Goal: Task Accomplishment & Management: Use online tool/utility

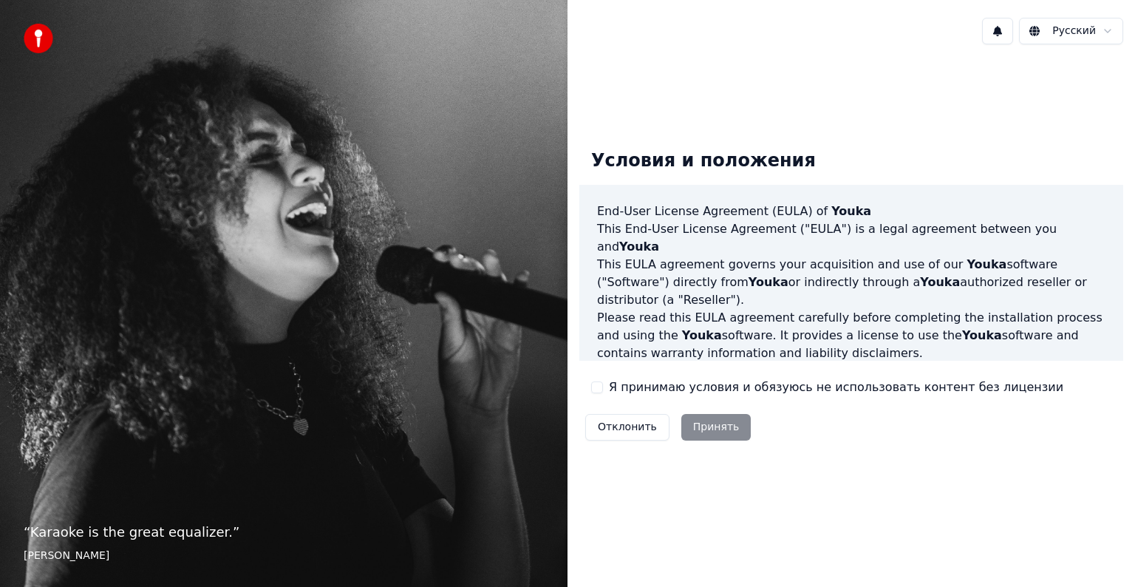
click at [597, 388] on button "Я принимаю условия и обязуюсь не использовать контент без лицензии" at bounding box center [597, 387] width 12 height 12
click at [709, 425] on button "Принять" at bounding box center [716, 427] width 70 height 27
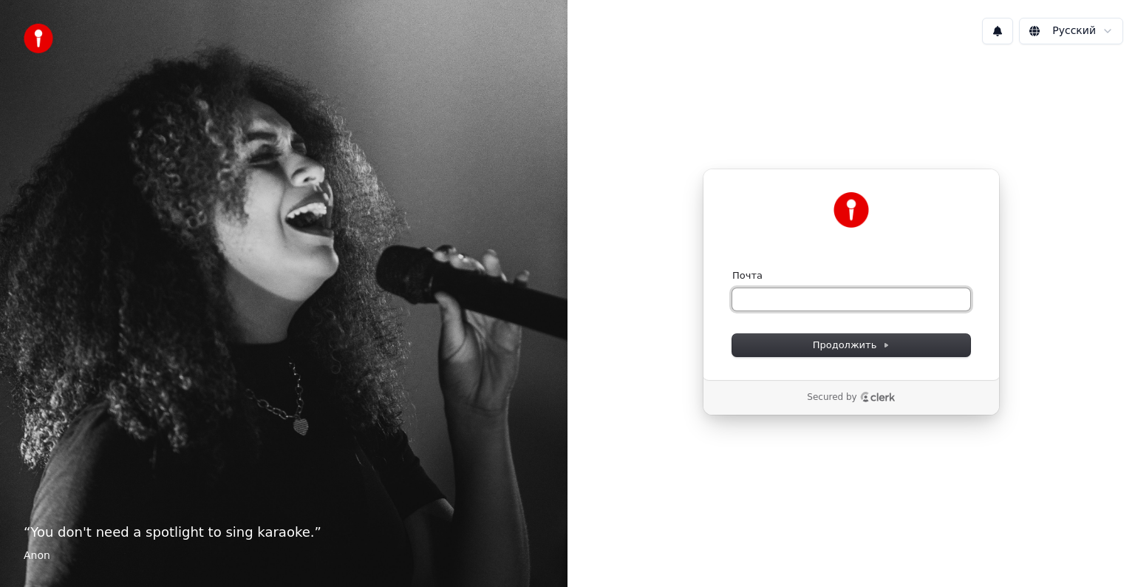
click at [785, 293] on input "Почта" at bounding box center [851, 299] width 238 height 22
click at [732, 269] on button "submit" at bounding box center [732, 269] width 0 height 0
type input "**********"
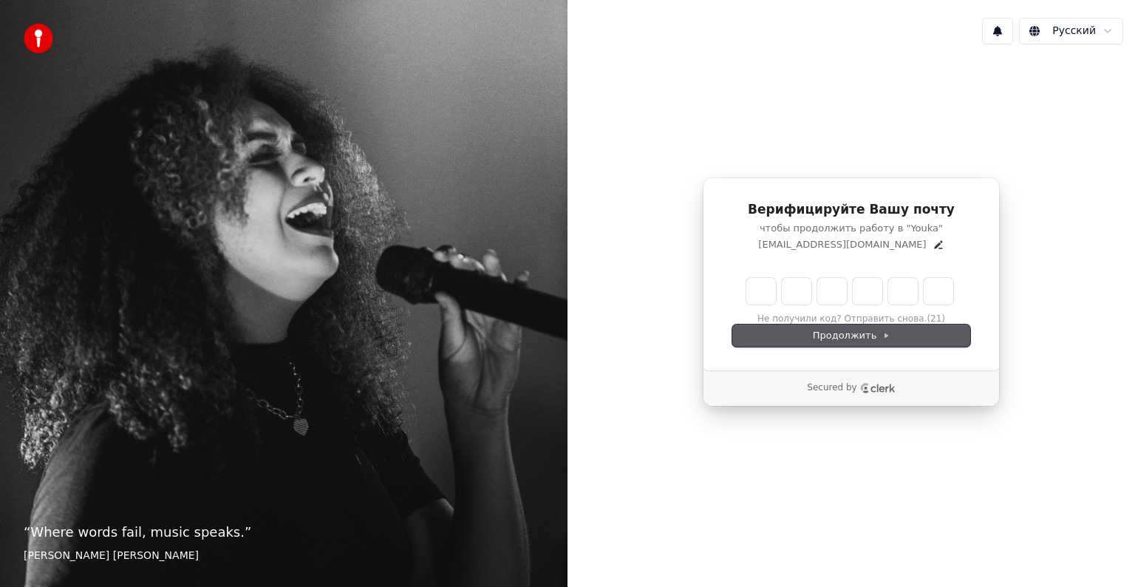
type input "*"
type input "**"
type input "*"
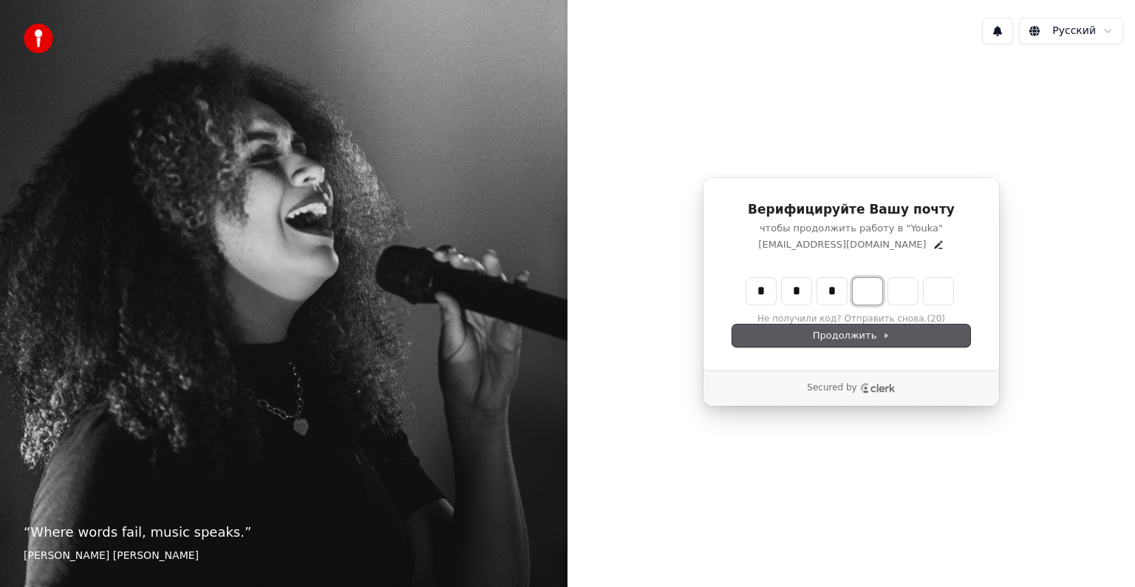
type input "***"
type input "*"
type input "****"
type input "*"
type input "******"
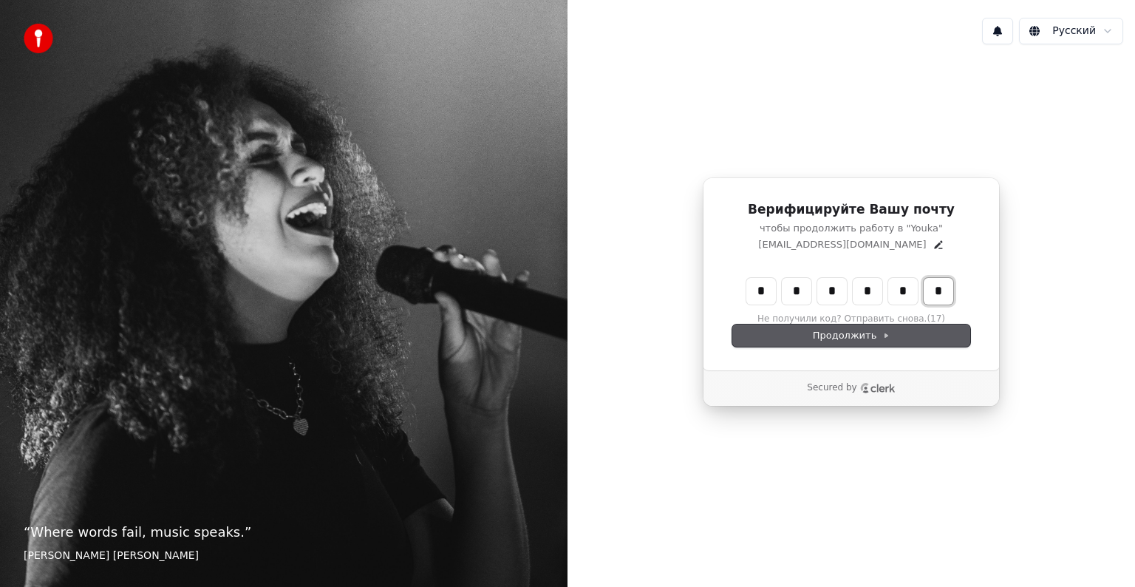
type input "*"
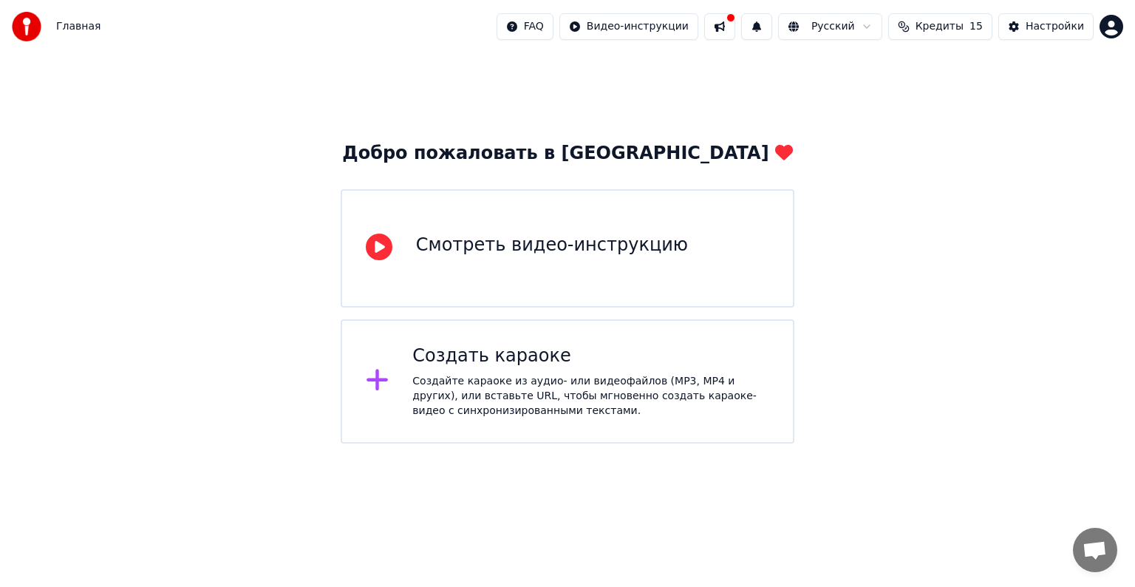
click at [522, 382] on div "Создайте караоке из аудио- или видеофайлов (MP3, MP4 и других), или вставьте UR…" at bounding box center [590, 396] width 357 height 44
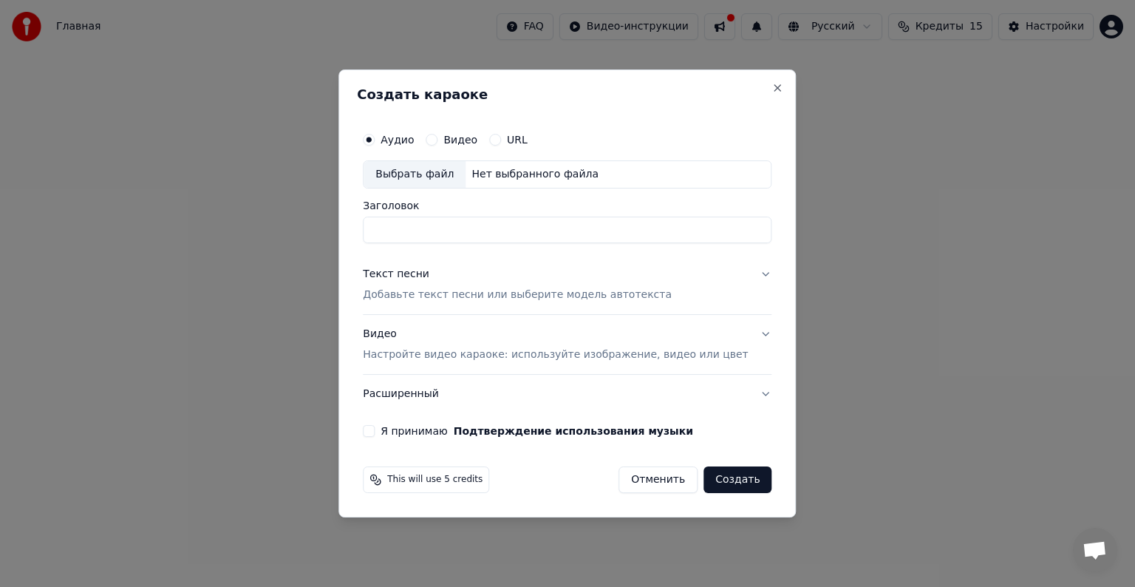
click at [448, 222] on input "Заголовок" at bounding box center [567, 229] width 409 height 27
click at [501, 144] on button "URL" at bounding box center [495, 140] width 12 height 12
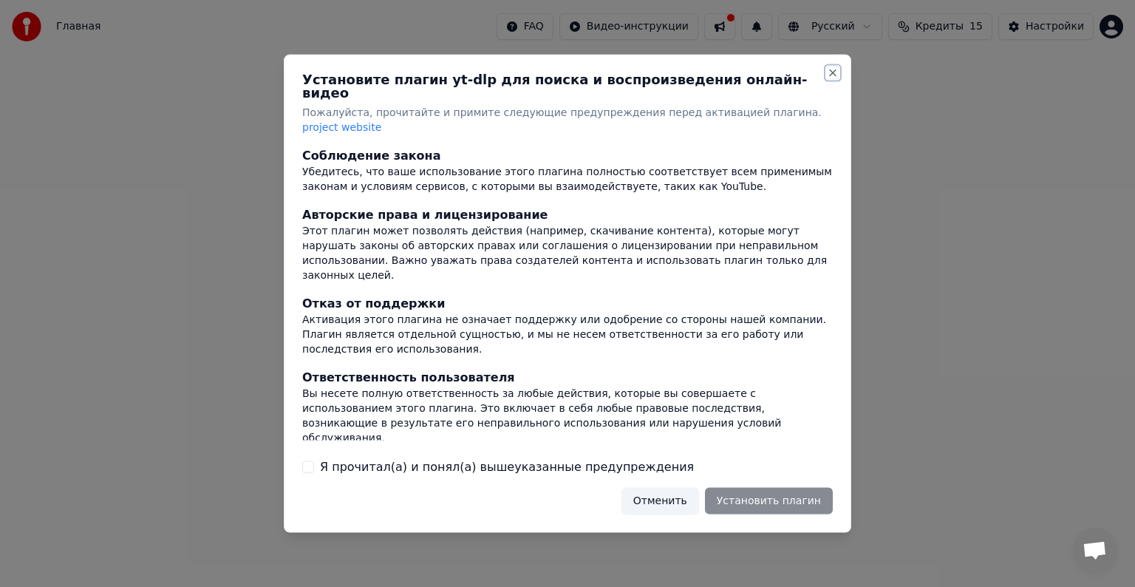
click at [830, 79] on button "Close" at bounding box center [833, 73] width 12 height 12
click at [833, 79] on button "Close" at bounding box center [833, 73] width 12 height 12
click at [671, 489] on button "Отменить" at bounding box center [660, 500] width 78 height 27
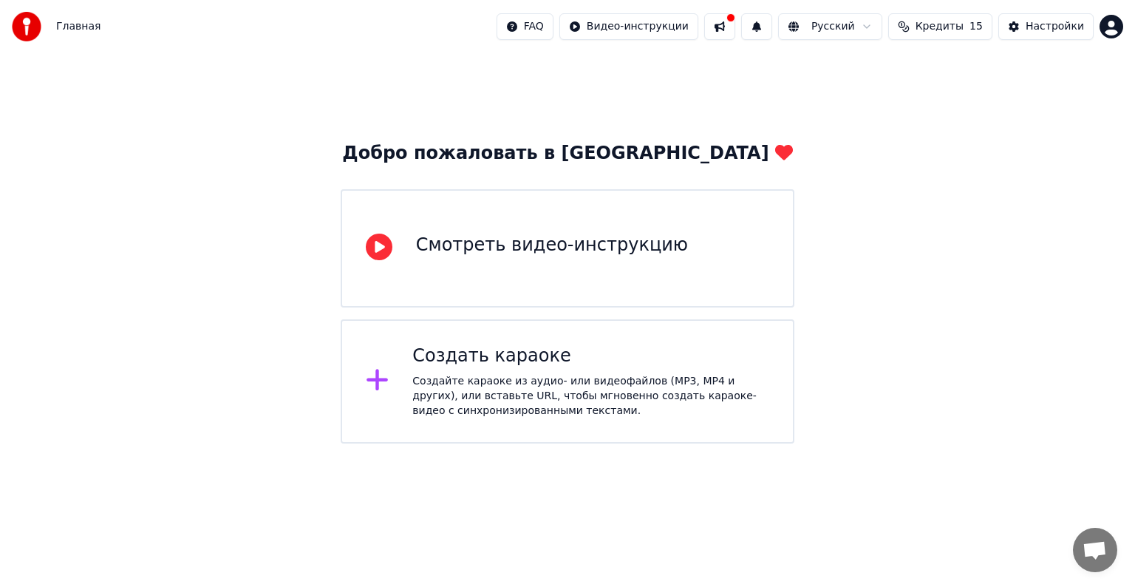
click at [468, 400] on div "Создайте караоке из аудио- или видеофайлов (MP3, MP4 и других), или вставьте UR…" at bounding box center [590, 396] width 357 height 44
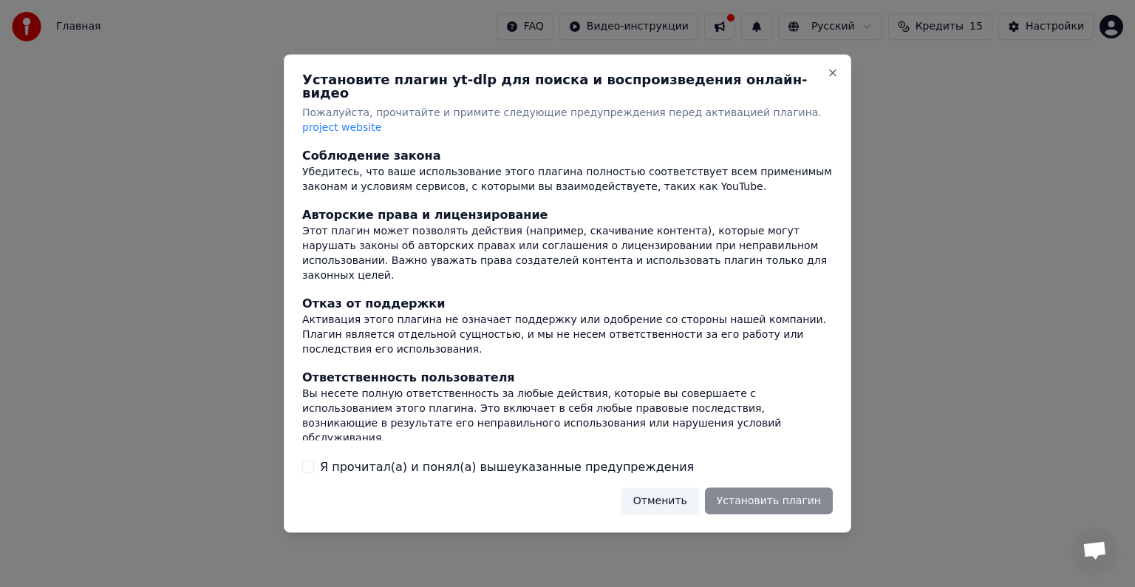
click at [680, 488] on button "Отменить" at bounding box center [660, 500] width 78 height 27
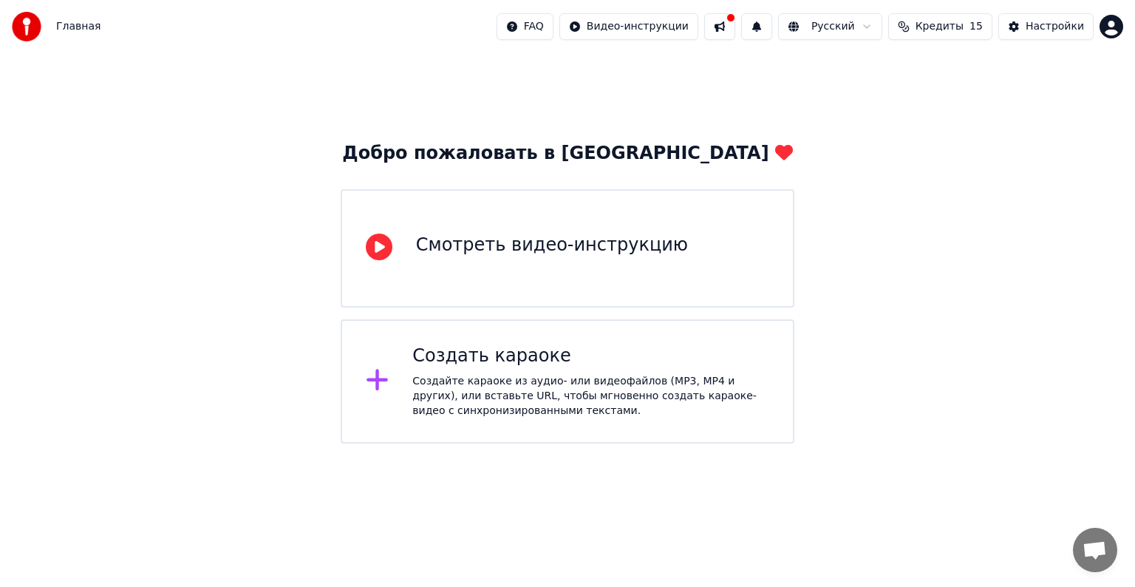
click at [419, 395] on div "Создайте караоке из аудио- или видеофайлов (MP3, MP4 и других), или вставьте UR…" at bounding box center [590, 396] width 357 height 44
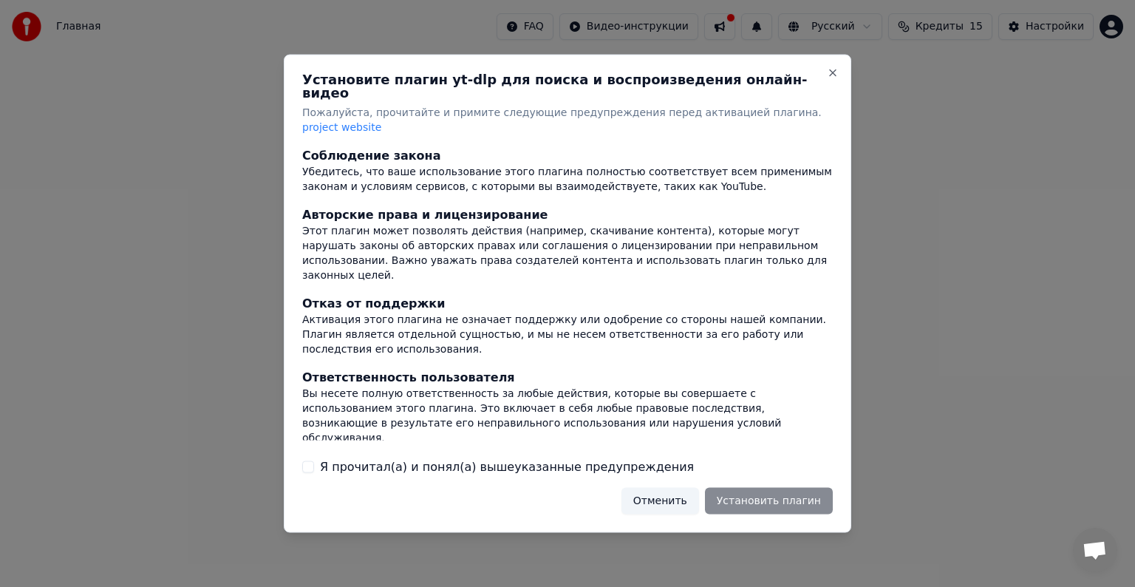
click at [314, 457] on div "Я прочитал(а) и понял(а) вышеуказанные предупреждения" at bounding box center [567, 466] width 530 height 18
click at [306, 460] on button "Я прочитал(а) и понял(а) вышеуказанные предупреждения" at bounding box center [308, 466] width 12 height 12
click at [753, 489] on button "Установить плагин" at bounding box center [769, 500] width 128 height 27
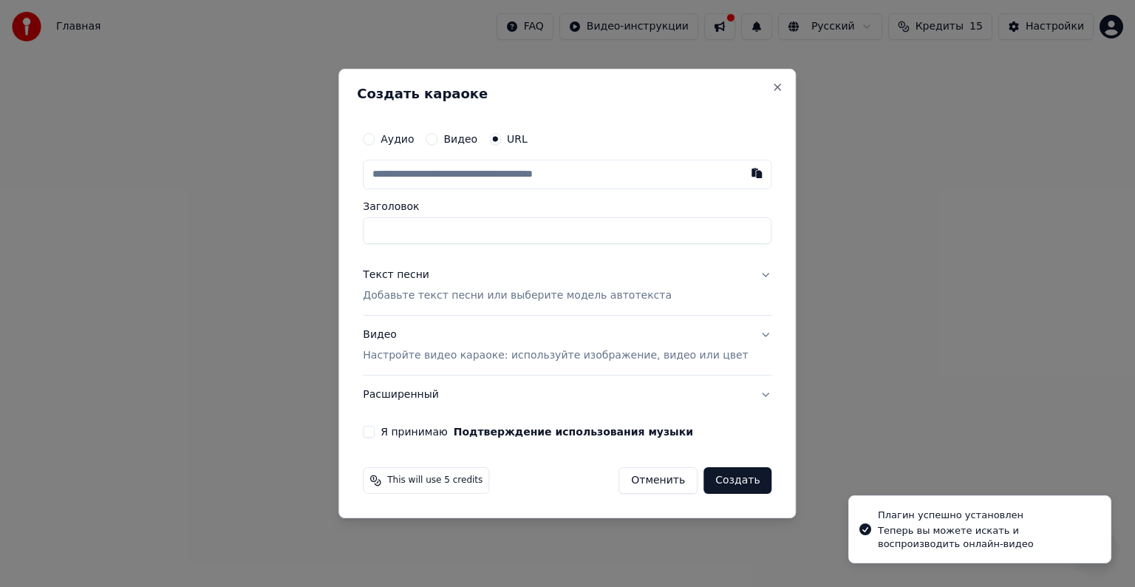
click at [570, 175] on input "text" at bounding box center [567, 175] width 409 height 30
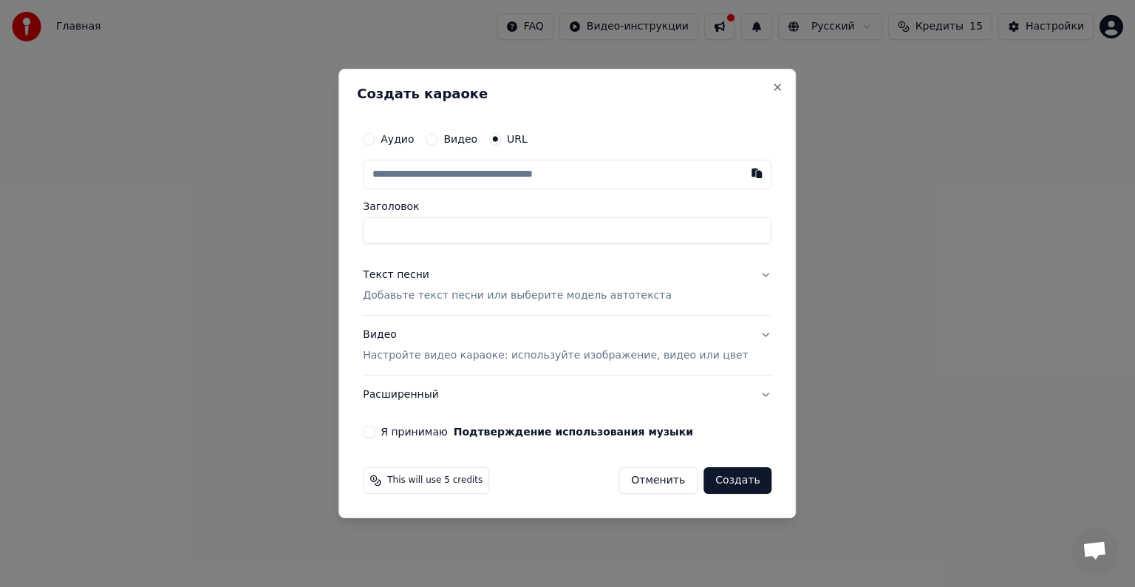
paste input "**********"
type input "**********"
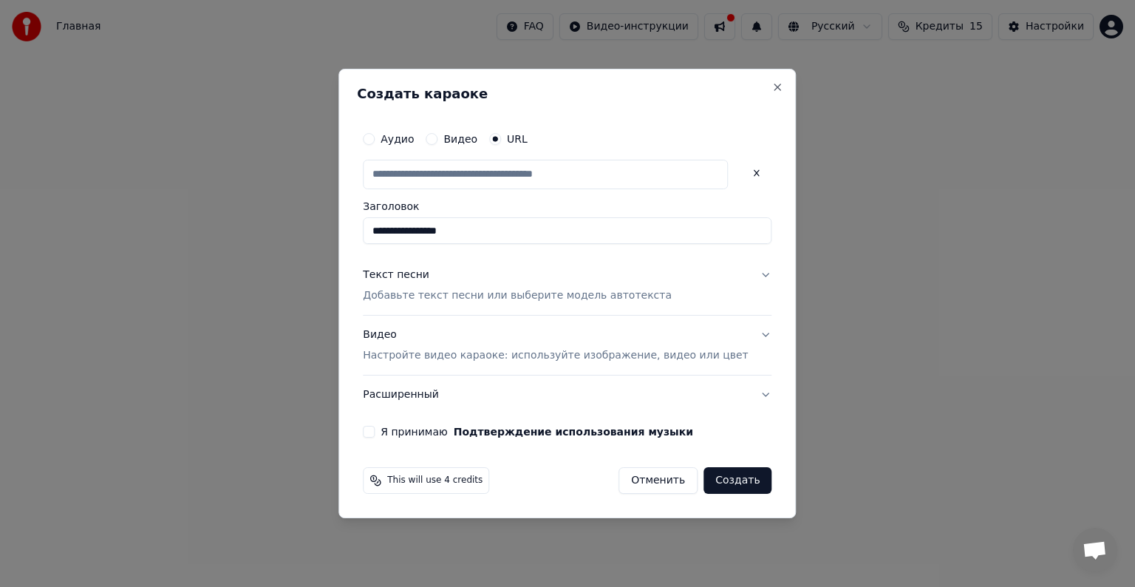
scroll to position [0, 0]
click at [428, 228] on input "**********" at bounding box center [567, 230] width 409 height 27
click at [742, 276] on button "Текст песни Добавьте текст песни или выберите модель автотекста" at bounding box center [567, 285] width 409 height 59
type input "**********"
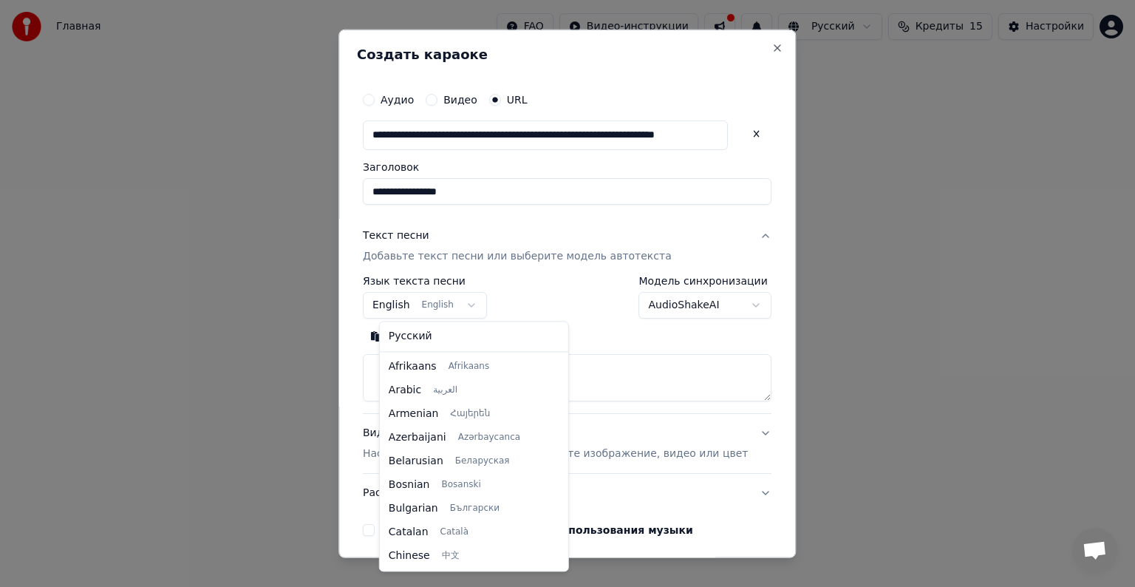
click at [471, 307] on body "**********" at bounding box center [567, 221] width 1135 height 443
select select "**"
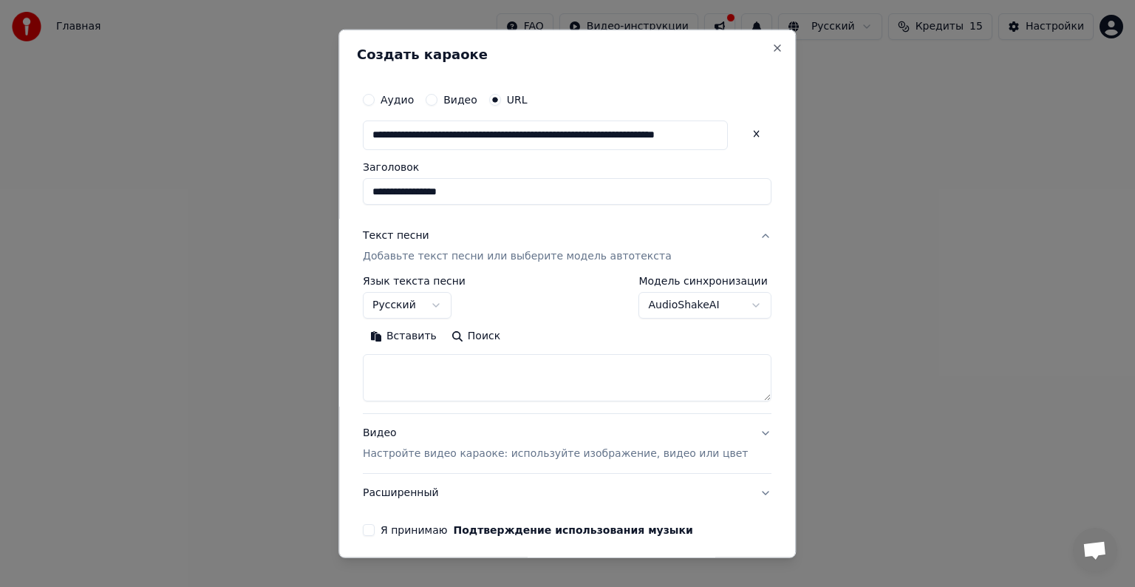
click at [733, 301] on body "**********" at bounding box center [567, 221] width 1135 height 443
click at [405, 366] on textarea at bounding box center [567, 377] width 409 height 47
paste textarea "**********"
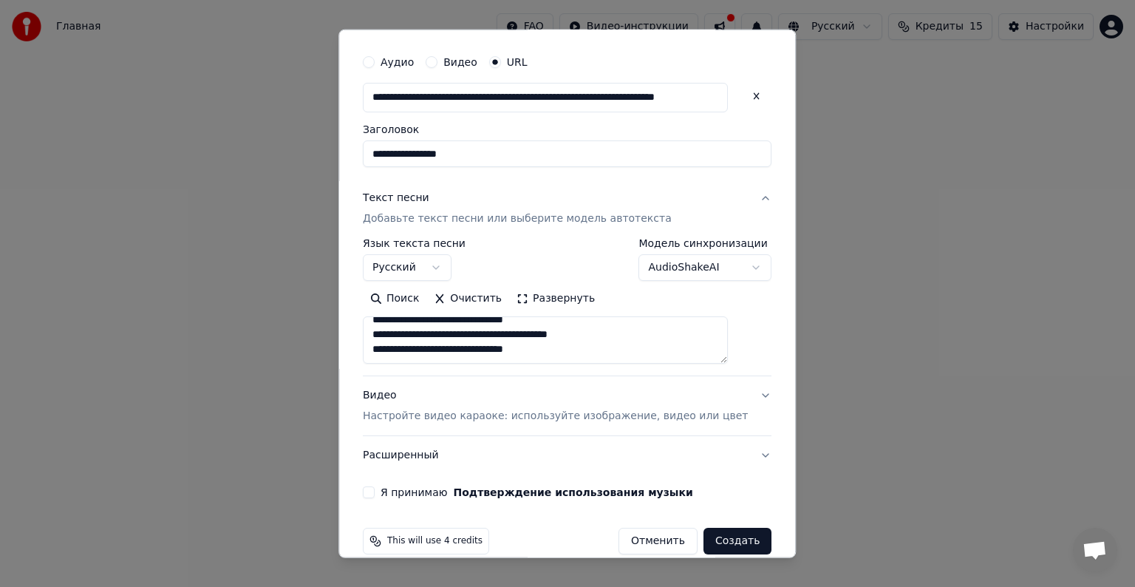
scroll to position [58, 0]
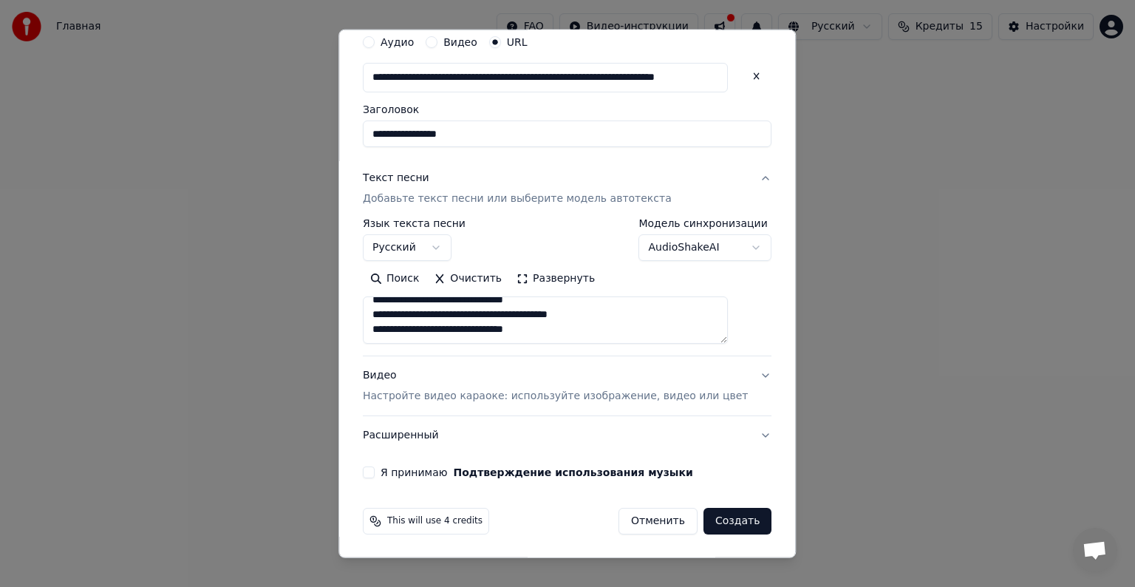
type textarea "**********"
click at [581, 394] on p "Настройте видео караоке: используйте изображение, видео или цвет" at bounding box center [555, 396] width 385 height 15
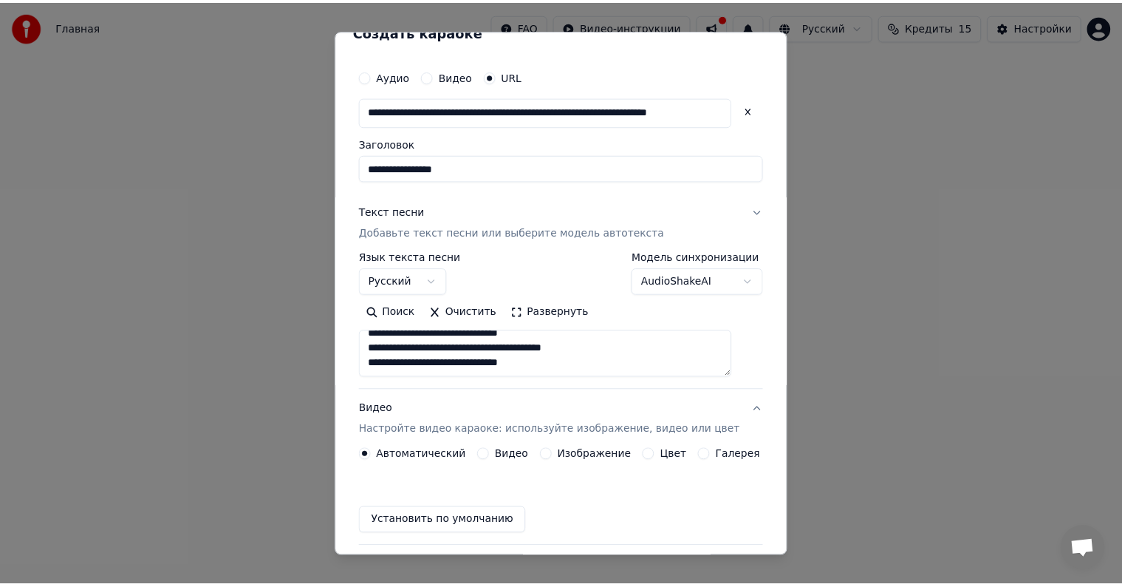
scroll to position [18, 0]
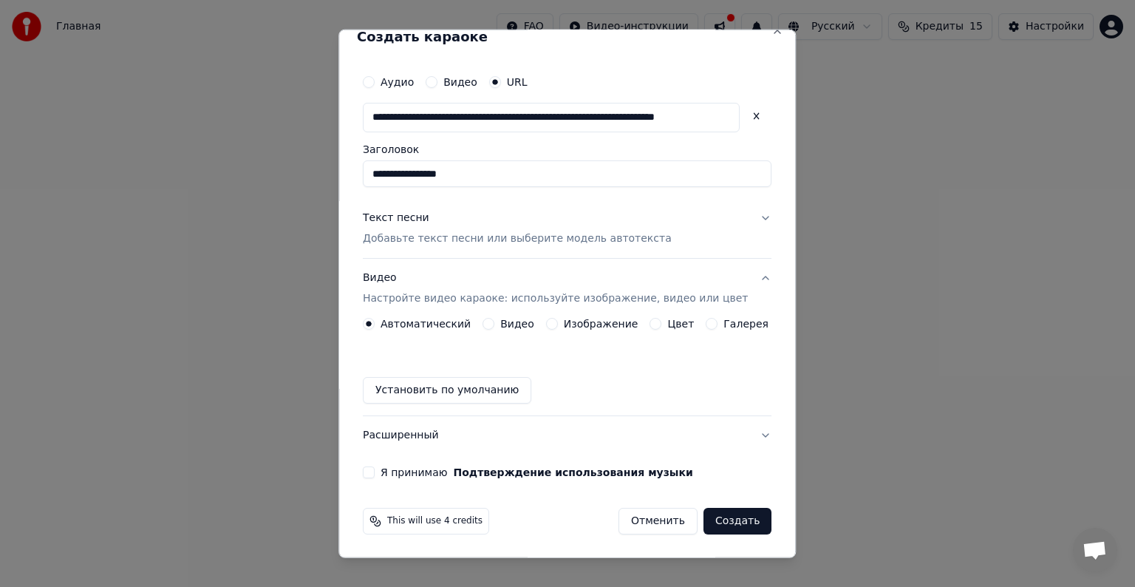
click at [406, 385] on button "Установить по умолчанию" at bounding box center [447, 390] width 168 height 27
click at [375, 472] on button "Я принимаю Подтверждение использования музыки" at bounding box center [369, 472] width 12 height 12
click at [704, 519] on button "Создать" at bounding box center [737, 520] width 68 height 27
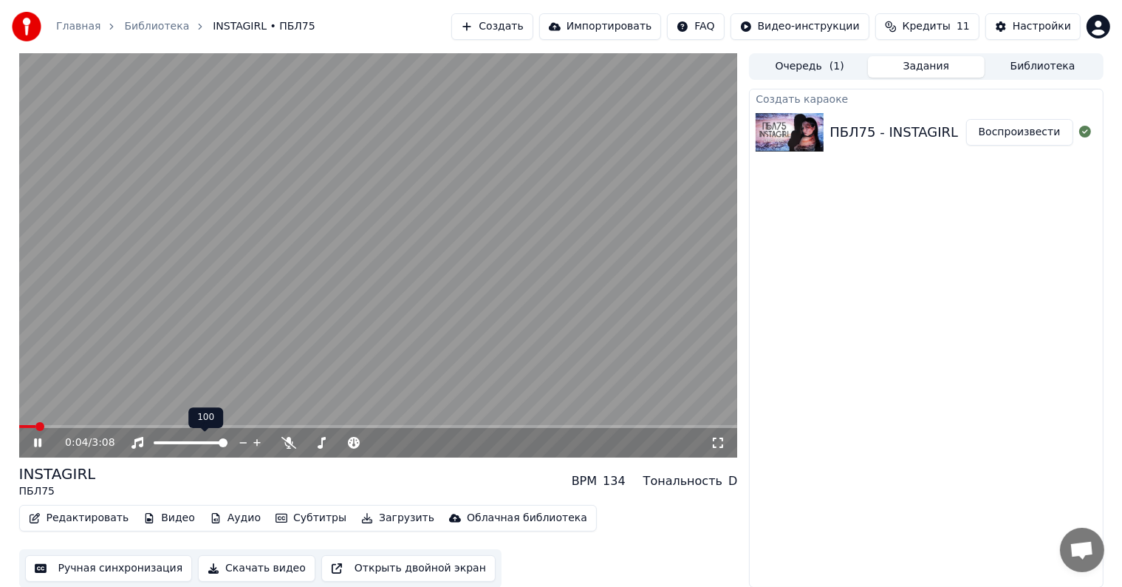
click at [200, 442] on span at bounding box center [191, 442] width 74 height 3
click at [195, 443] on span at bounding box center [199, 442] width 9 height 9
click at [185, 443] on span at bounding box center [177, 442] width 47 height 3
click at [192, 443] on span at bounding box center [191, 442] width 74 height 3
click at [225, 428] on span at bounding box center [122, 426] width 206 height 3
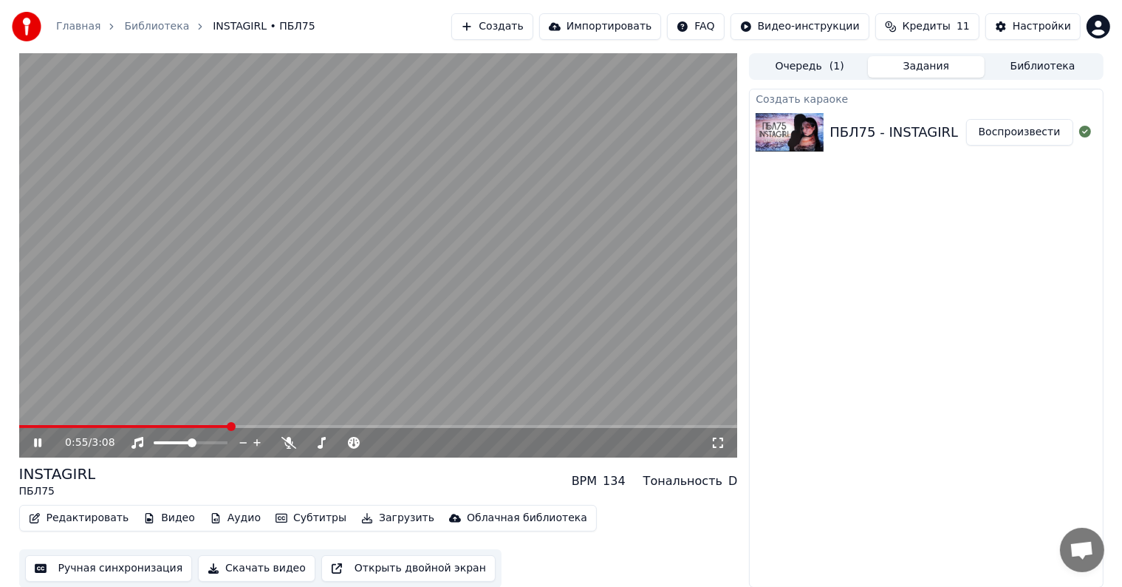
click at [35, 445] on icon at bounding box center [37, 442] width 7 height 9
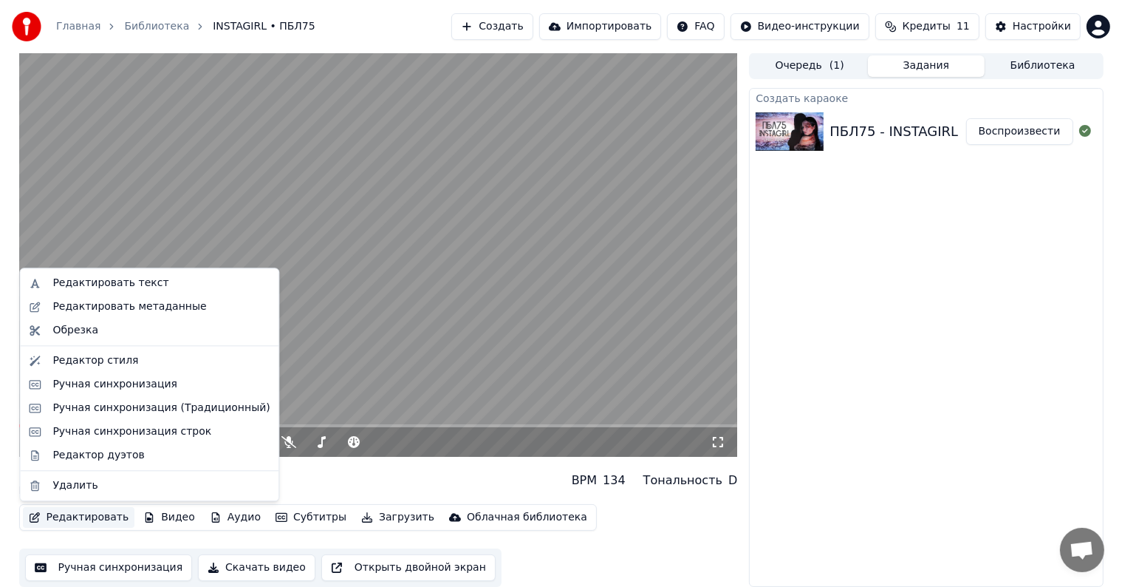
click at [78, 513] on button "Редактировать" at bounding box center [79, 517] width 112 height 21
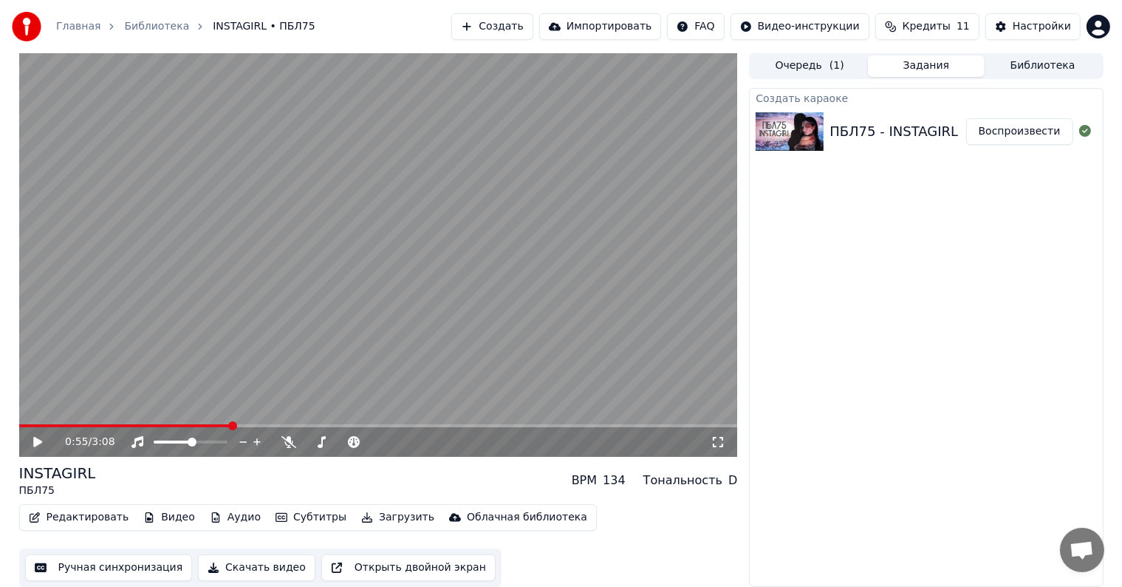
click at [273, 474] on div "INSTAGIRL ПБЛ75 BPM 134 Тональность D" at bounding box center [378, 479] width 719 height 35
click at [221, 425] on span at bounding box center [125, 425] width 212 height 3
click at [208, 424] on span at bounding box center [114, 425] width 191 height 3
click at [202, 425] on span at bounding box center [110, 425] width 183 height 3
click at [210, 423] on video at bounding box center [378, 254] width 719 height 404
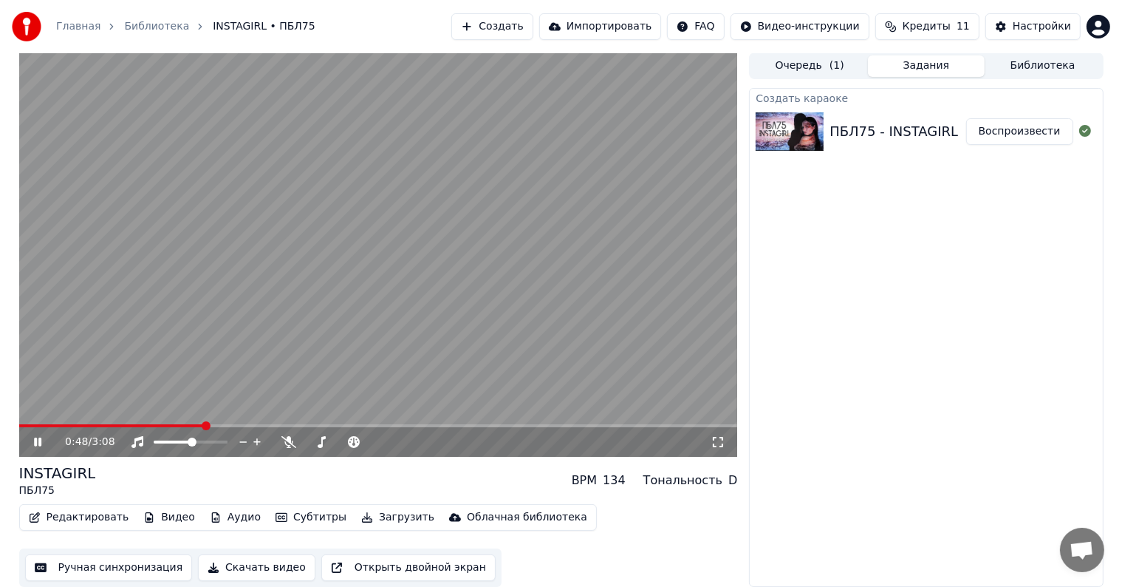
click at [210, 425] on span at bounding box center [206, 425] width 9 height 9
click at [230, 369] on video at bounding box center [378, 254] width 719 height 404
click at [33, 439] on icon at bounding box center [48, 442] width 35 height 12
click at [392, 355] on video at bounding box center [378, 254] width 719 height 404
click at [40, 442] on icon at bounding box center [37, 442] width 9 height 10
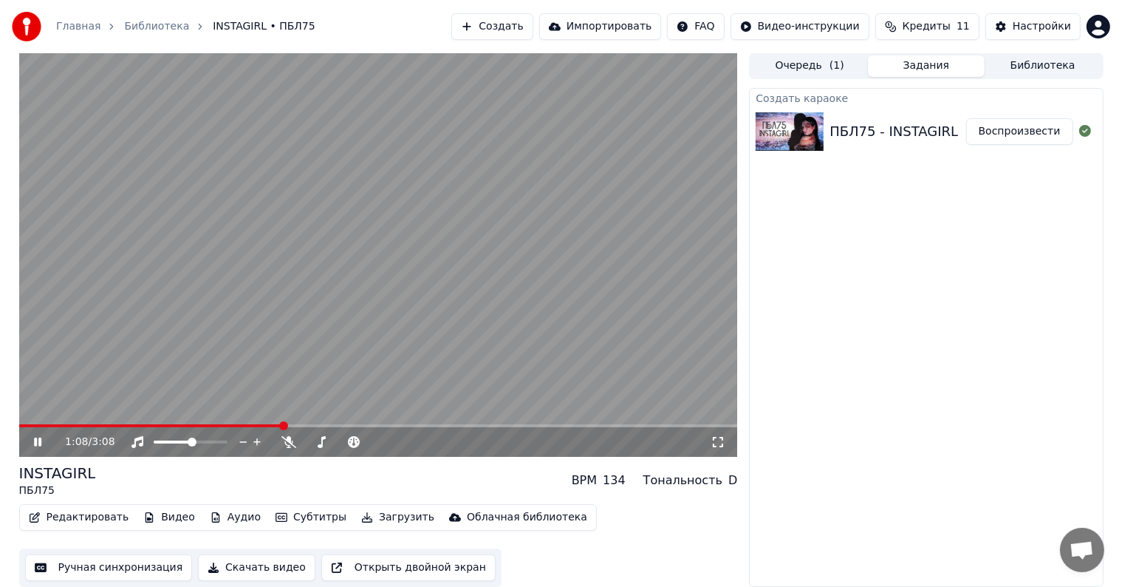
click at [33, 440] on icon at bounding box center [48, 442] width 35 height 12
click at [292, 443] on icon at bounding box center [288, 442] width 15 height 12
click at [46, 442] on icon at bounding box center [48, 442] width 35 height 12
click at [293, 442] on icon at bounding box center [289, 442] width 8 height 12
click at [185, 442] on span at bounding box center [173, 441] width 38 height 3
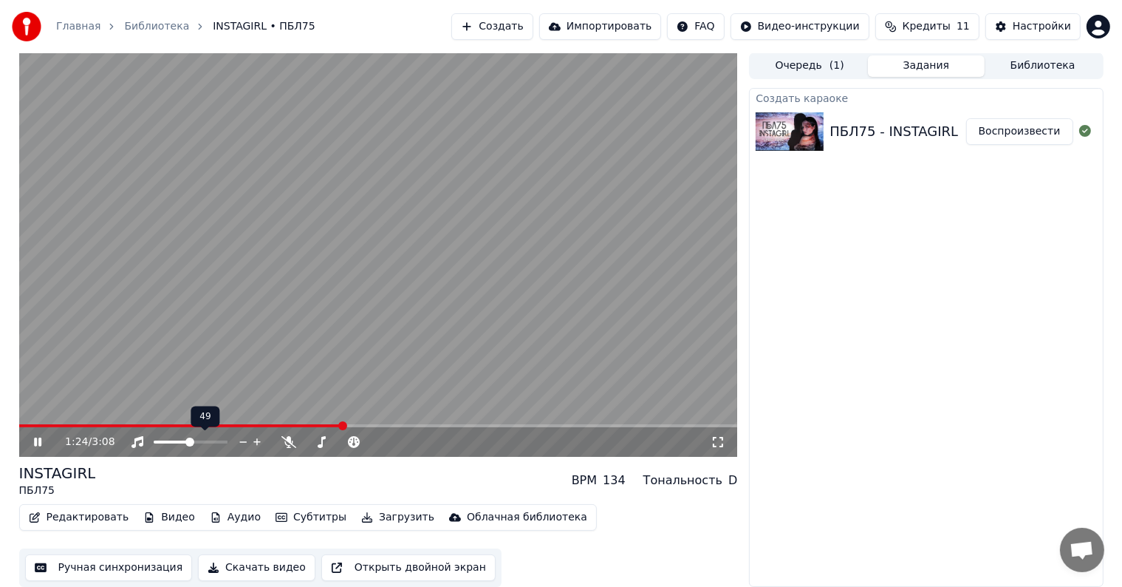
click at [189, 442] on span at bounding box center [189, 441] width 9 height 9
click at [193, 442] on span at bounding box center [189, 441] width 9 height 9
click at [196, 443] on div at bounding box center [204, 441] width 119 height 15
click at [198, 442] on span at bounding box center [191, 441] width 74 height 3
click at [416, 428] on div "1:34 / 3:08" at bounding box center [378, 442] width 719 height 30
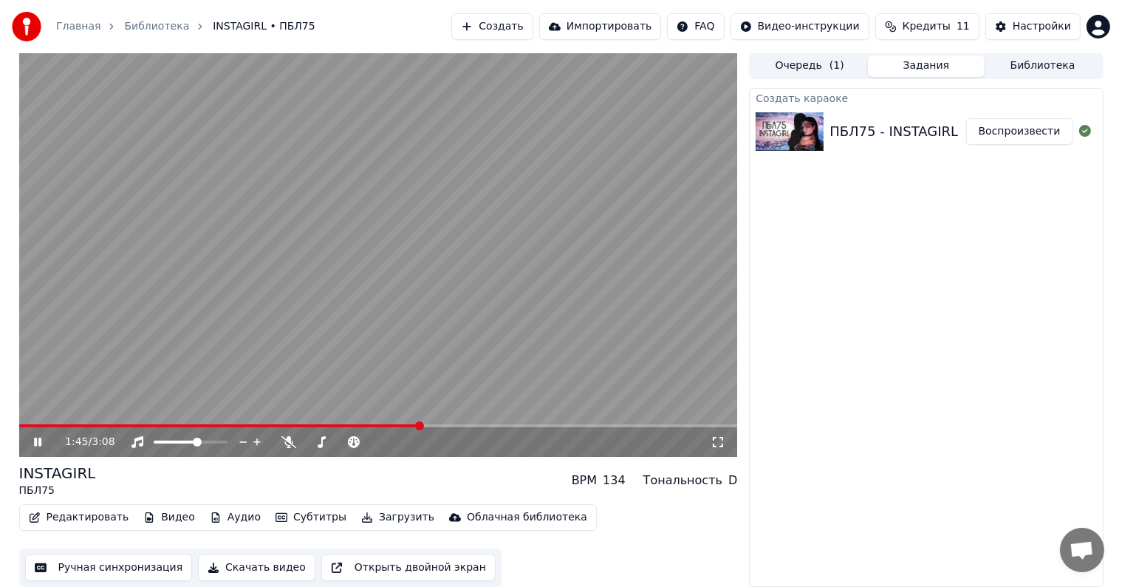
click at [420, 426] on span at bounding box center [378, 425] width 719 height 3
click at [465, 426] on span at bounding box center [378, 425] width 719 height 3
click at [25, 424] on span at bounding box center [22, 425] width 7 height 3
click at [52, 424] on span at bounding box center [378, 425] width 719 height 3
click at [78, 424] on span at bounding box center [378, 425] width 719 height 3
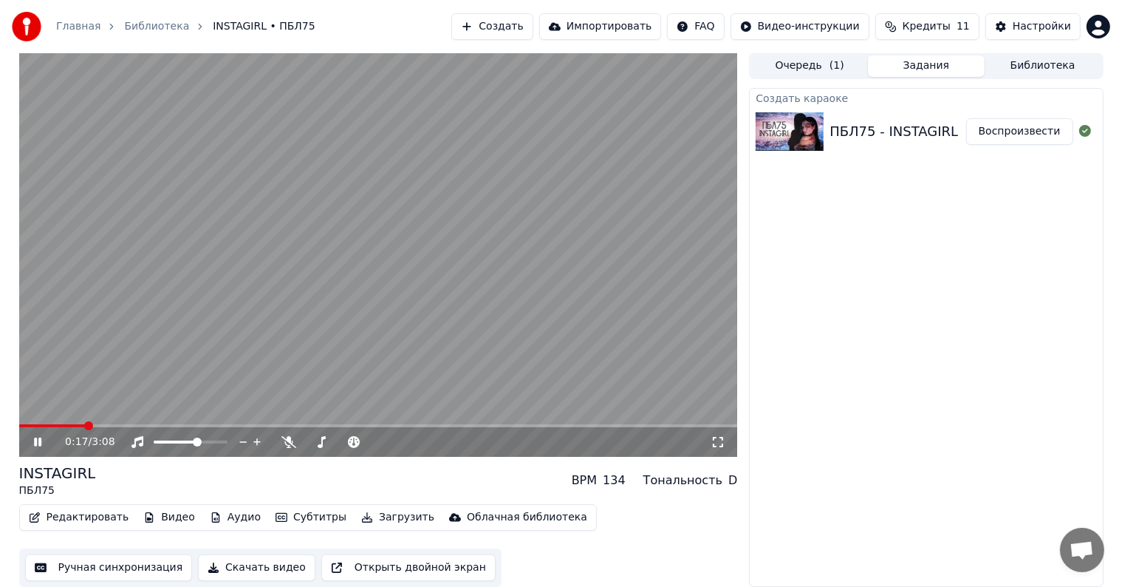
click at [39, 442] on icon at bounding box center [37, 441] width 7 height 9
click at [19, 425] on span at bounding box center [19, 425] width 0 height 3
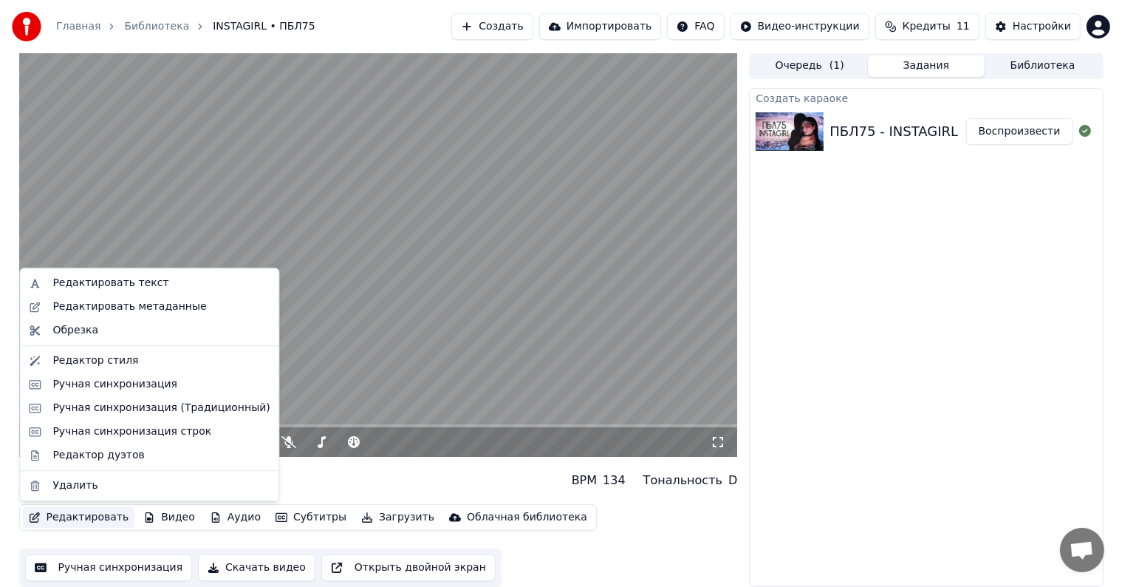
click at [68, 517] on button "Редактировать" at bounding box center [79, 517] width 112 height 21
click at [114, 358] on div "Редактор стиля" at bounding box center [95, 360] width 86 height 15
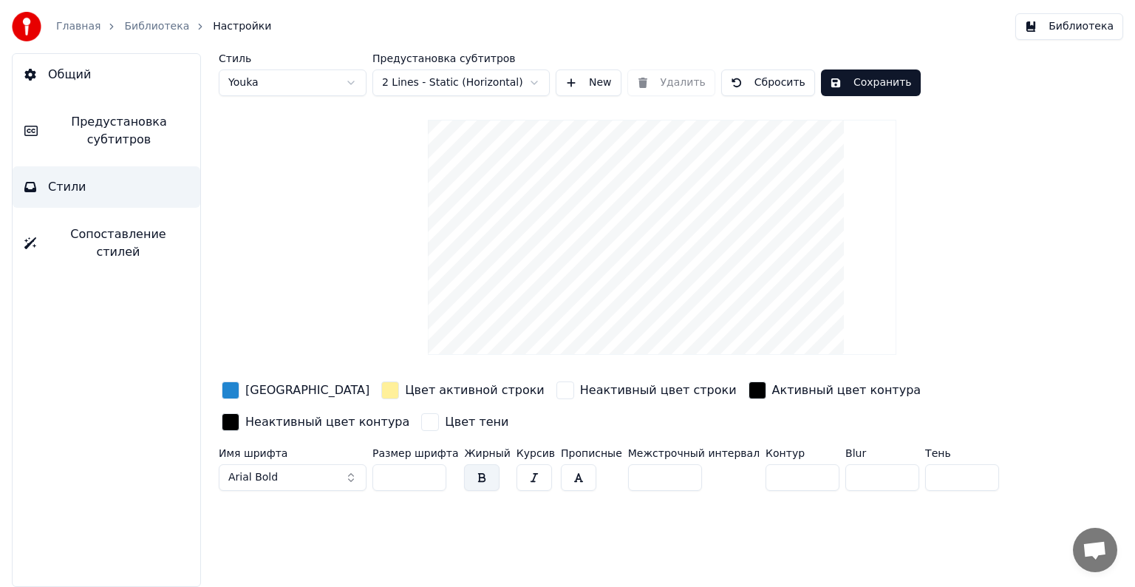
click at [532, 81] on html "Главная Библиотека Настройки Библиотека Общий Предустановка субтитров Стили Соп…" at bounding box center [567, 293] width 1135 height 587
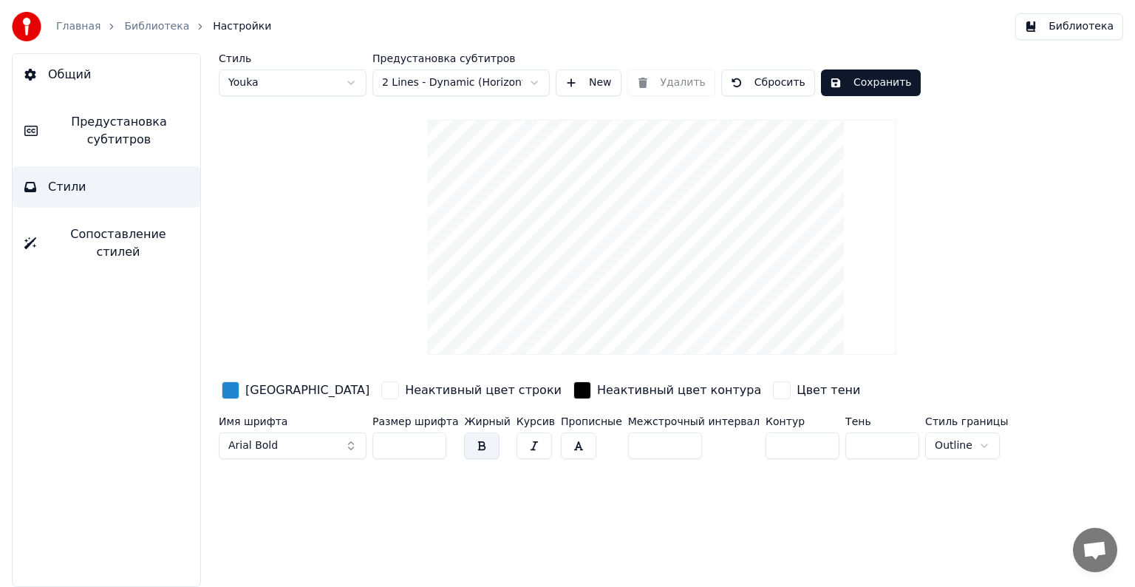
click at [544, 81] on html "Главная Библиотека Настройки Библиотека Общий Предустановка субтитров Стили Соп…" at bounding box center [567, 293] width 1135 height 587
click at [542, 81] on html "Главная Библиотека Настройки Библиотека Общий Предустановка субтитров Стили Соп…" at bounding box center [567, 293] width 1135 height 587
click at [344, 84] on html "Главная Библиотека Настройки Библиотека Общий Предустановка субтитров Стили Соп…" at bounding box center [567, 293] width 1135 height 587
click at [434, 450] on input "**" at bounding box center [409, 445] width 74 height 27
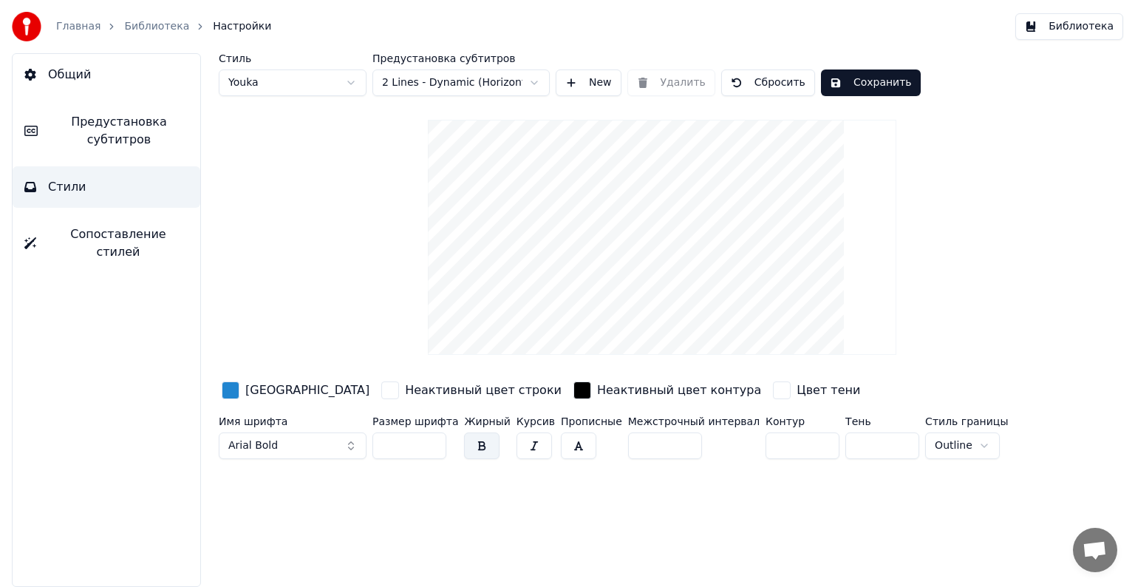
click at [434, 450] on input "**" at bounding box center [409, 445] width 74 height 27
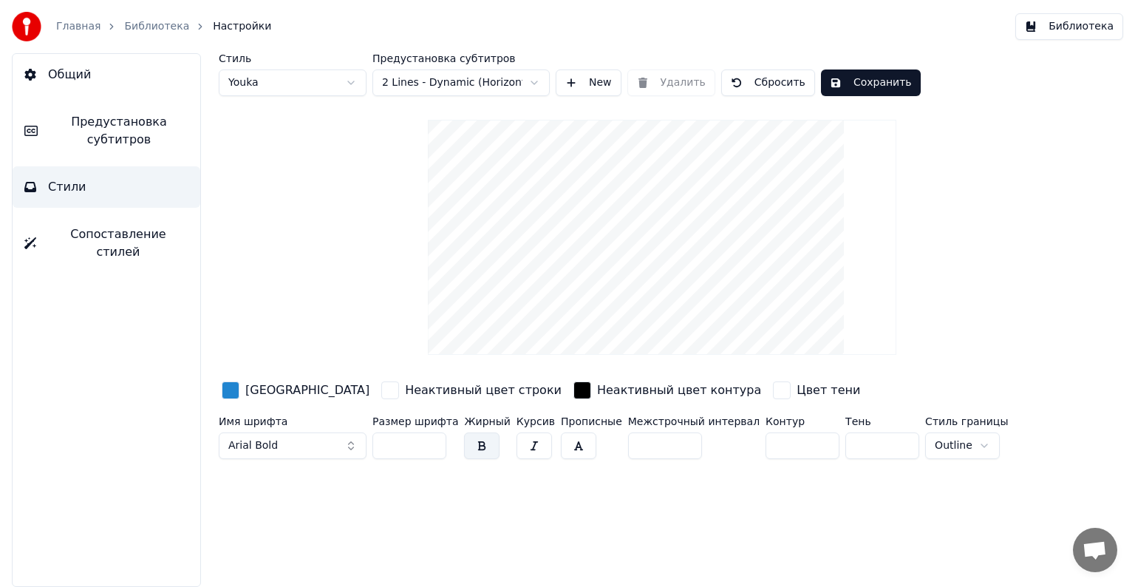
click at [434, 450] on input "**" at bounding box center [409, 445] width 74 height 27
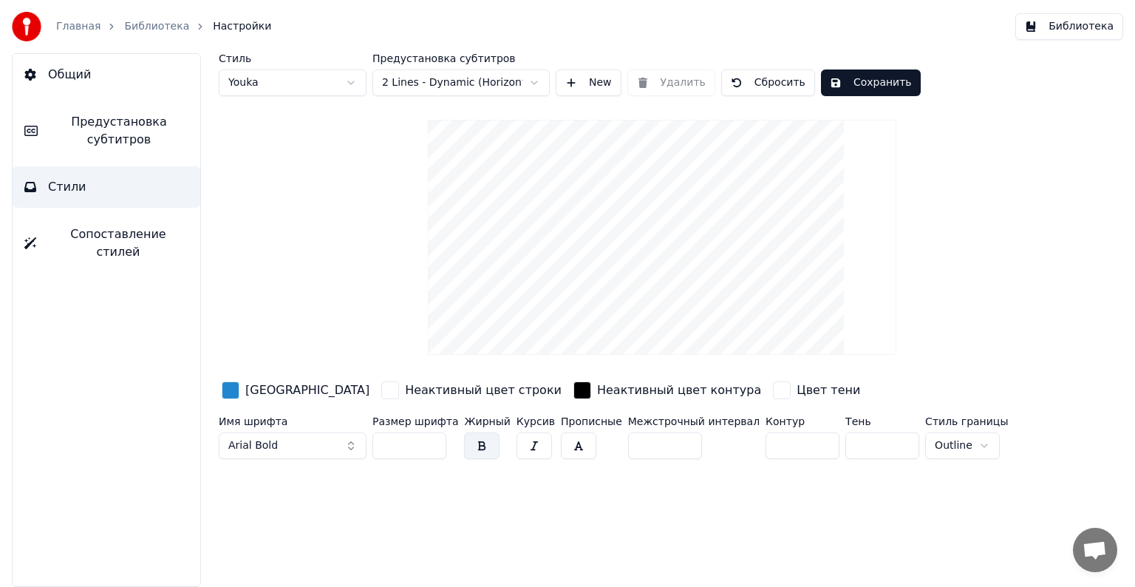
click at [434, 450] on input "**" at bounding box center [409, 445] width 74 height 27
click at [430, 439] on input "**" at bounding box center [409, 445] width 74 height 27
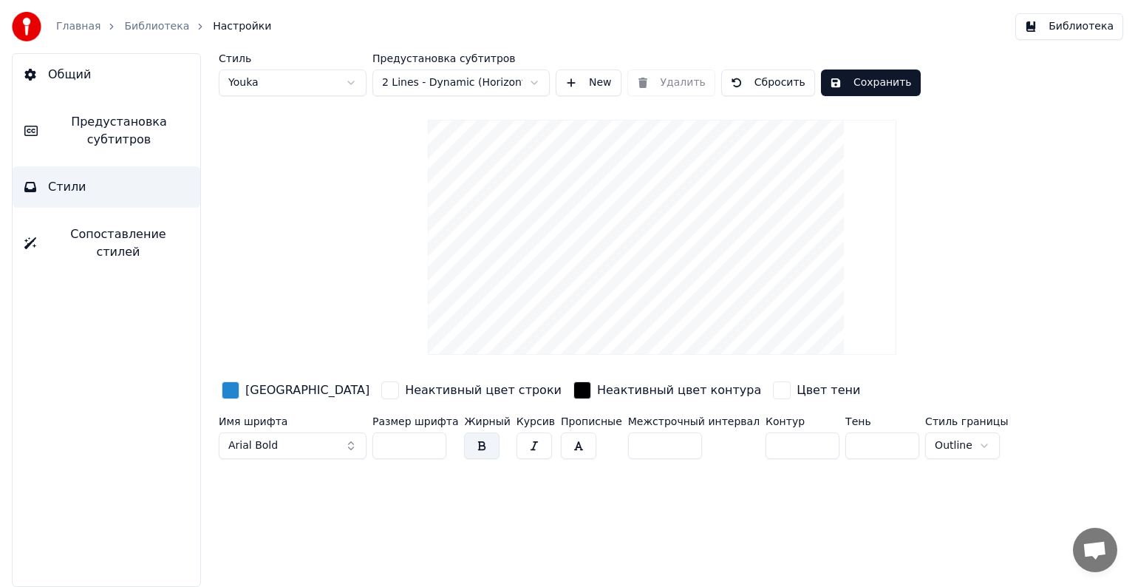
click at [430, 439] on input "**" at bounding box center [409, 445] width 74 height 27
click at [430, 440] on input "**" at bounding box center [409, 445] width 74 height 27
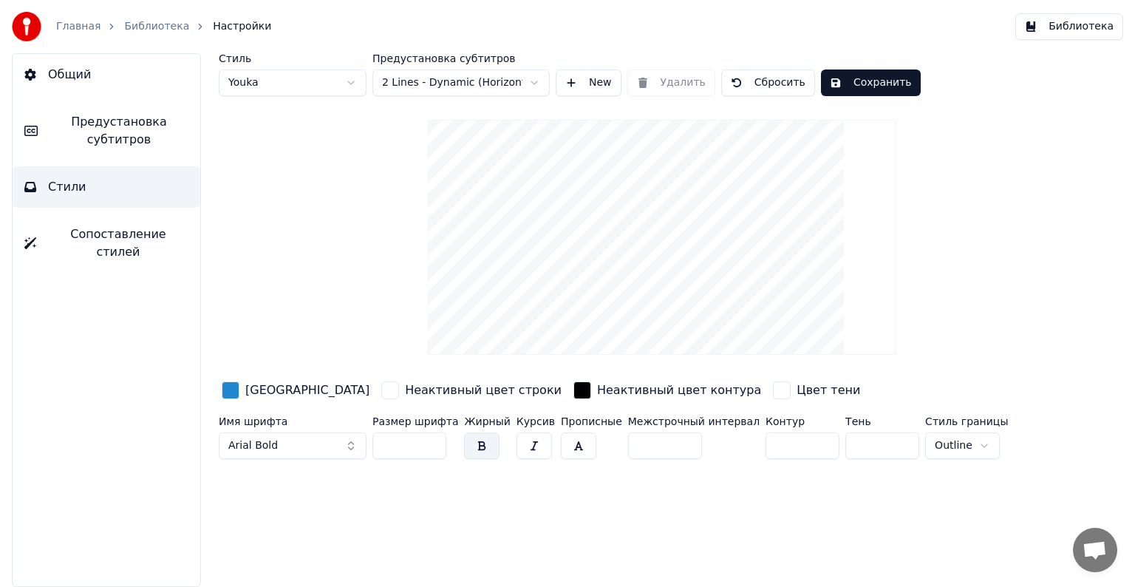
type input "**"
click at [430, 440] on input "**" at bounding box center [409, 445] width 74 height 27
click at [845, 80] on button "Сохранить" at bounding box center [871, 82] width 100 height 27
click at [823, 86] on button "Готово" at bounding box center [860, 82] width 79 height 27
click at [126, 142] on span "Предустановка субтитров" at bounding box center [118, 130] width 139 height 35
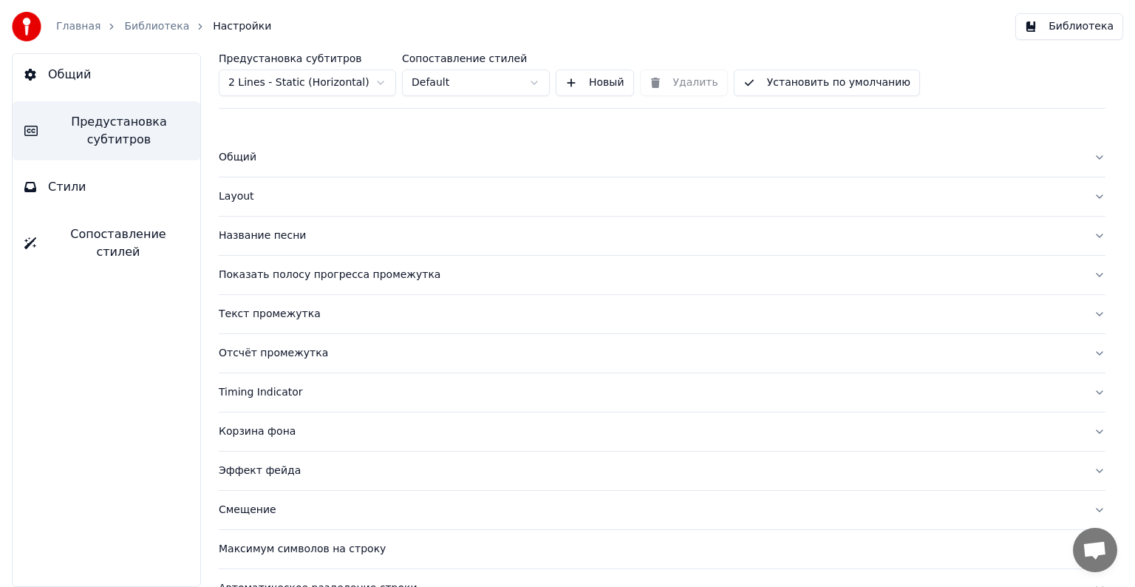
click at [1084, 157] on button "Общий" at bounding box center [662, 157] width 886 height 38
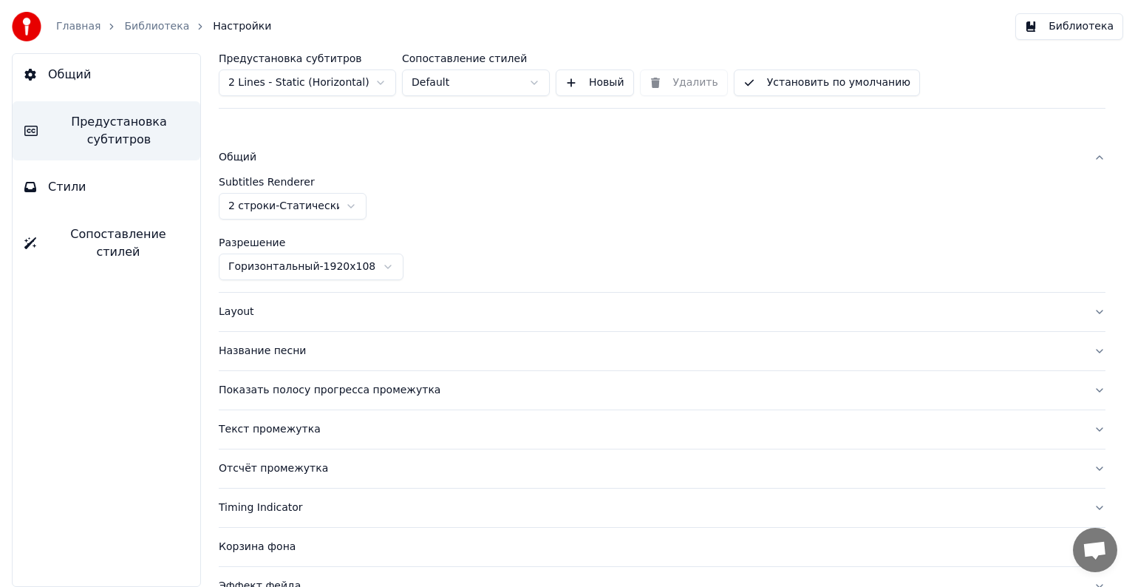
click at [1079, 157] on button "Общий" at bounding box center [662, 157] width 886 height 38
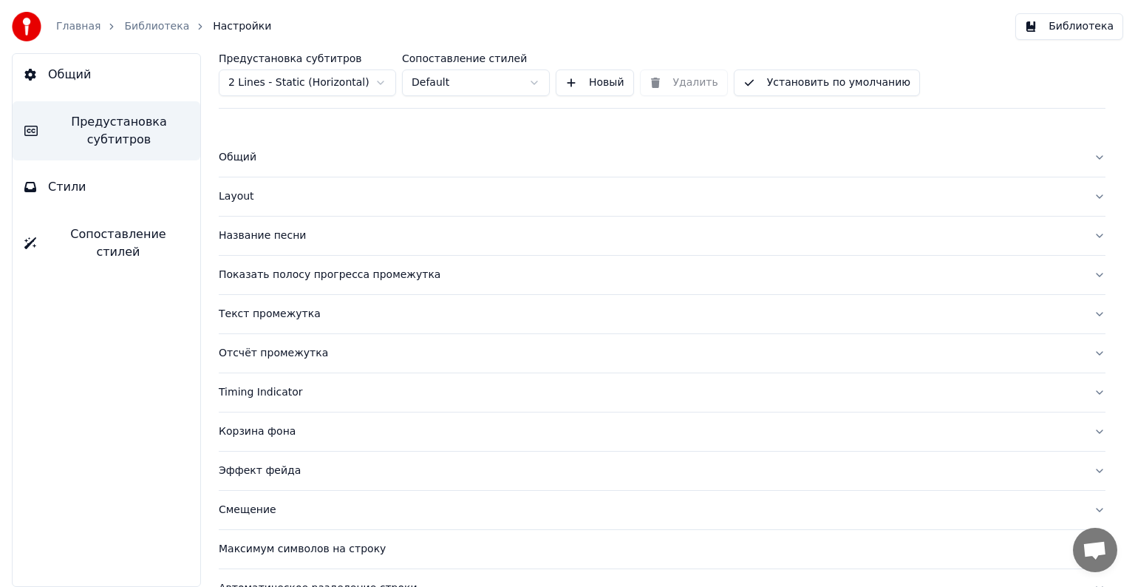
click at [366, 202] on div "Layout" at bounding box center [650, 196] width 863 height 15
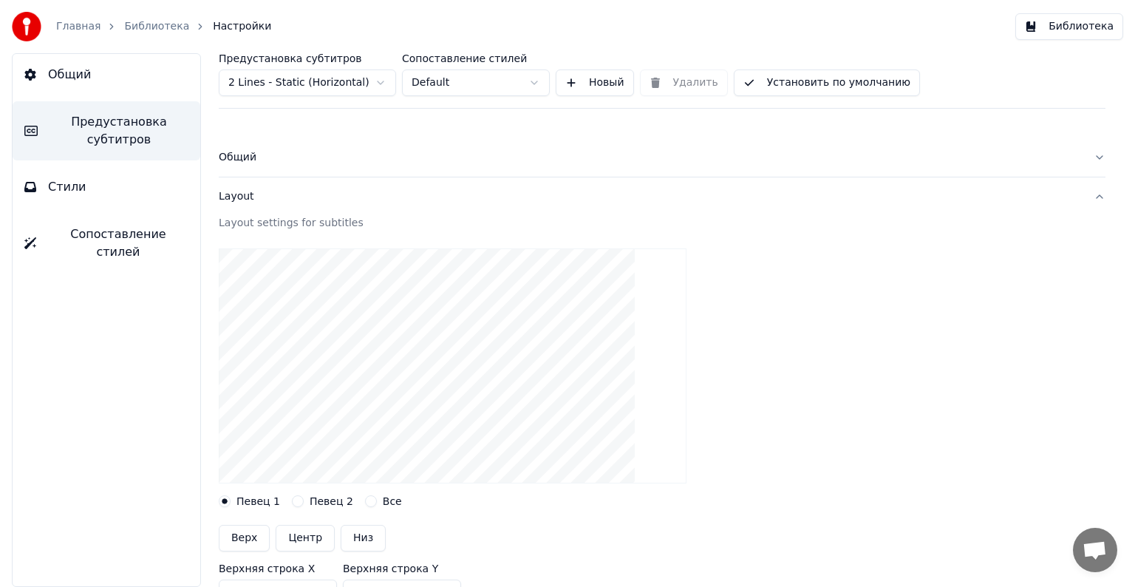
scroll to position [74, 0]
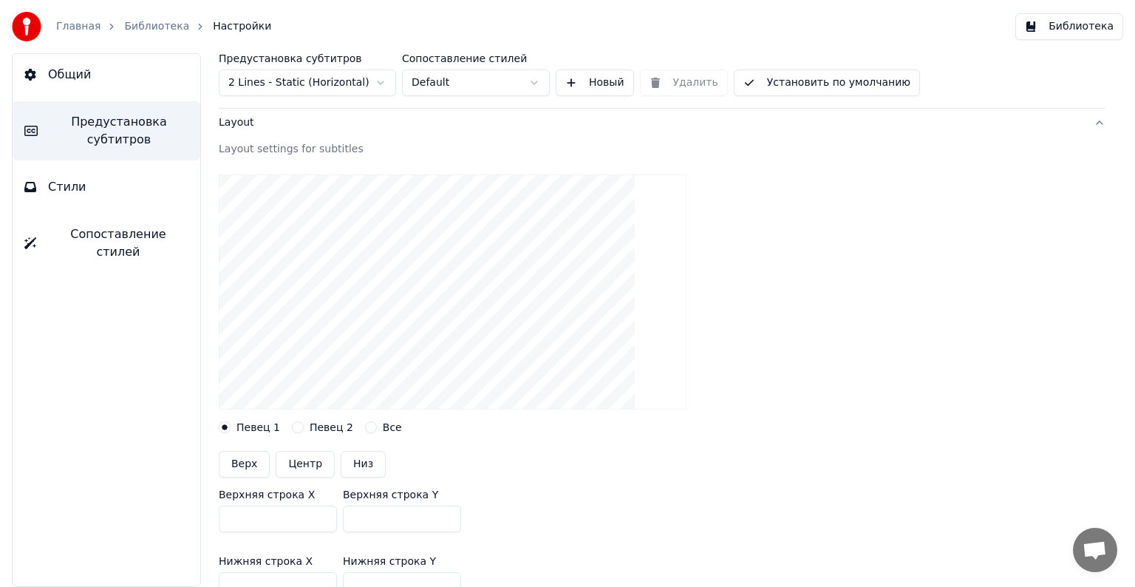
click at [295, 428] on button "Певец 2" at bounding box center [298, 427] width 12 height 12
click at [228, 428] on button "Певец 1" at bounding box center [225, 427] width 12 height 12
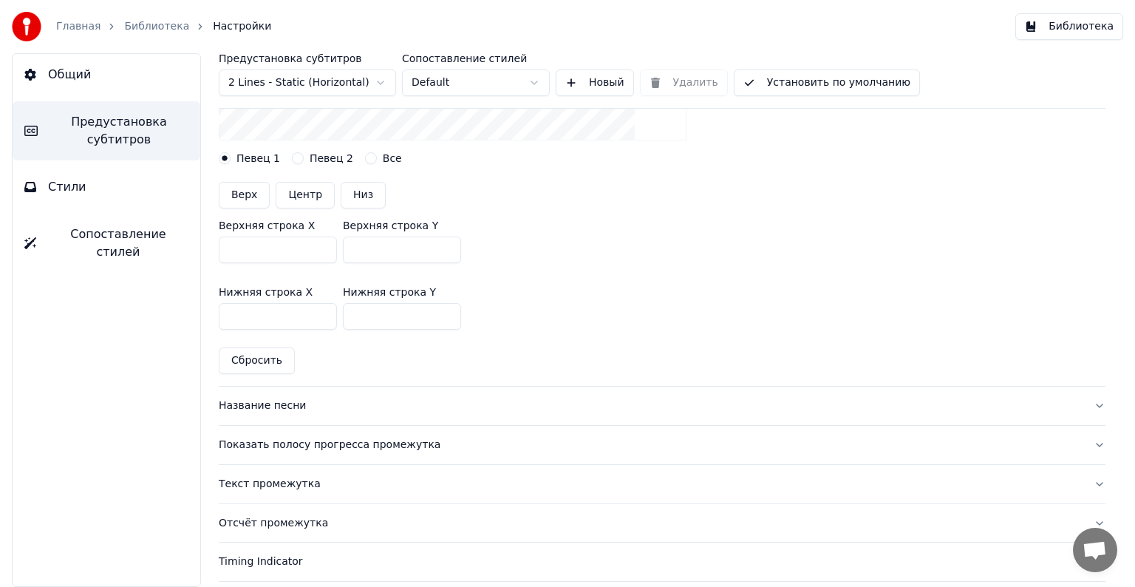
scroll to position [369, 0]
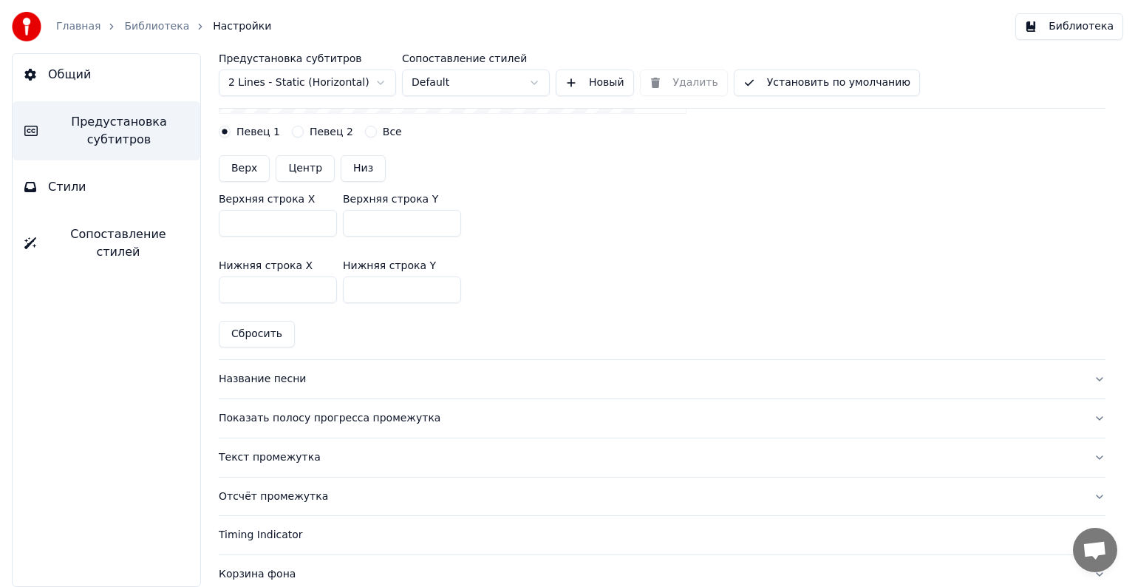
click at [276, 380] on div "Название песни" at bounding box center [650, 379] width 863 height 15
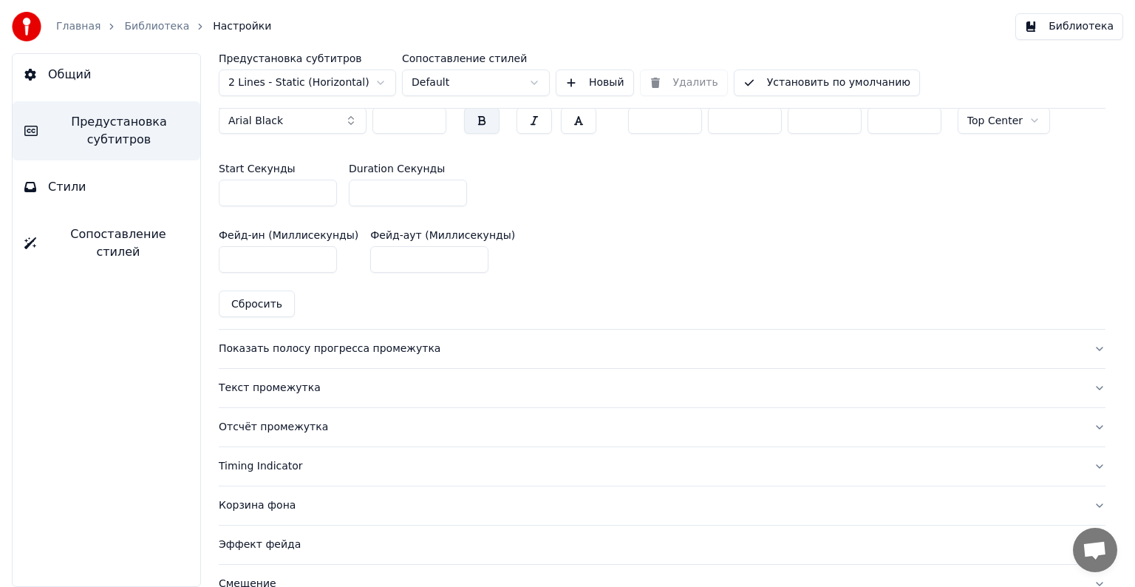
scroll to position [739, 0]
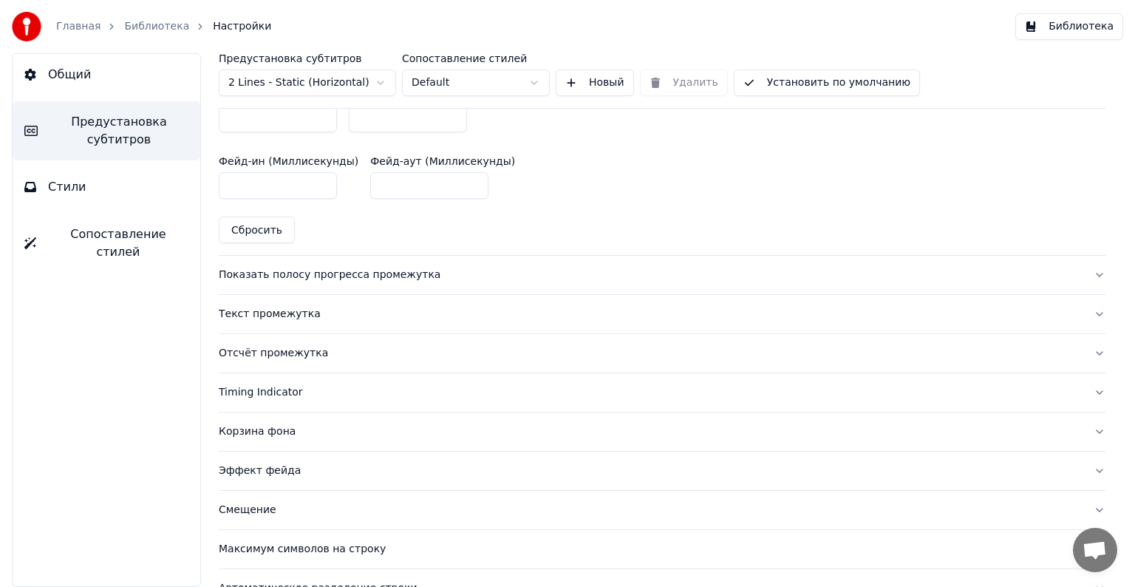
click at [251, 314] on div "Текст промежутка" at bounding box center [650, 314] width 863 height 15
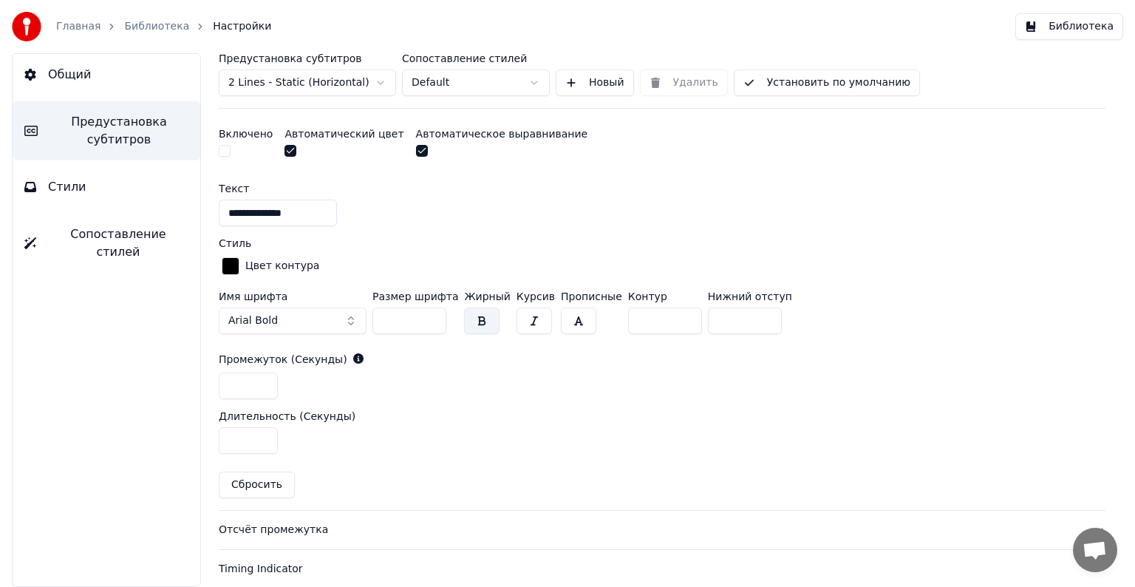
scroll to position [570, 0]
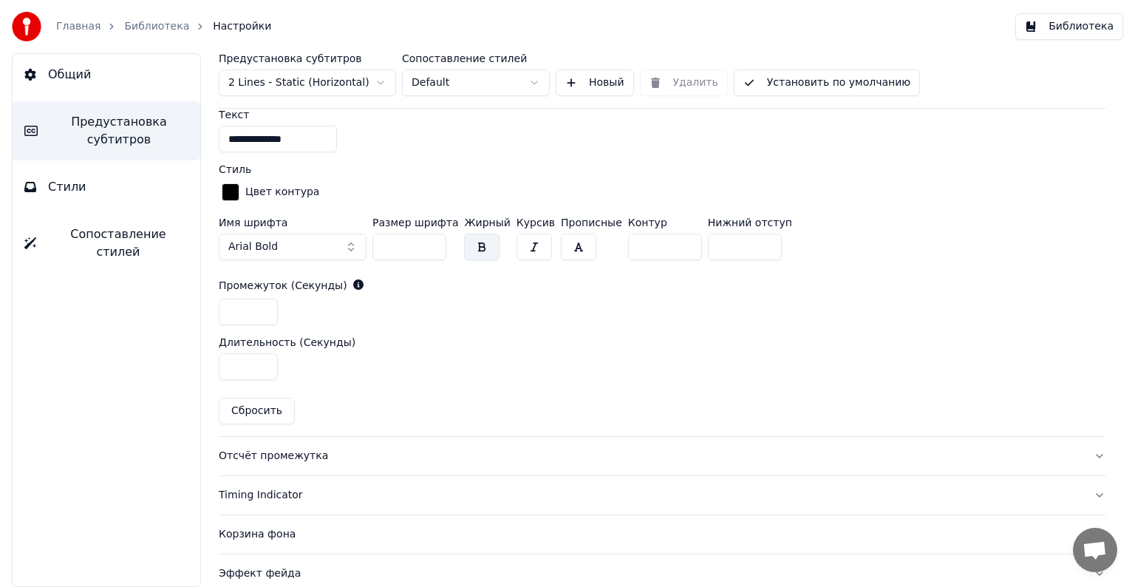
click at [251, 309] on input "*" at bounding box center [248, 311] width 59 height 27
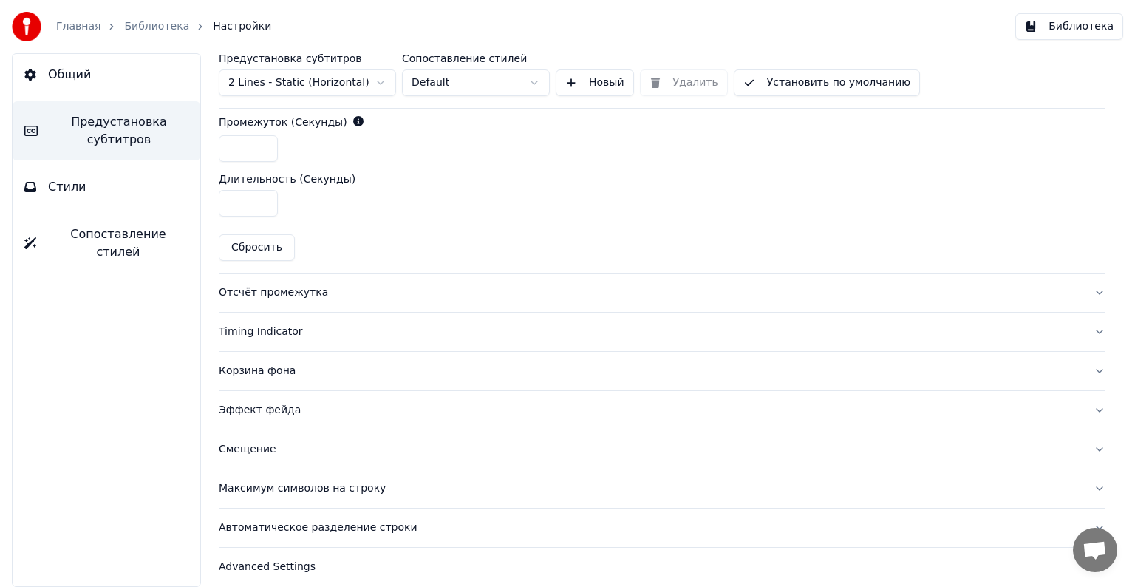
scroll to position [741, 0]
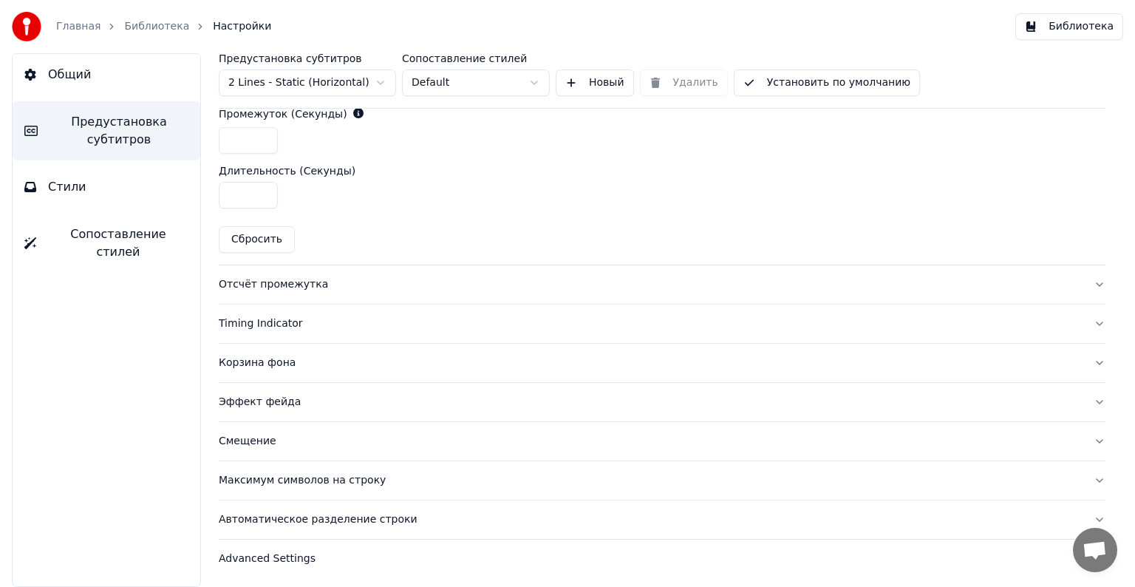
type input "*"
click at [334, 476] on div "Максимум символов на строку" at bounding box center [650, 480] width 863 height 15
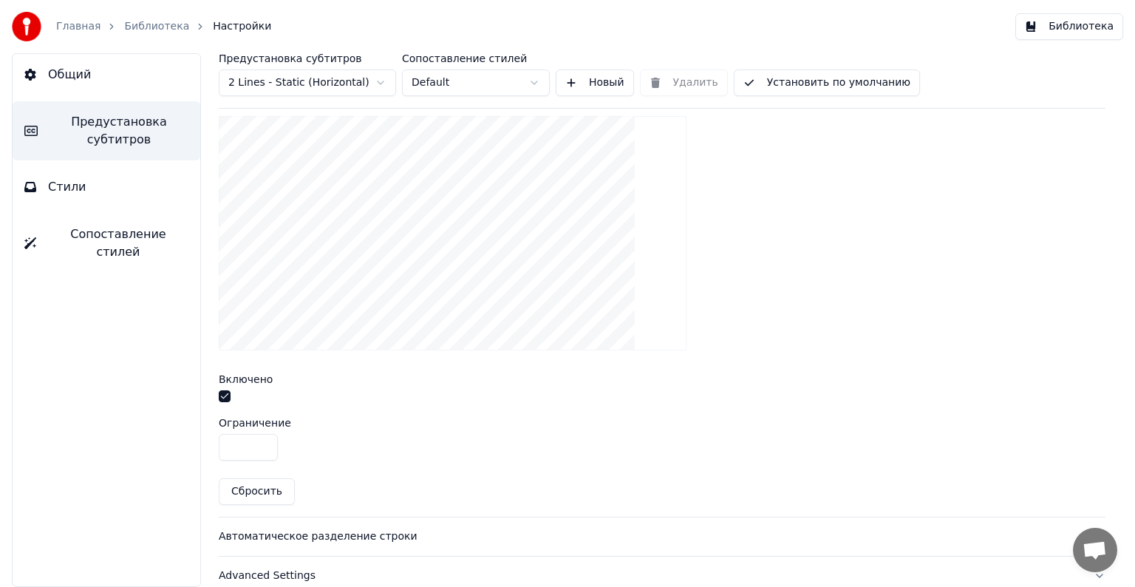
scroll to position [502, 0]
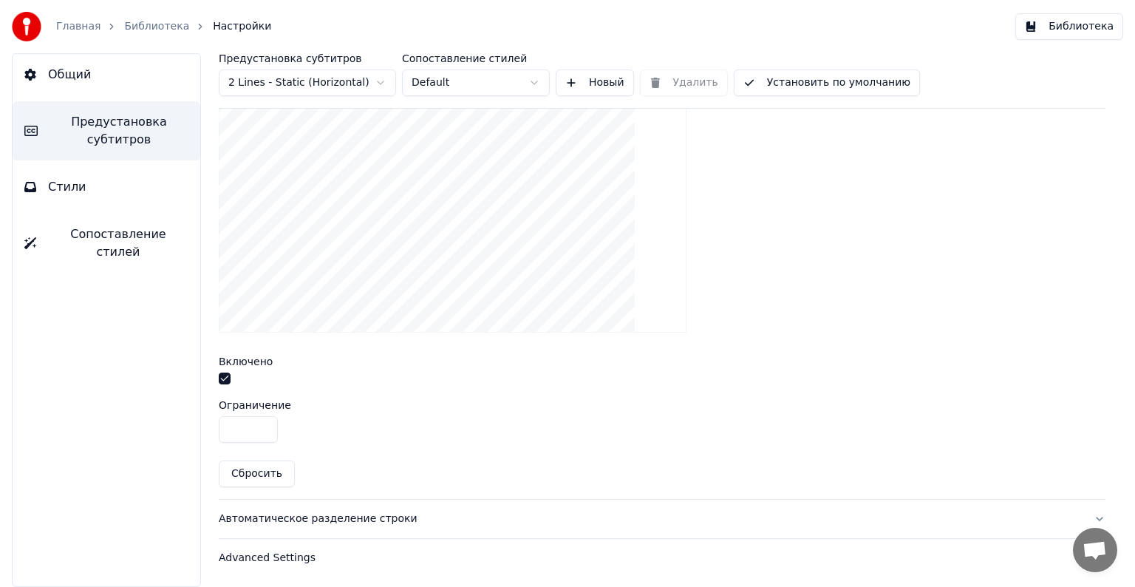
click at [266, 511] on div "Автоматическое разделение строки" at bounding box center [650, 518] width 863 height 15
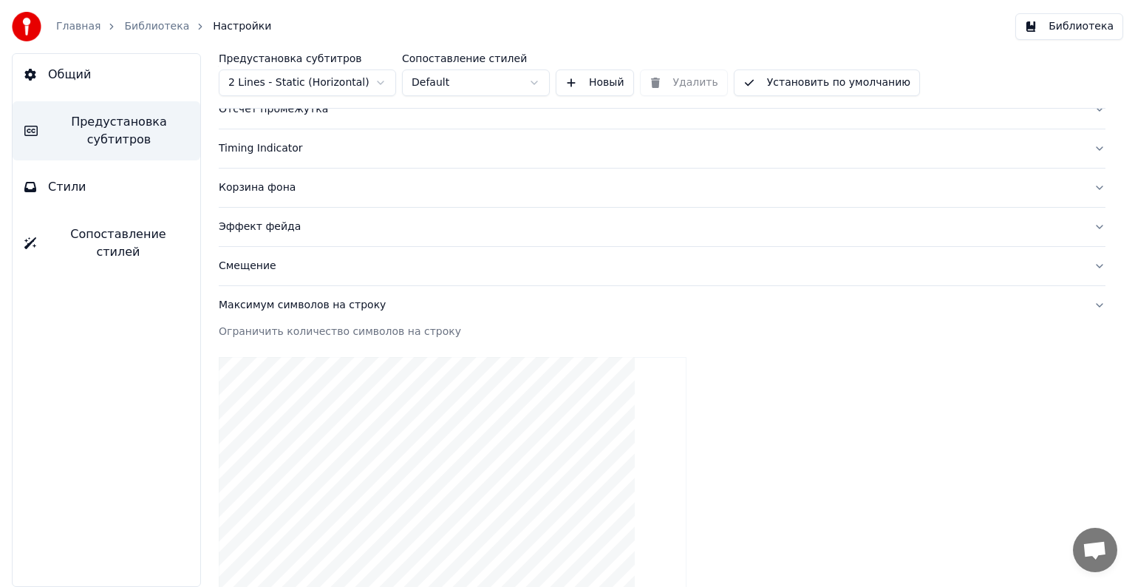
scroll to position [244, 0]
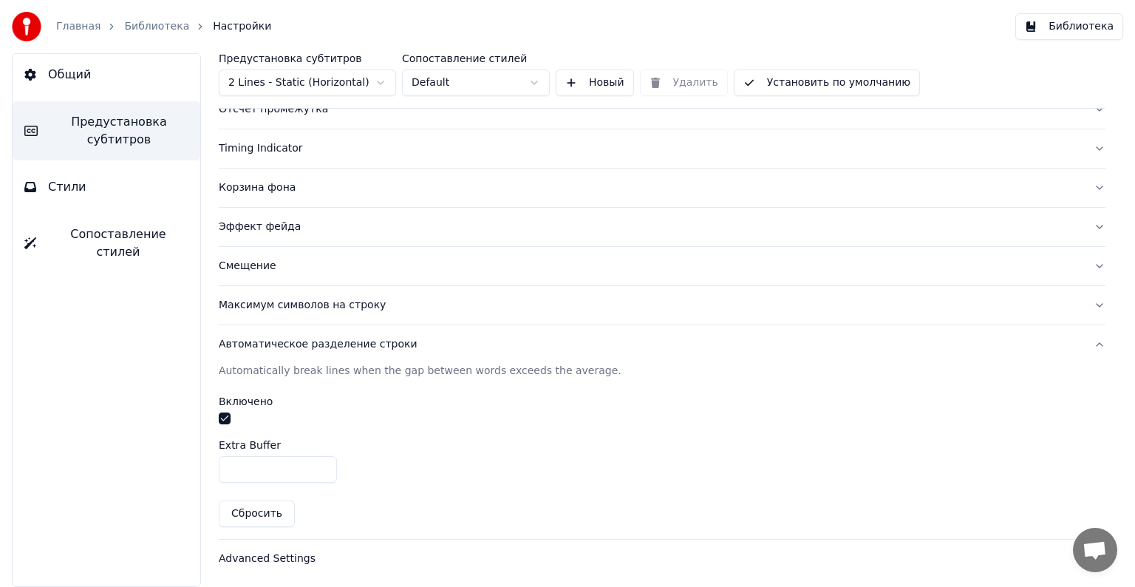
click at [269, 551] on div "Advanced Settings" at bounding box center [650, 558] width 863 height 15
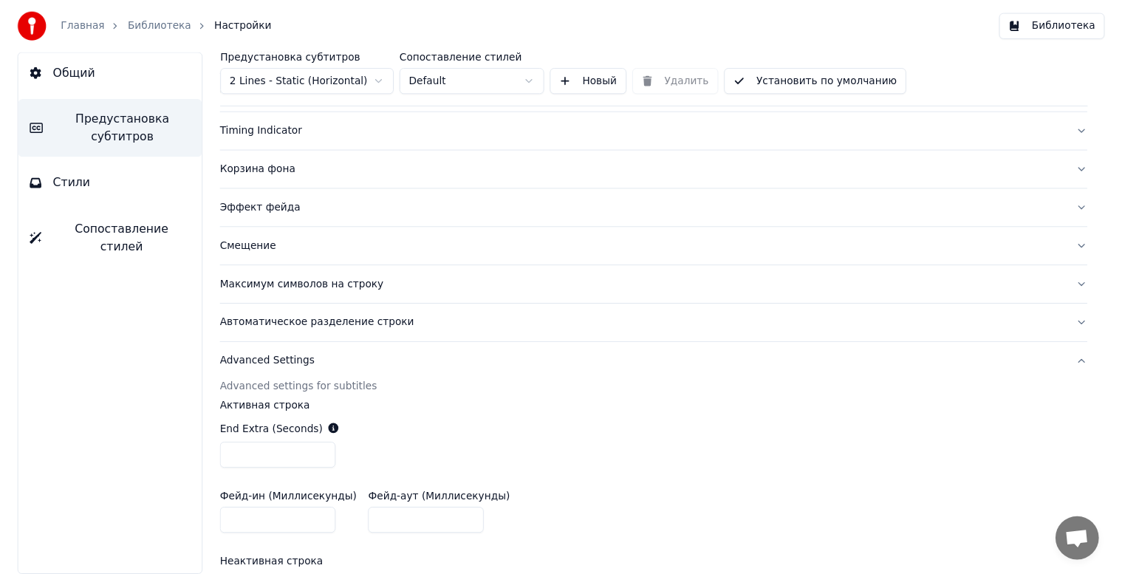
scroll to position [58, 0]
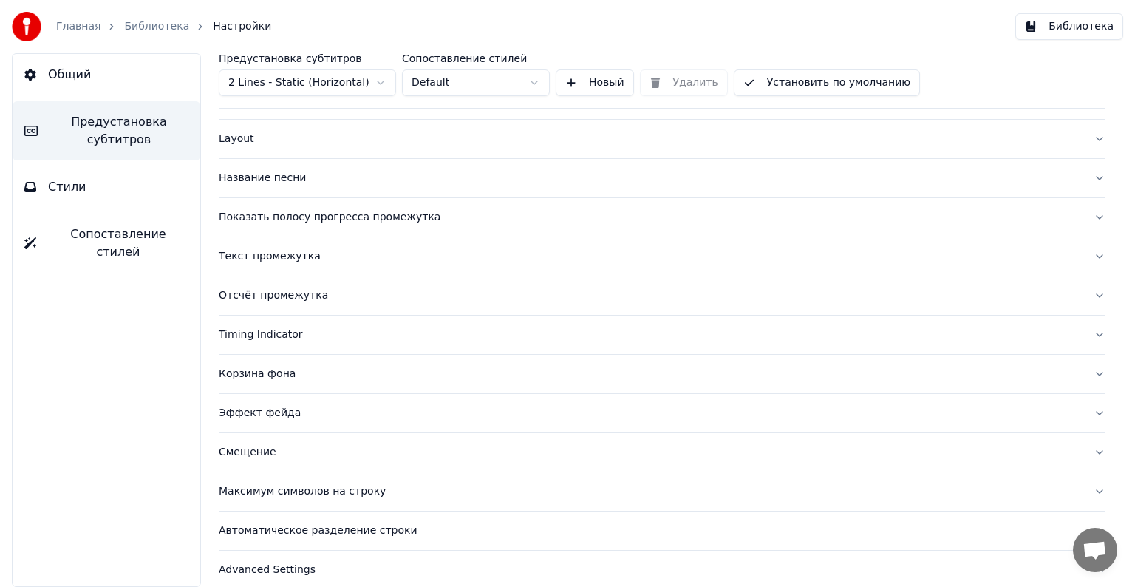
click at [1078, 21] on button "Библиотека" at bounding box center [1069, 26] width 108 height 27
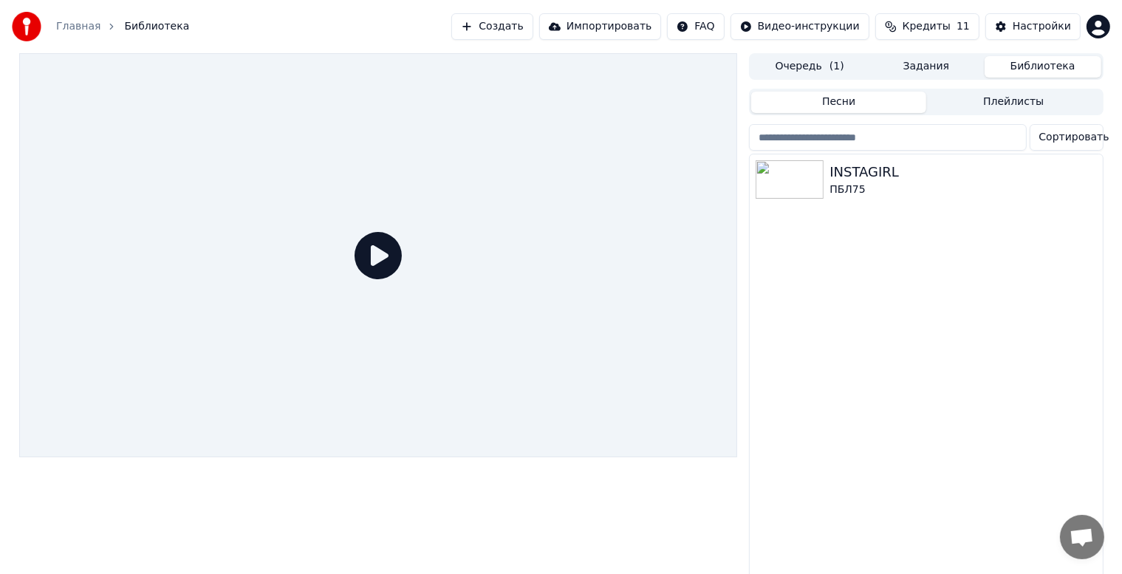
click at [375, 259] on icon at bounding box center [378, 255] width 47 height 47
click at [805, 187] on img at bounding box center [790, 179] width 68 height 38
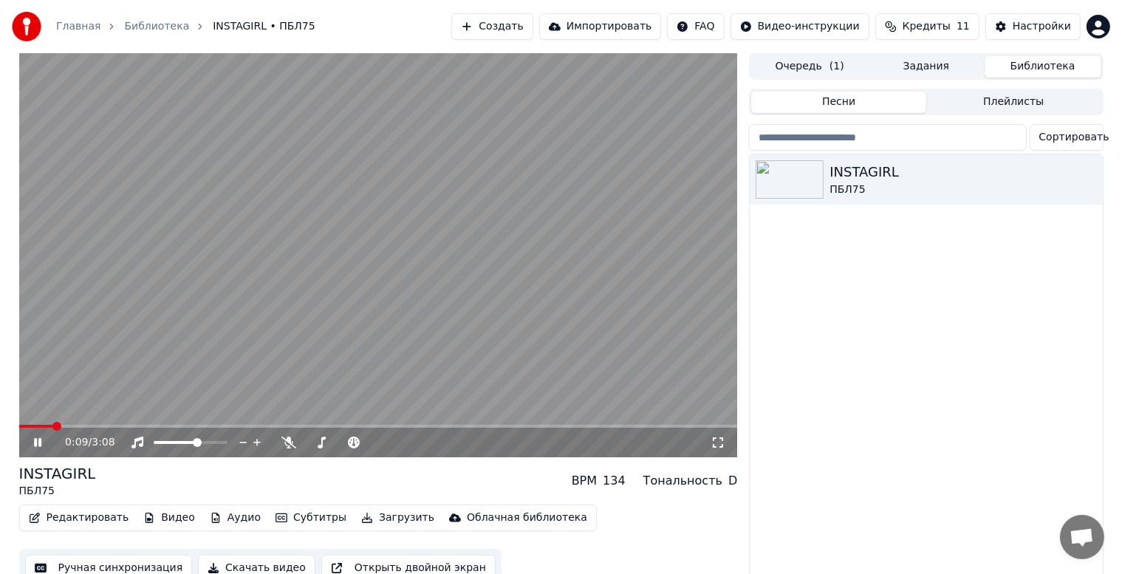
click at [52, 428] on span at bounding box center [378, 426] width 719 height 3
click at [71, 427] on span at bounding box center [378, 426] width 719 height 3
click at [213, 426] on span at bounding box center [116, 426] width 195 height 3
click at [199, 425] on span at bounding box center [117, 426] width 196 height 3
click at [189, 425] on span at bounding box center [109, 426] width 180 height 3
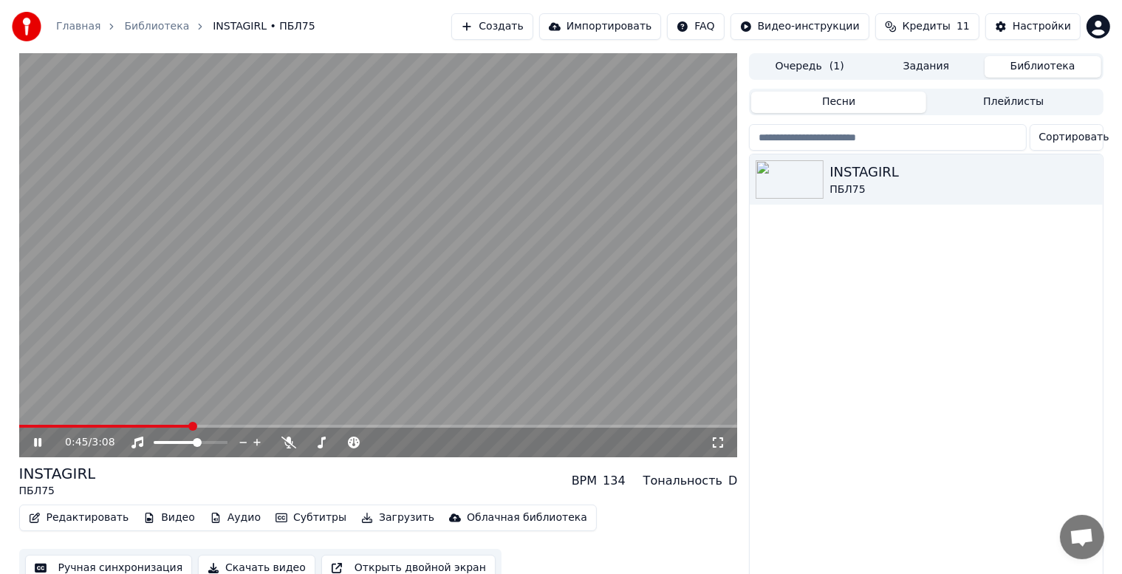
click at [34, 443] on icon at bounding box center [37, 442] width 7 height 9
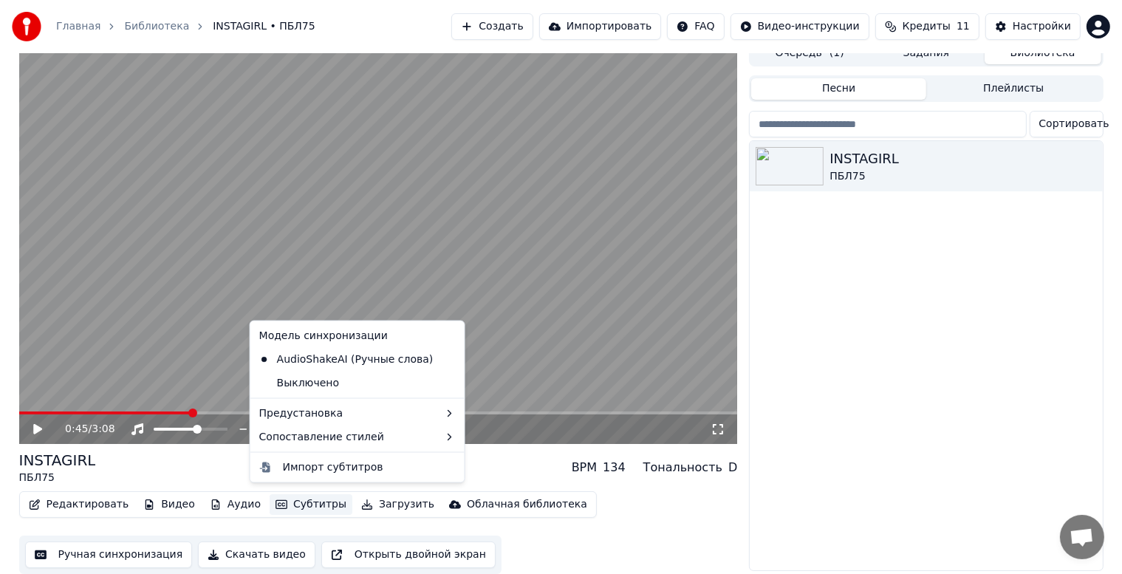
click at [273, 496] on button "Субтитры" at bounding box center [311, 504] width 83 height 21
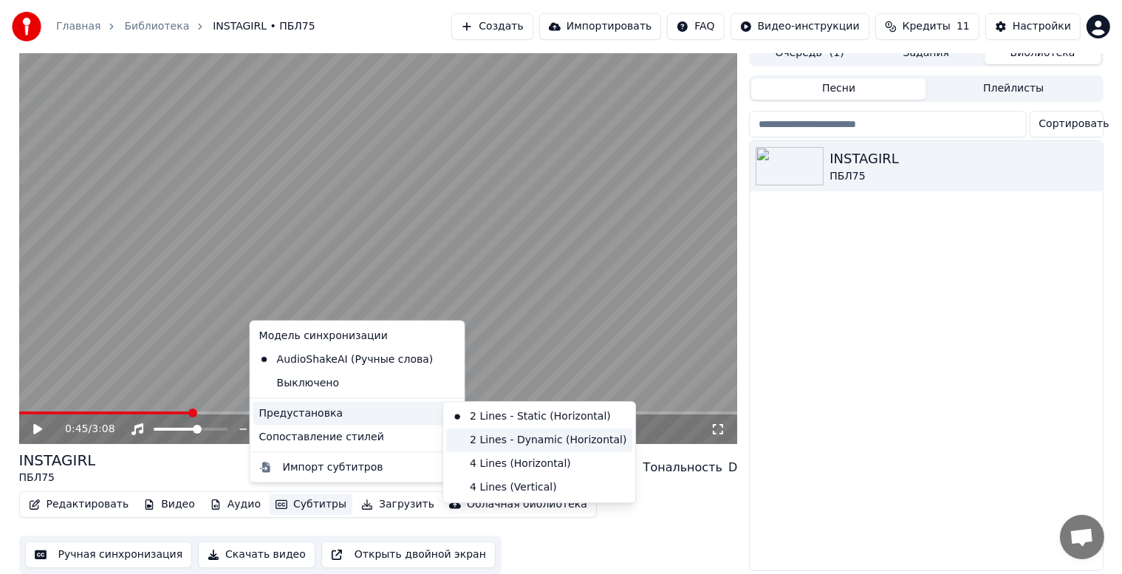
click at [482, 443] on div "2 Lines - Dynamic (Horizontal)" at bounding box center [539, 440] width 186 height 24
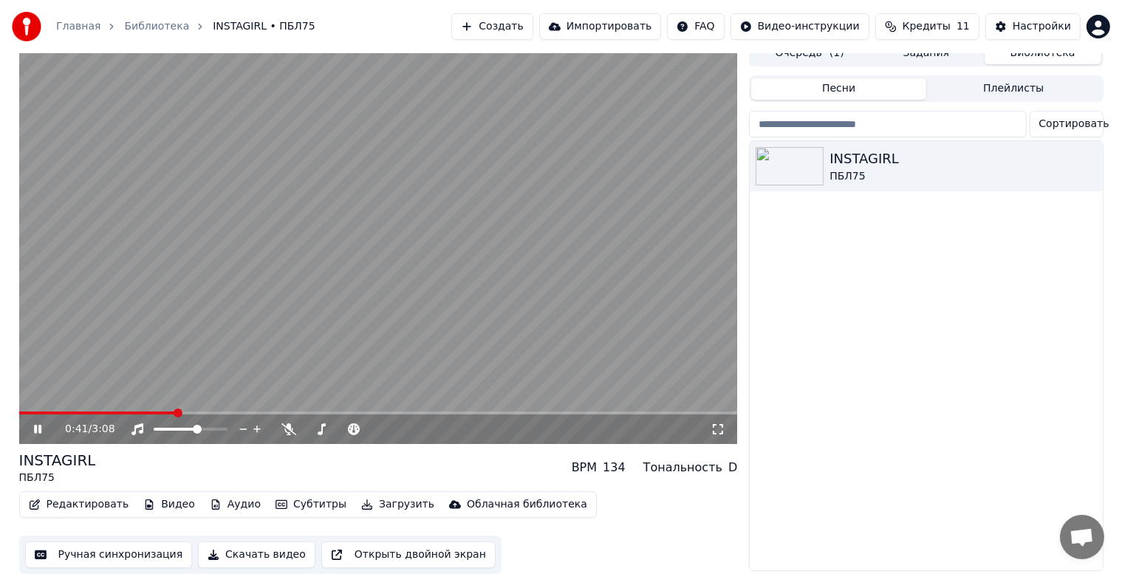
click at [174, 411] on span at bounding box center [97, 412] width 157 height 3
click at [42, 423] on icon at bounding box center [48, 429] width 35 height 12
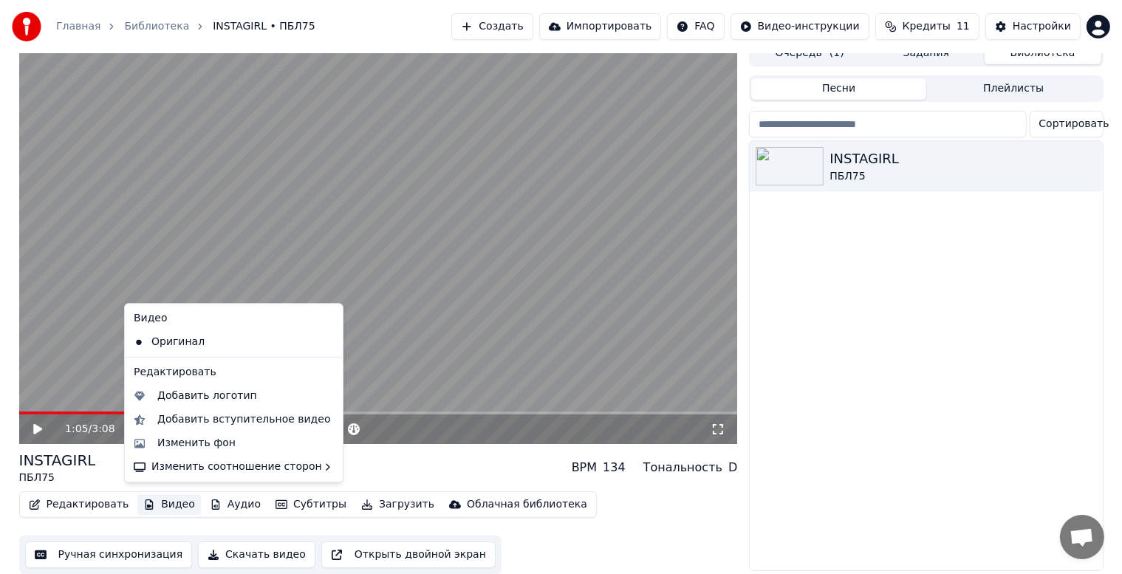
click at [171, 495] on button "Видео" at bounding box center [169, 504] width 64 height 21
click at [189, 442] on div "Изменить фон" at bounding box center [196, 443] width 78 height 15
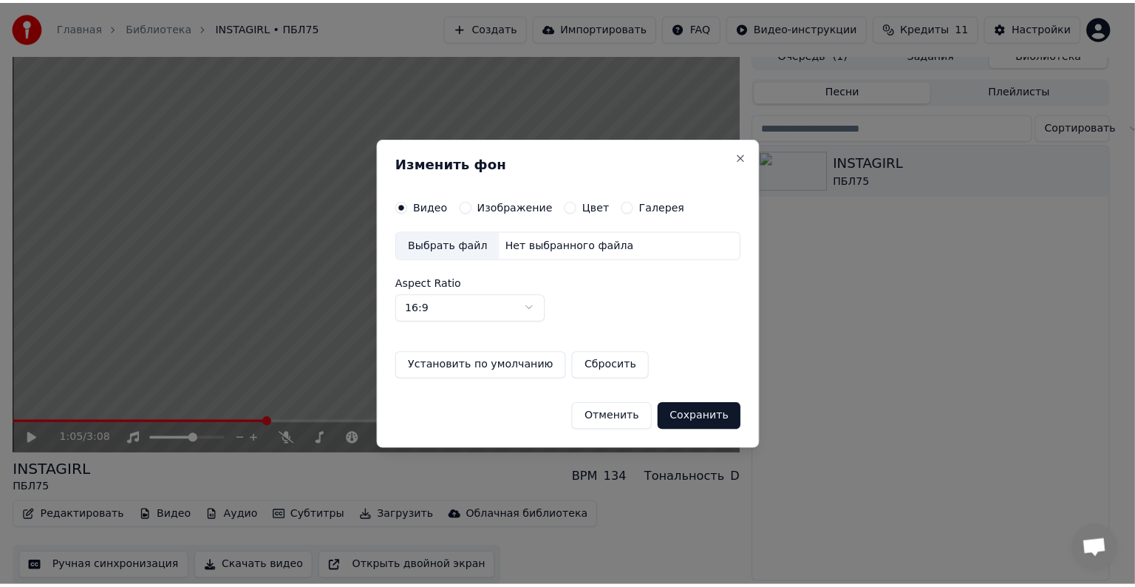
scroll to position [7, 0]
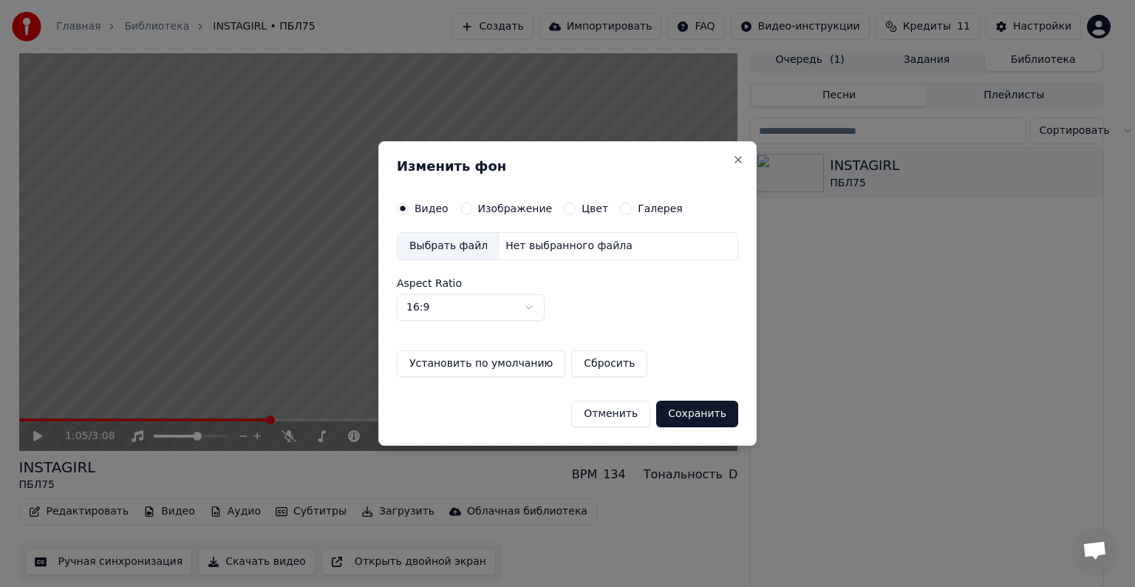
click at [467, 211] on button "Изображение" at bounding box center [466, 208] width 12 height 12
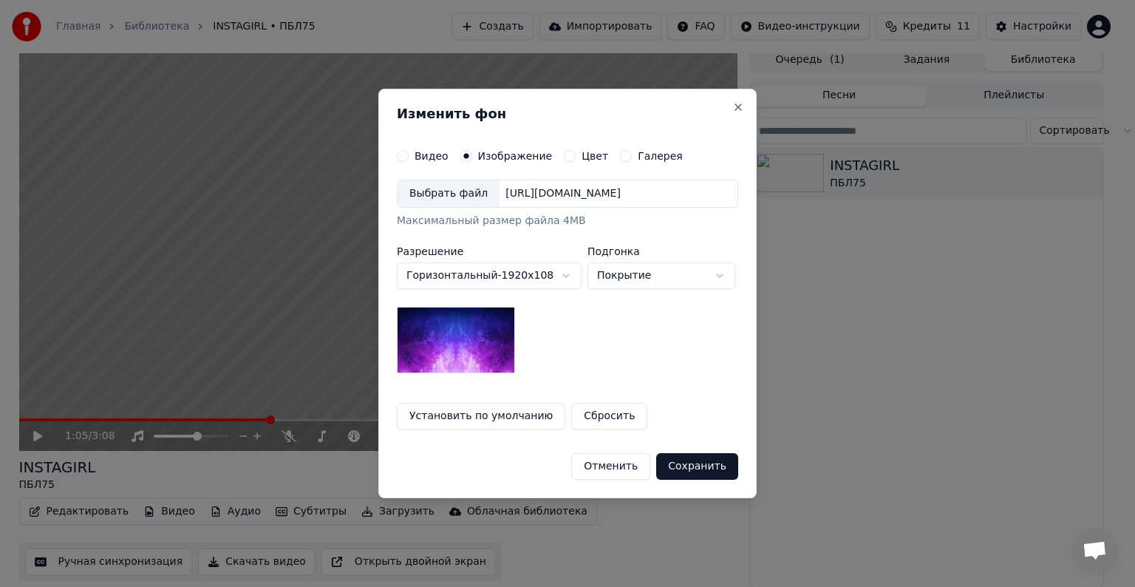
click at [488, 414] on button "Установить по умолчанию" at bounding box center [481, 416] width 168 height 27
click at [490, 321] on img at bounding box center [456, 340] width 118 height 66
click at [629, 275] on body "**********" at bounding box center [561, 286] width 1122 height 587
click at [564, 334] on body "**********" at bounding box center [561, 286] width 1122 height 587
click at [564, 155] on button "Цвет" at bounding box center [570, 156] width 12 height 12
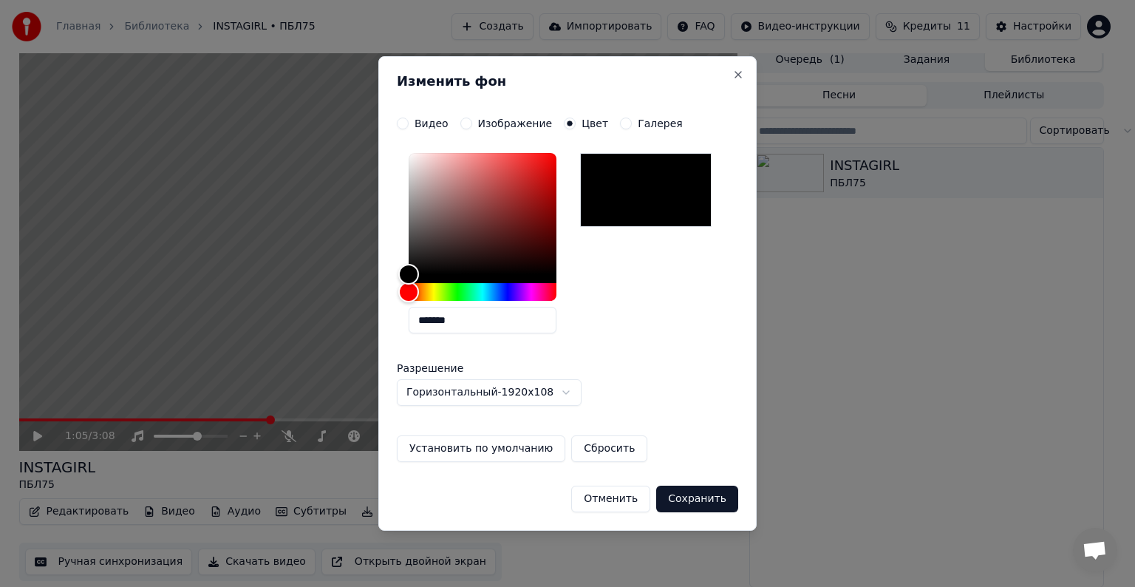
click at [614, 196] on div at bounding box center [645, 190] width 131 height 74
click at [706, 493] on button "Сохранить" at bounding box center [697, 498] width 82 height 27
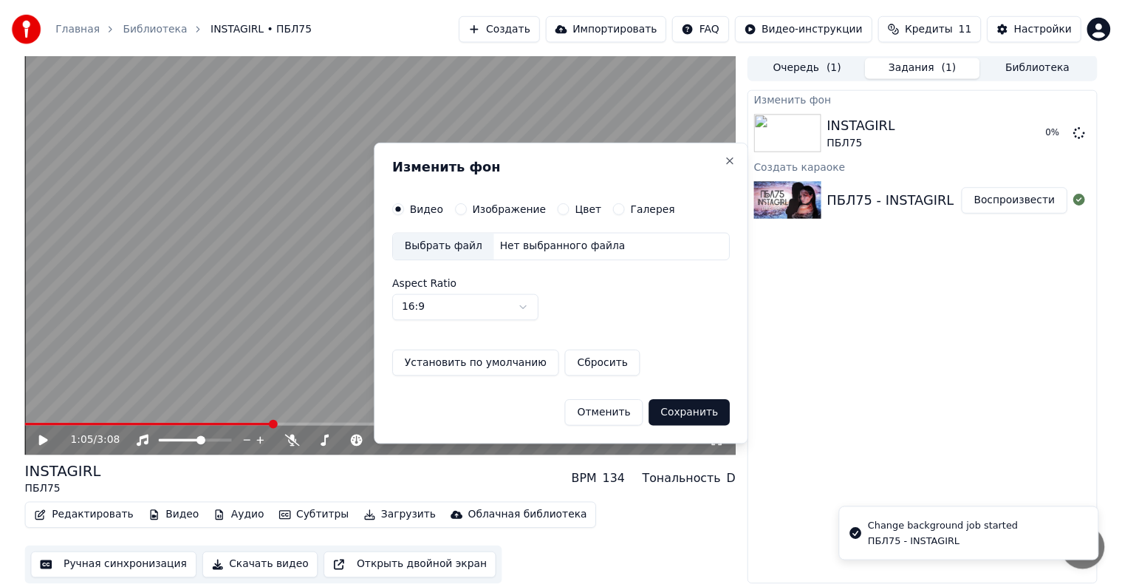
scroll to position [1, 0]
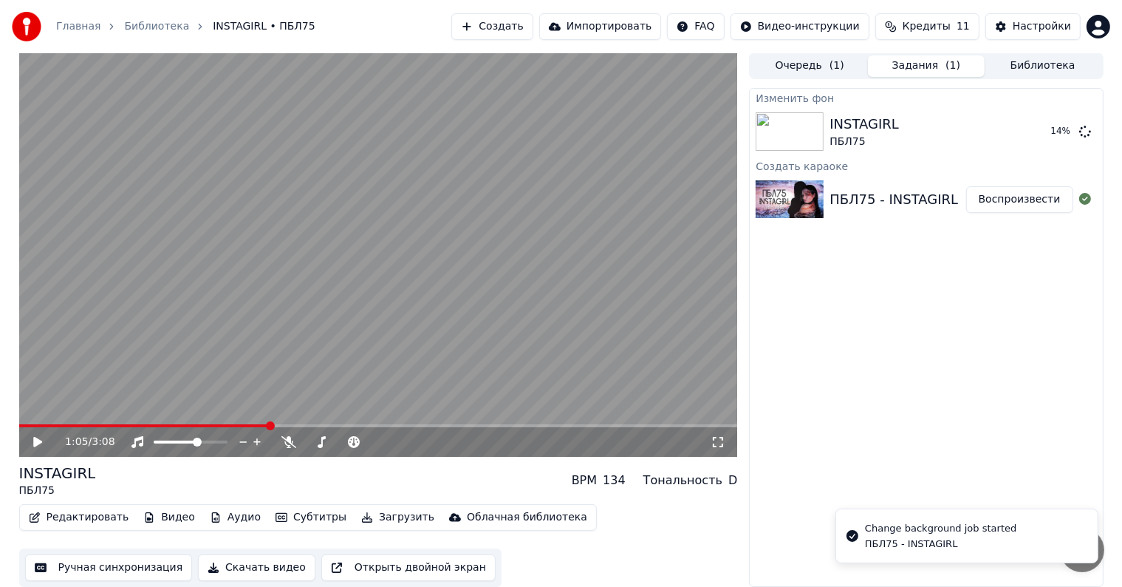
click at [33, 443] on icon at bounding box center [37, 442] width 9 height 10
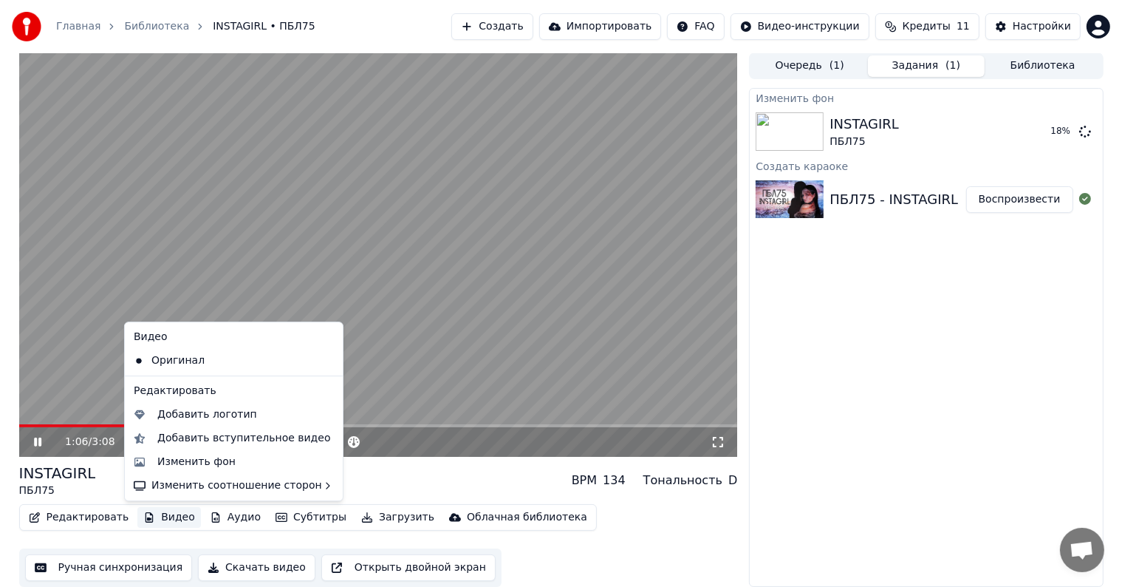
click at [175, 516] on button "Видео" at bounding box center [169, 517] width 64 height 21
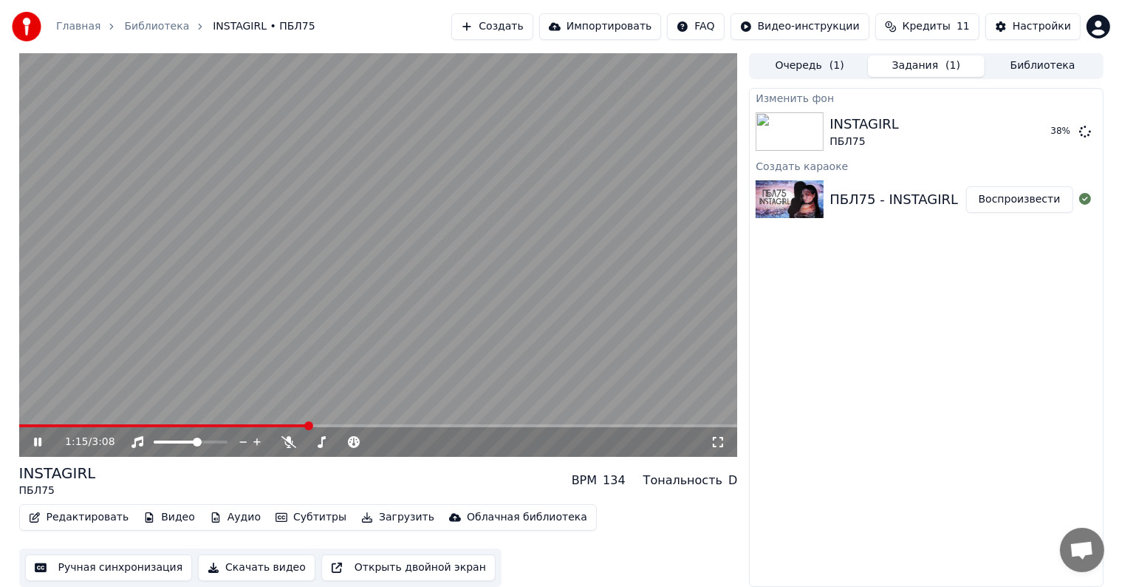
click at [376, 470] on div "INSTAGIRL ПБЛ75 BPM 134 Тональность D" at bounding box center [378, 479] width 719 height 35
click at [298, 424] on span at bounding box center [165, 425] width 292 height 3
click at [281, 424] on span at bounding box center [160, 425] width 283 height 3
click at [794, 129] on img at bounding box center [790, 131] width 68 height 38
click at [1019, 134] on button "Воспроизвести" at bounding box center [1019, 131] width 107 height 27
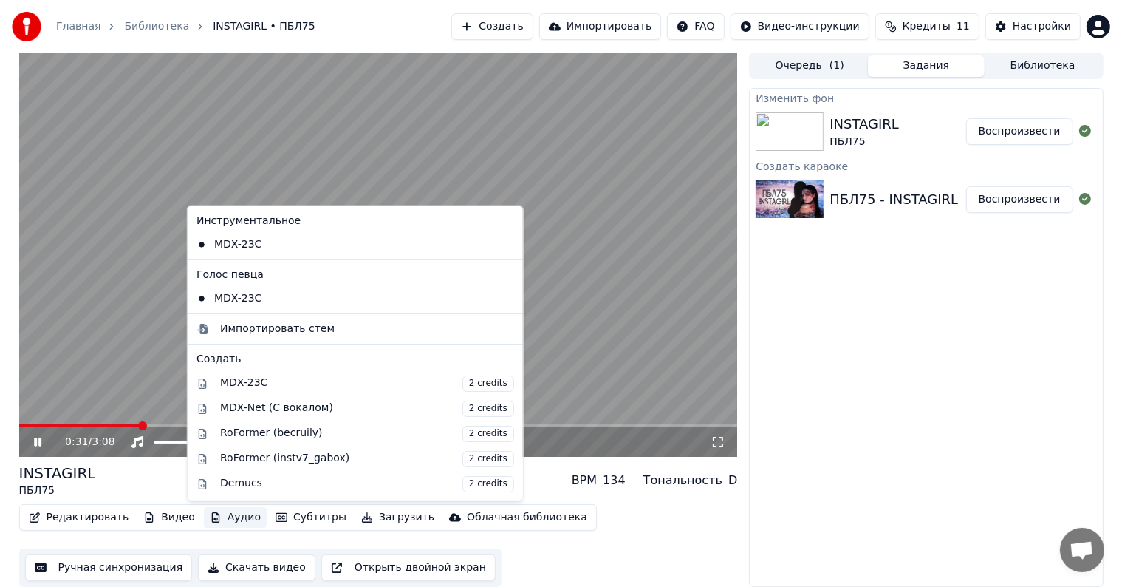
click at [221, 518] on button "Аудио" at bounding box center [235, 517] width 63 height 21
click at [257, 244] on div "MDX-23C" at bounding box center [344, 245] width 307 height 24
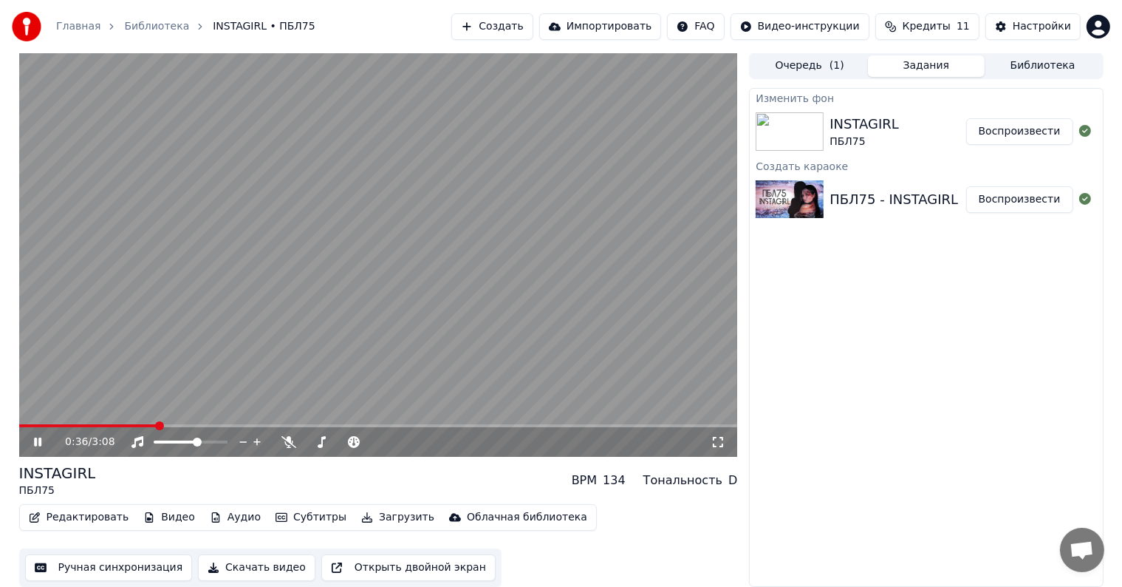
click at [218, 513] on button "Аудио" at bounding box center [235, 517] width 63 height 21
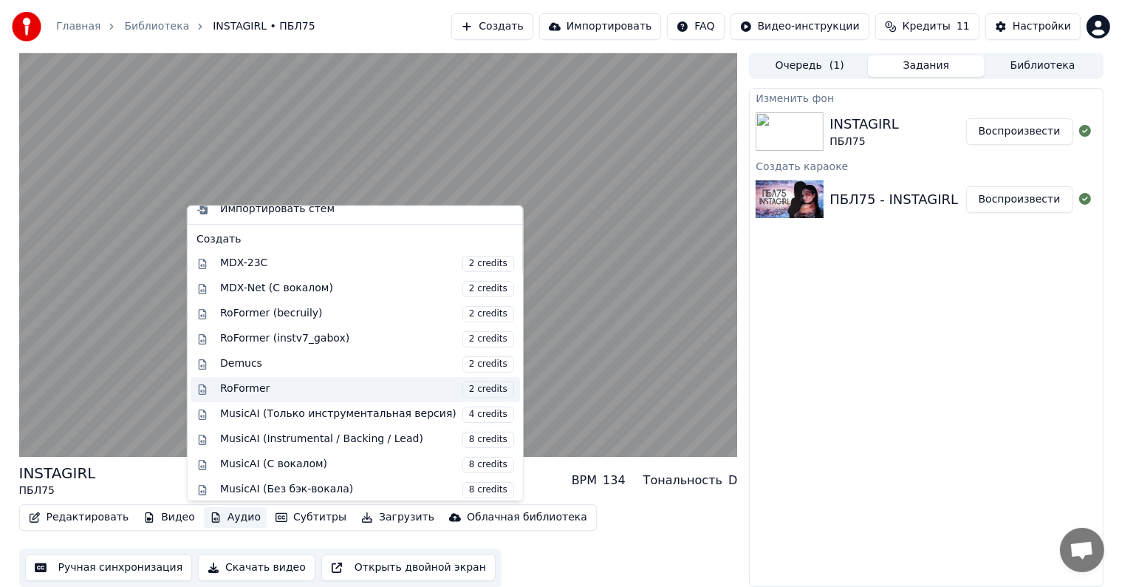
scroll to position [146, 0]
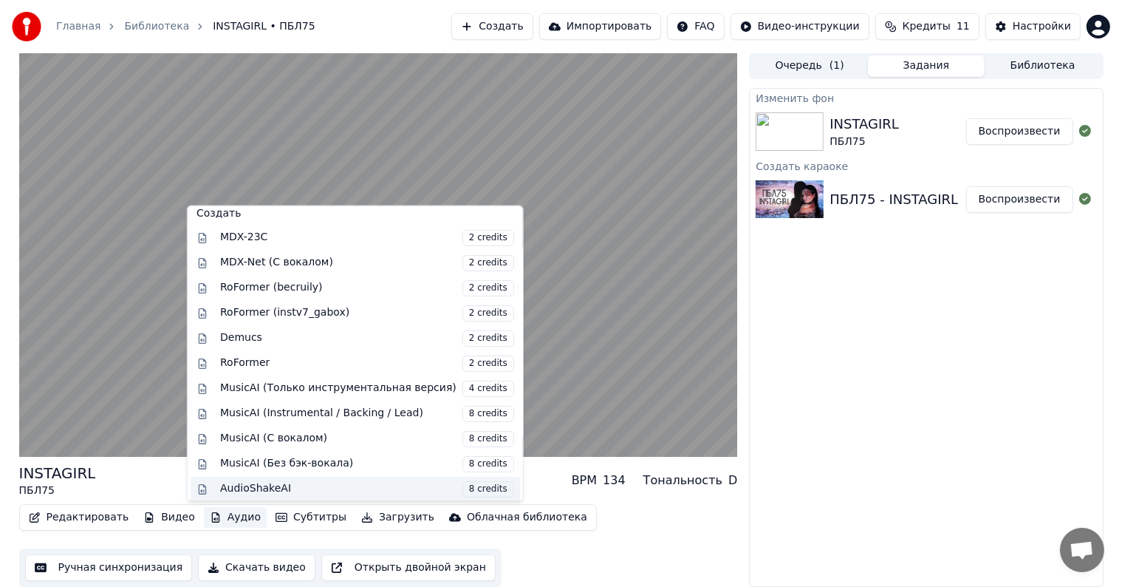
click at [281, 482] on div "AudioShakeAI 8 credits" at bounding box center [367, 488] width 294 height 16
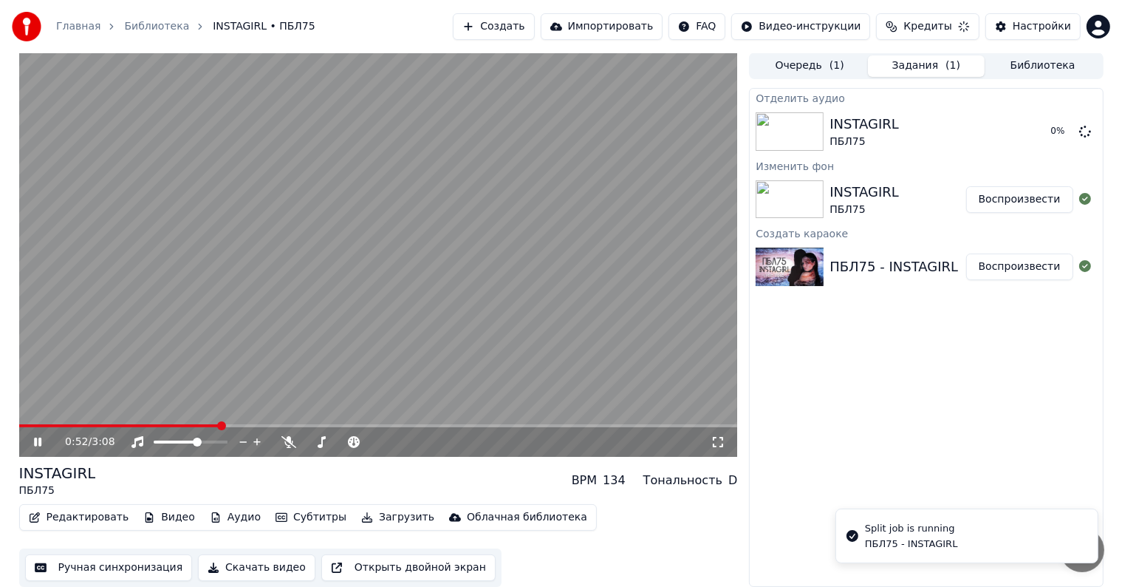
click at [274, 352] on video at bounding box center [378, 254] width 719 height 404
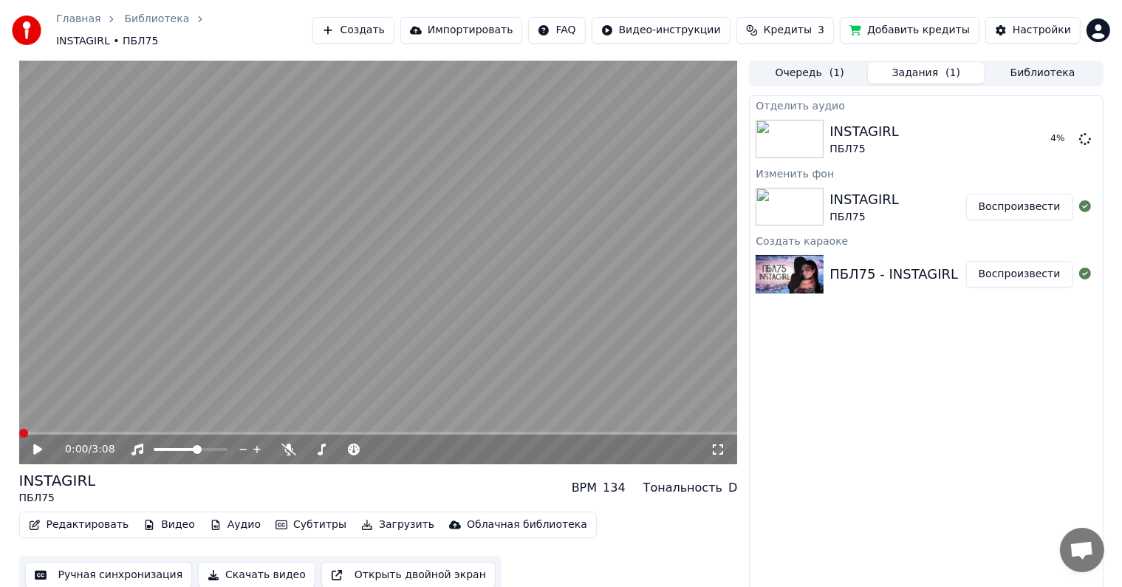
click at [19, 428] on span at bounding box center [23, 432] width 9 height 9
click at [812, 24] on span "Кредиты" at bounding box center [788, 30] width 48 height 15
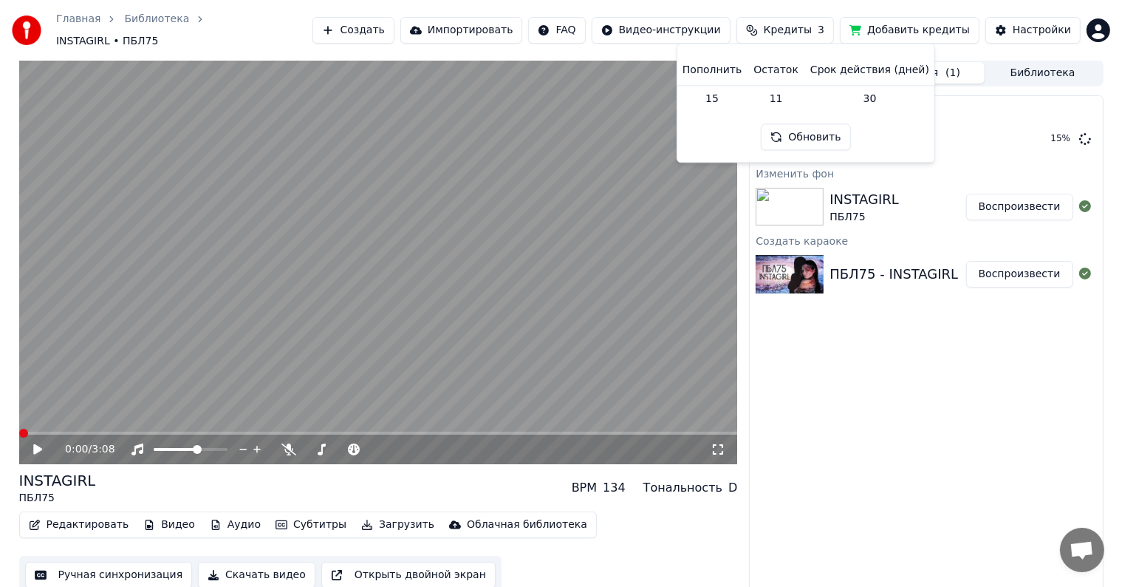
click at [787, 140] on button "Обновить" at bounding box center [805, 137] width 89 height 27
click at [798, 134] on button "Обновить" at bounding box center [805, 137] width 89 height 27
click at [731, 68] on th "Пополнить" at bounding box center [712, 70] width 71 height 30
click at [722, 95] on td "15" at bounding box center [712, 98] width 71 height 27
click at [780, 92] on td "11" at bounding box center [776, 98] width 57 height 27
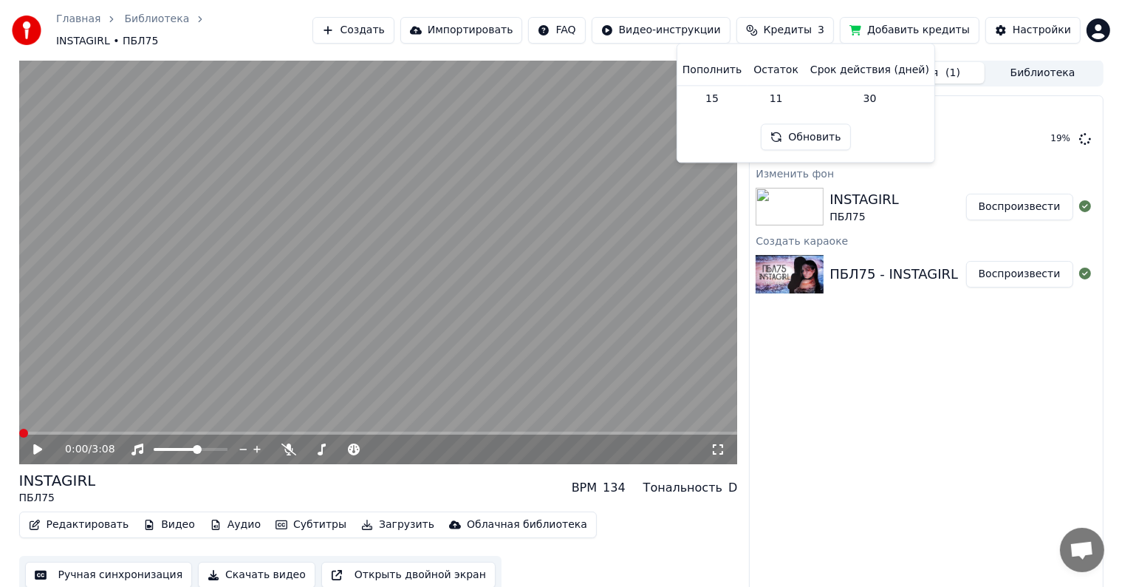
click at [861, 352] on div "Отделить аудио INSTAGIRL ПБЛ75 19 % Изменить фон INSTAGIRL ПБЛ75 Воспроизвести …" at bounding box center [926, 344] width 354 height 499
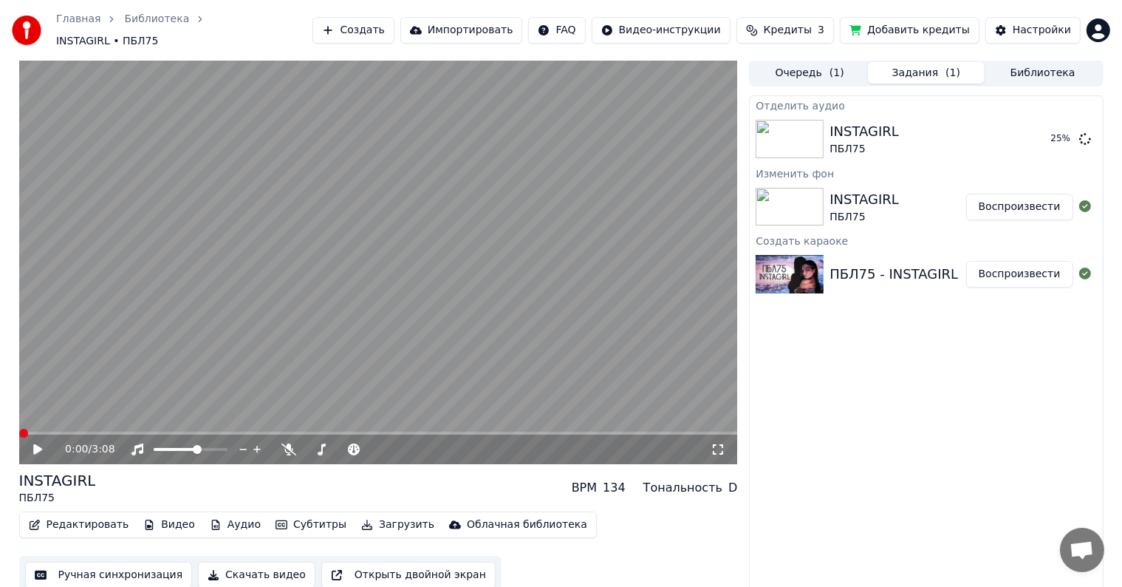
scroll to position [0, 0]
click at [36, 445] on icon at bounding box center [37, 450] width 9 height 10
click at [47, 432] on span at bounding box center [378, 433] width 719 height 3
click at [284, 444] on icon at bounding box center [288, 450] width 15 height 12
click at [353, 448] on span at bounding box center [329, 449] width 48 height 3
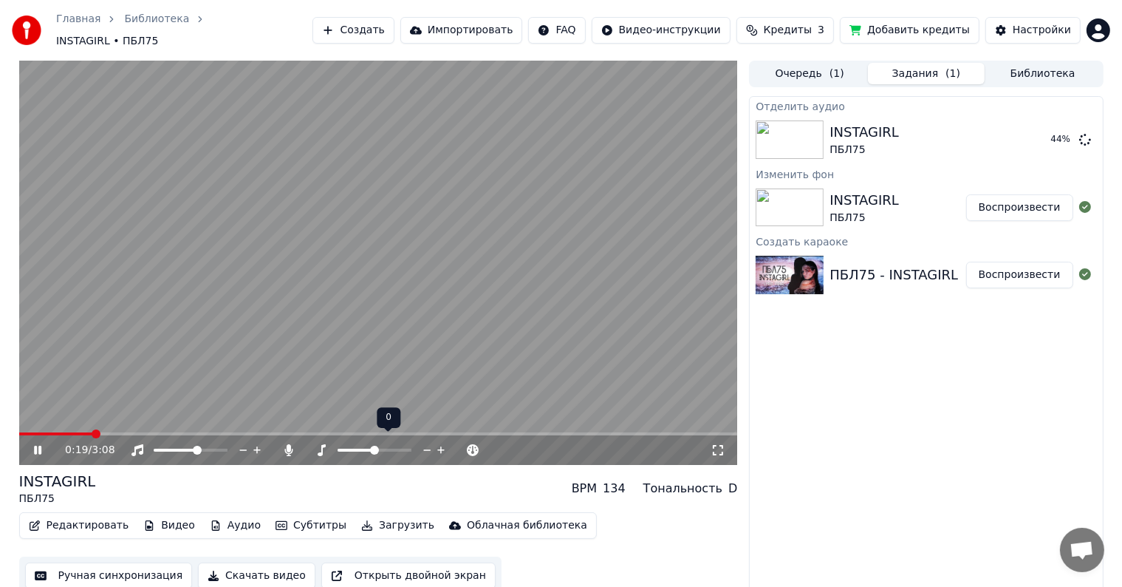
click at [365, 444] on div at bounding box center [388, 449] width 119 height 15
click at [371, 445] on span at bounding box center [374, 449] width 9 height 9
click at [367, 448] on span at bounding box center [356, 449] width 37 height 3
click at [377, 448] on span at bounding box center [375, 449] width 74 height 3
click at [382, 448] on span at bounding box center [375, 449] width 74 height 3
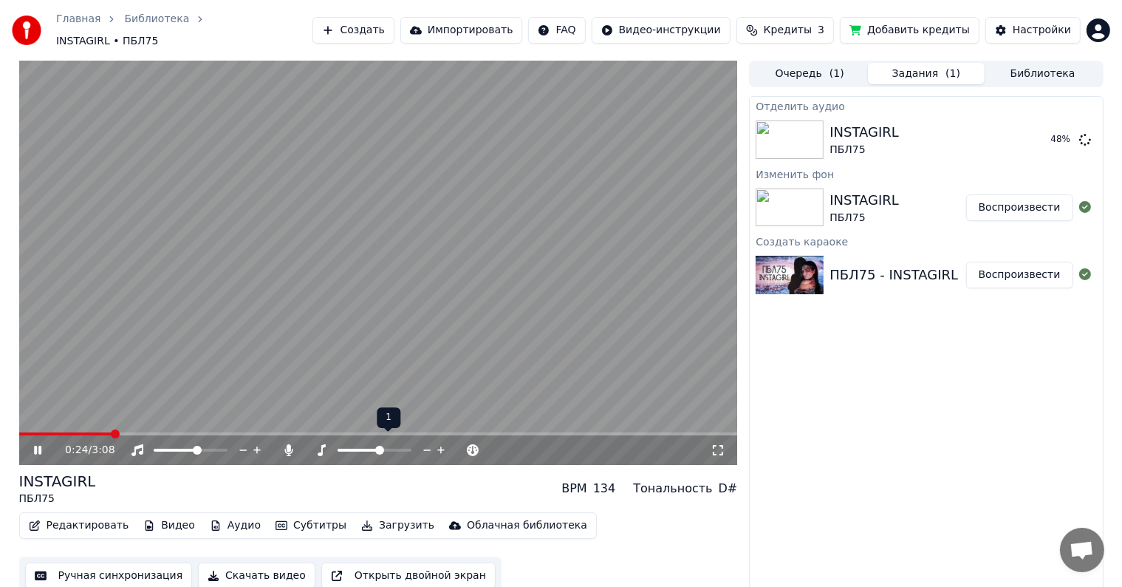
click at [375, 445] on span at bounding box center [379, 449] width 9 height 9
click at [372, 448] on span at bounding box center [356, 449] width 37 height 3
click at [343, 448] on span at bounding box center [329, 449] width 48 height 3
click at [378, 445] on span at bounding box center [374, 449] width 9 height 9
click at [383, 448] on span at bounding box center [375, 449] width 74 height 3
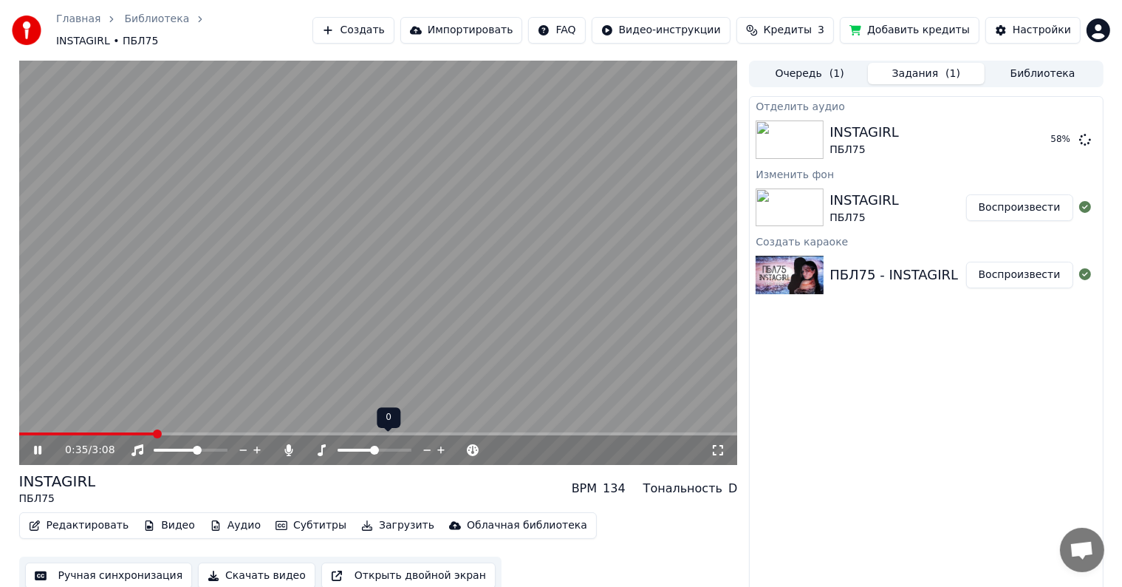
click at [374, 448] on span at bounding box center [356, 449] width 37 height 3
click at [359, 448] on span at bounding box center [356, 449] width 37 height 3
click at [369, 448] on span at bounding box center [375, 449] width 74 height 3
click at [372, 445] on span at bounding box center [369, 449] width 9 height 9
click at [374, 448] on span at bounding box center [375, 449] width 74 height 3
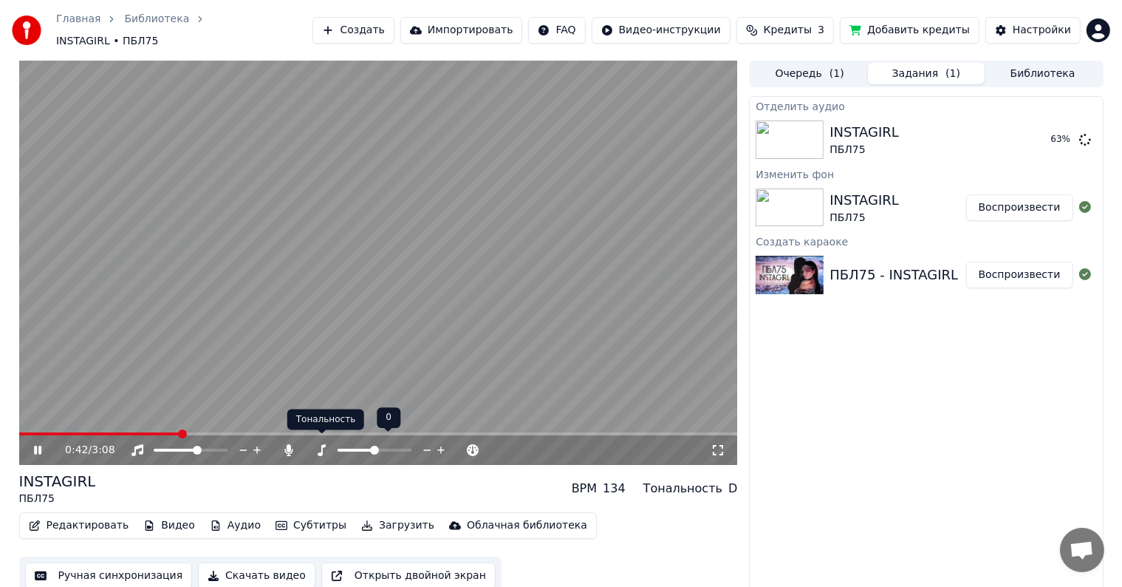
click at [317, 447] on icon at bounding box center [321, 450] width 15 height 12
click at [44, 444] on icon at bounding box center [48, 450] width 35 height 12
click at [1014, 134] on button "Воспроизвести" at bounding box center [1019, 139] width 107 height 27
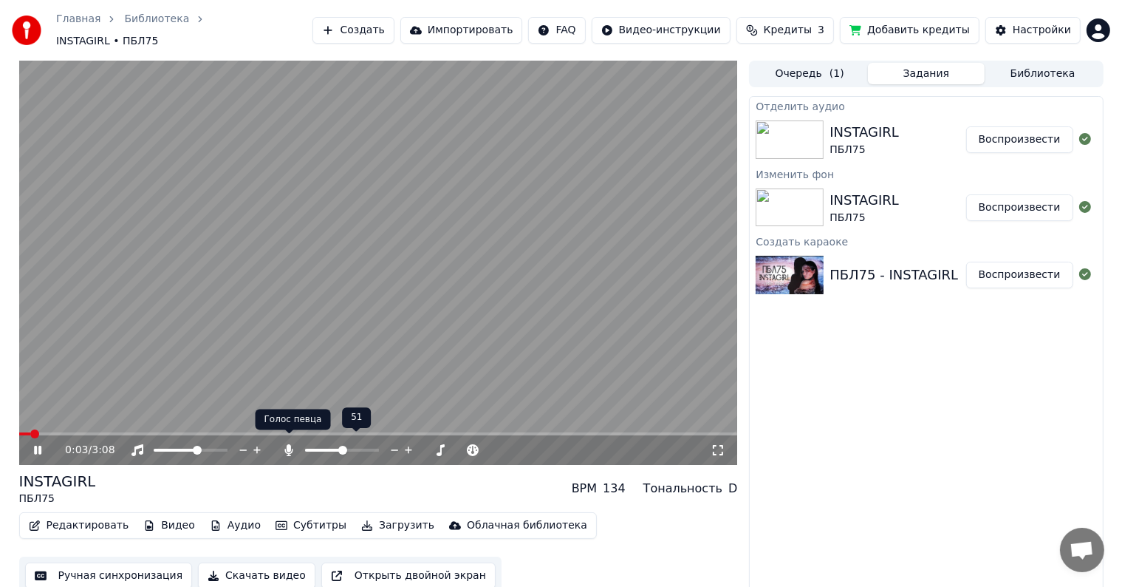
click at [285, 444] on icon at bounding box center [289, 450] width 8 height 12
click at [287, 444] on icon at bounding box center [288, 450] width 15 height 12
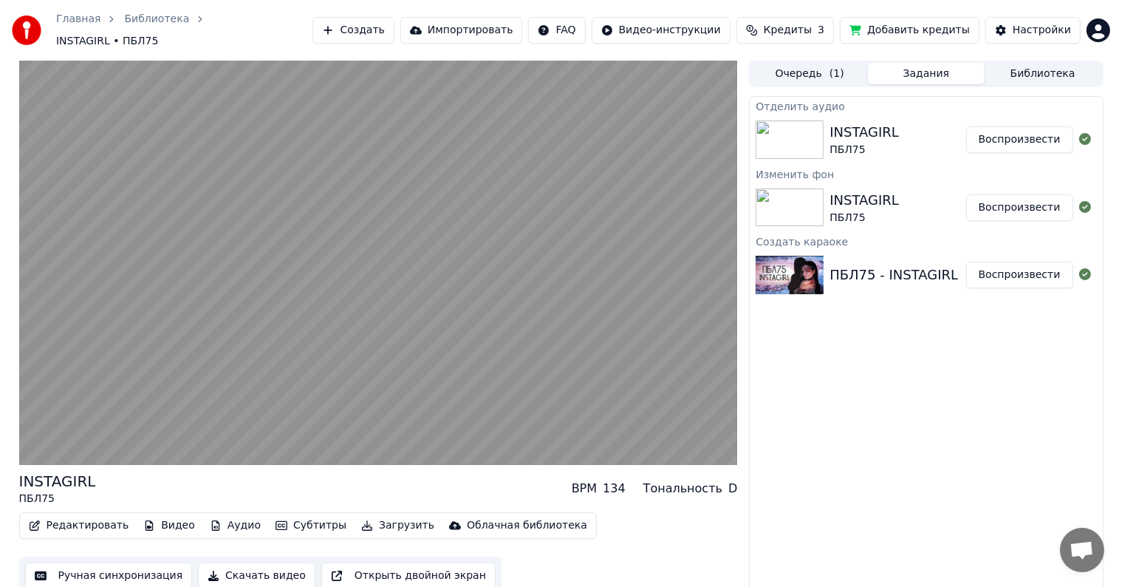
click at [798, 513] on div "Отделить аудио INSTAGIRL ПБЛ75 Воспроизвести Изменить фон INSTAGIRL ПБЛ75 Воспр…" at bounding box center [926, 345] width 354 height 499
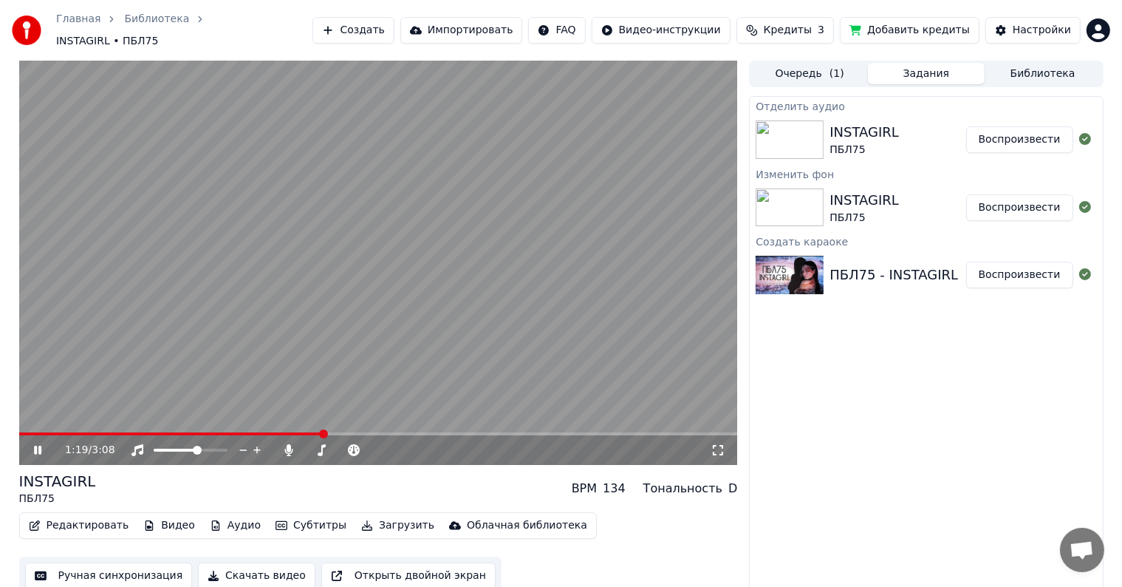
click at [45, 444] on icon at bounding box center [48, 450] width 35 height 12
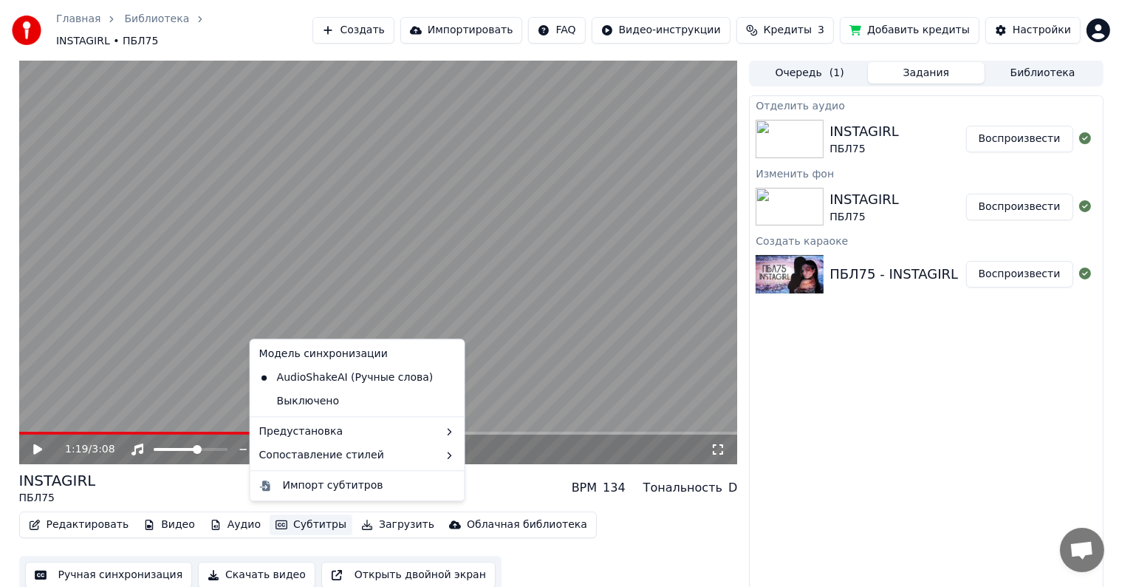
click at [276, 524] on button "Субтитры" at bounding box center [311, 524] width 83 height 21
click at [445, 379] on icon at bounding box center [453, 378] width 16 height 12
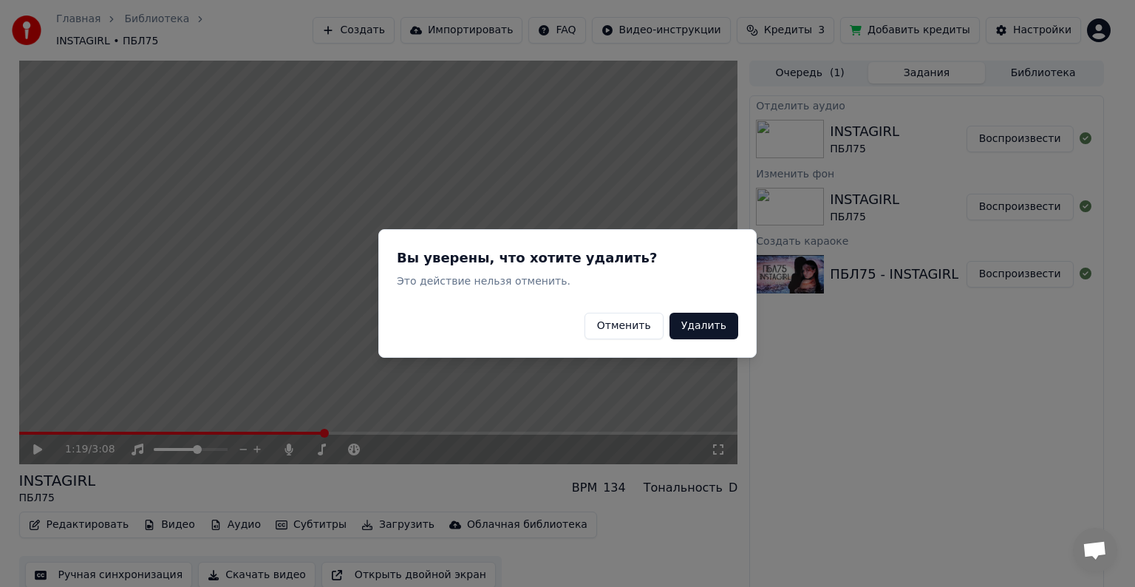
click at [708, 328] on button "Удалить" at bounding box center [703, 325] width 69 height 27
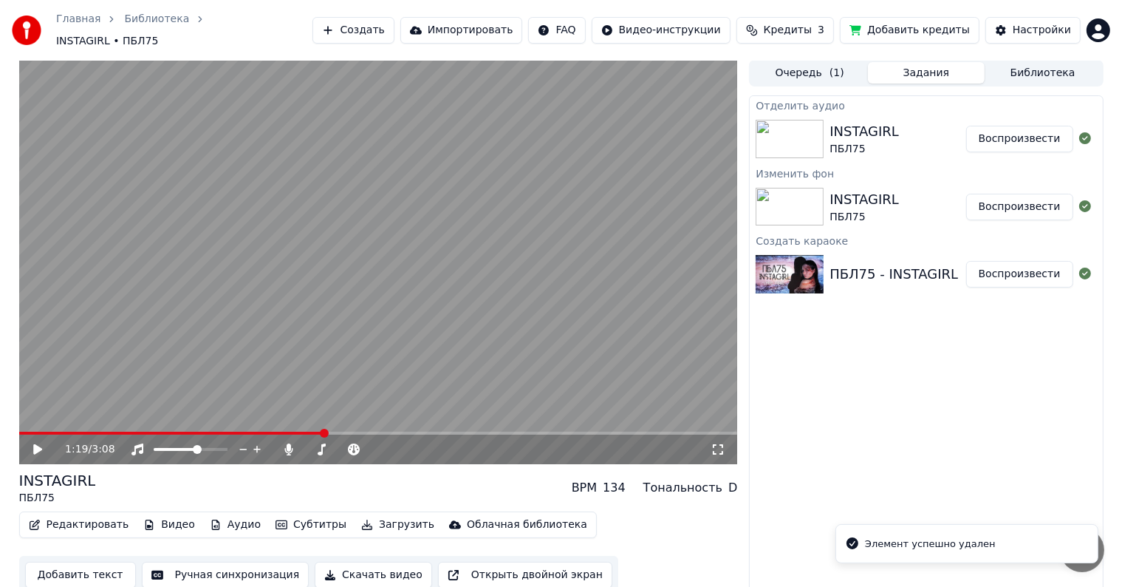
click at [293, 514] on button "Субтитры" at bounding box center [311, 524] width 83 height 21
click at [487, 360] on video at bounding box center [378, 262] width 719 height 404
click at [40, 431] on span at bounding box center [177, 432] width 316 height 3
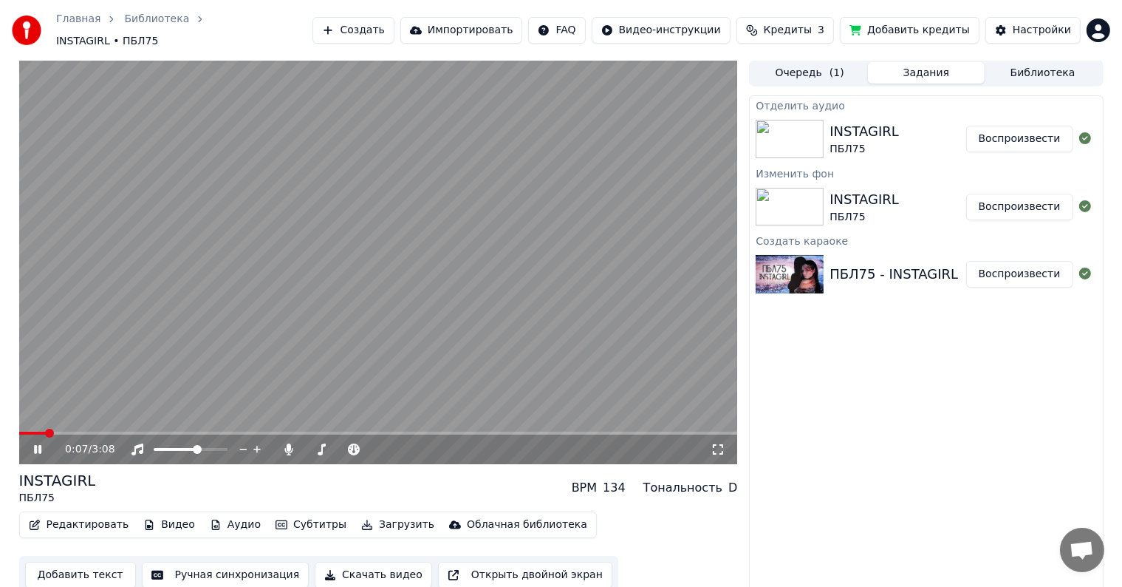
click at [297, 522] on button "Субтитры" at bounding box center [311, 524] width 83 height 21
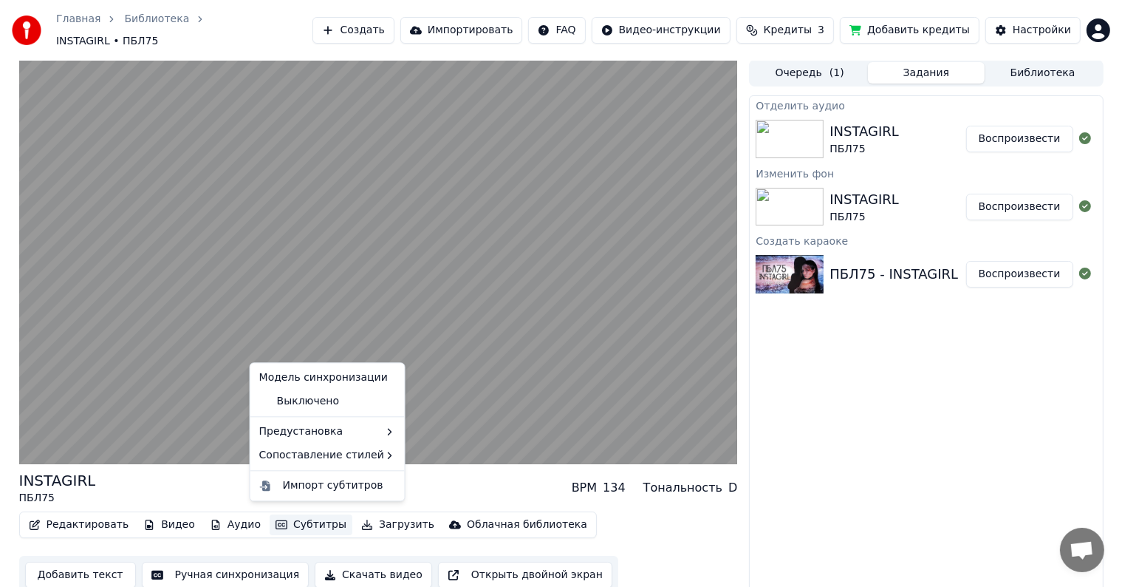
click at [536, 487] on div "INSTAGIRL ПБЛ75 BPM 134 Тональность D" at bounding box center [378, 487] width 719 height 35
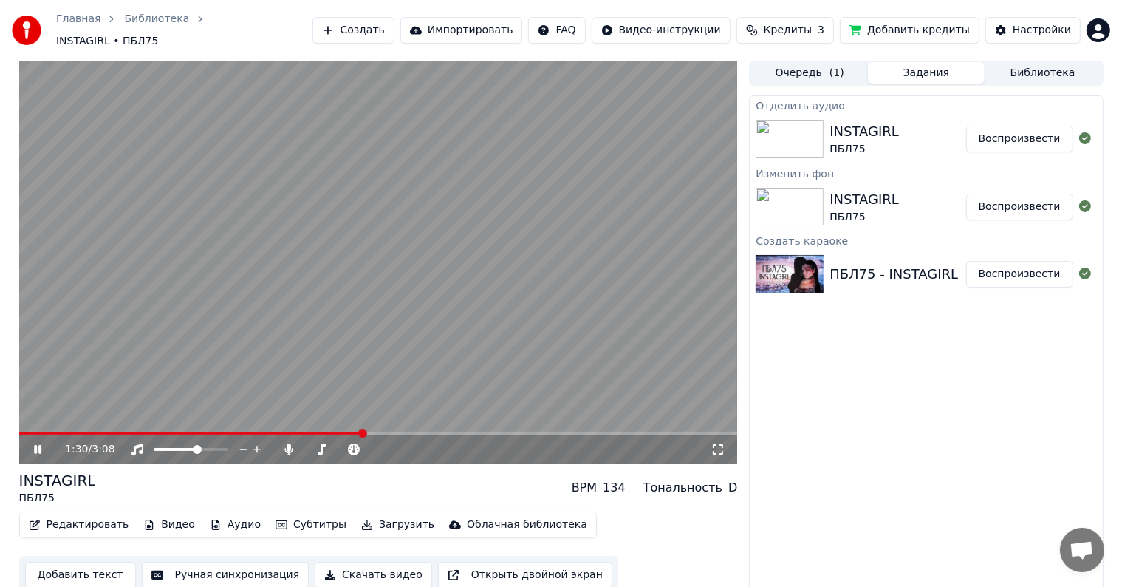
click at [364, 431] on span at bounding box center [378, 432] width 719 height 3
click at [303, 423] on video at bounding box center [378, 262] width 719 height 404
click at [306, 431] on span at bounding box center [162, 432] width 287 height 3
click at [44, 443] on icon at bounding box center [48, 449] width 35 height 12
click at [282, 431] on span at bounding box center [151, 432] width 264 height 3
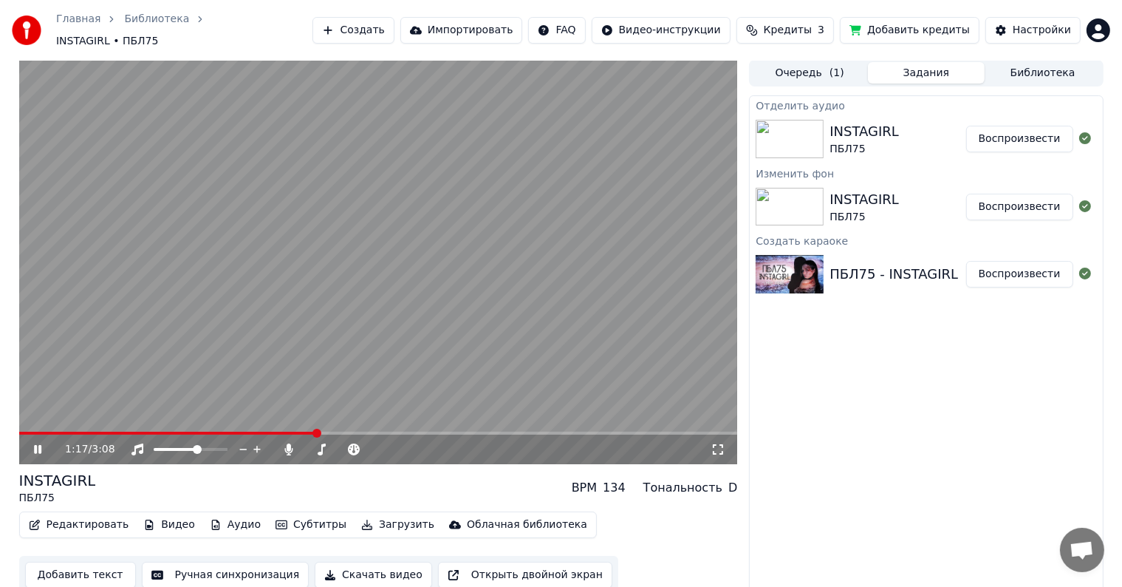
click at [37, 443] on icon at bounding box center [48, 449] width 35 height 12
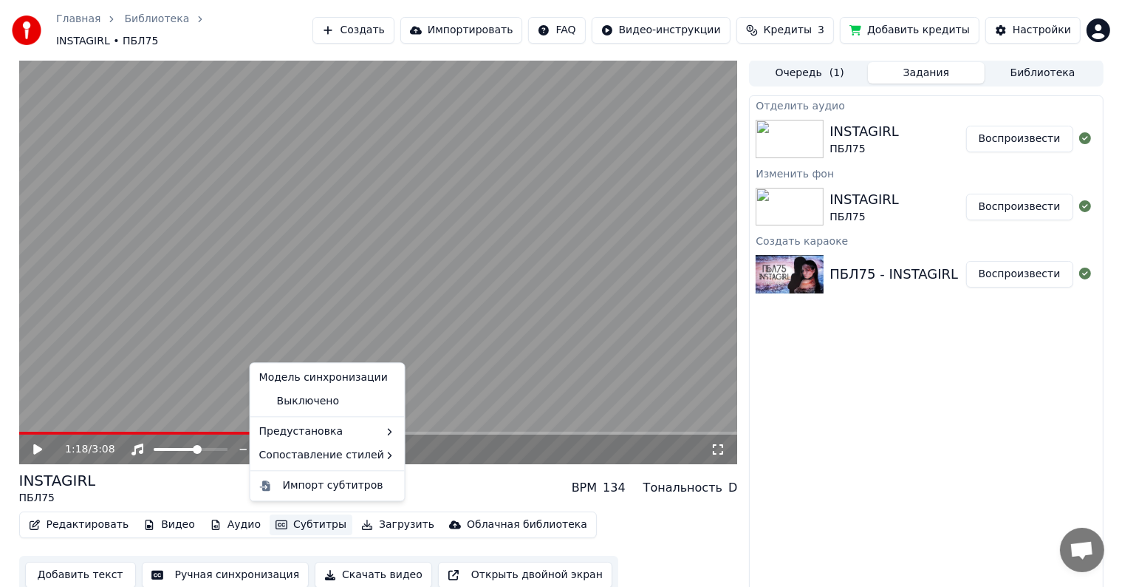
click at [318, 521] on button "Субтитры" at bounding box center [311, 524] width 83 height 21
click at [315, 400] on div "Выключено" at bounding box center [327, 401] width 148 height 24
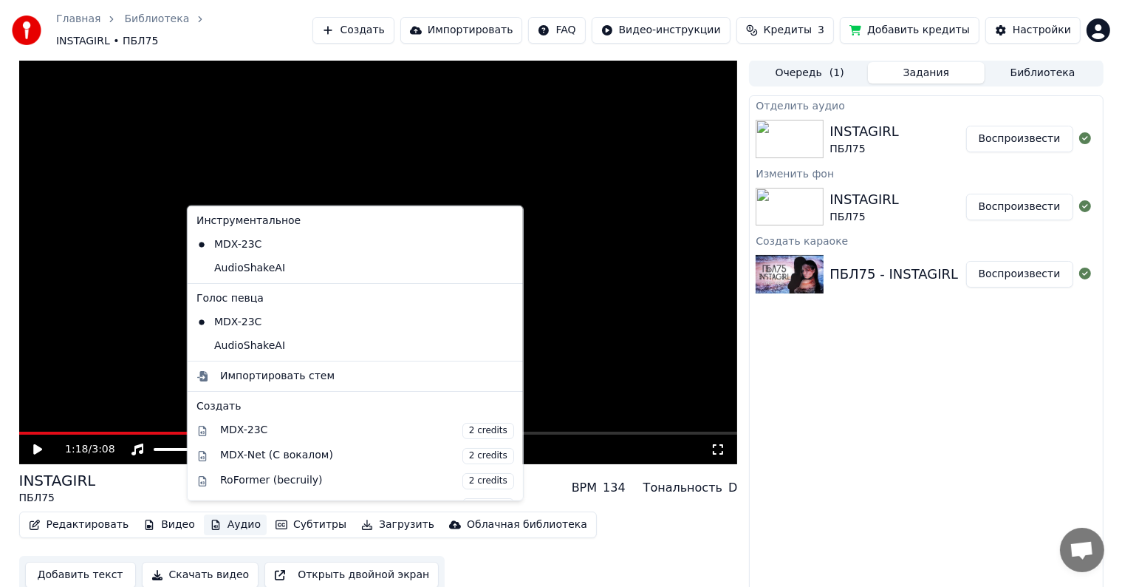
click at [228, 514] on button "Аудио" at bounding box center [235, 524] width 63 height 21
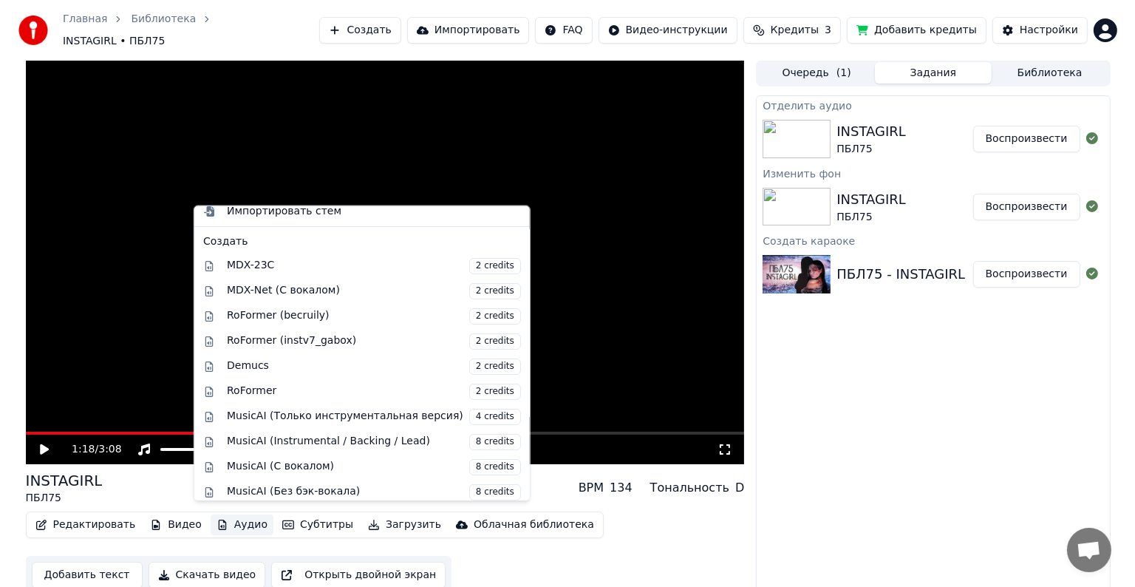
scroll to position [193, 0]
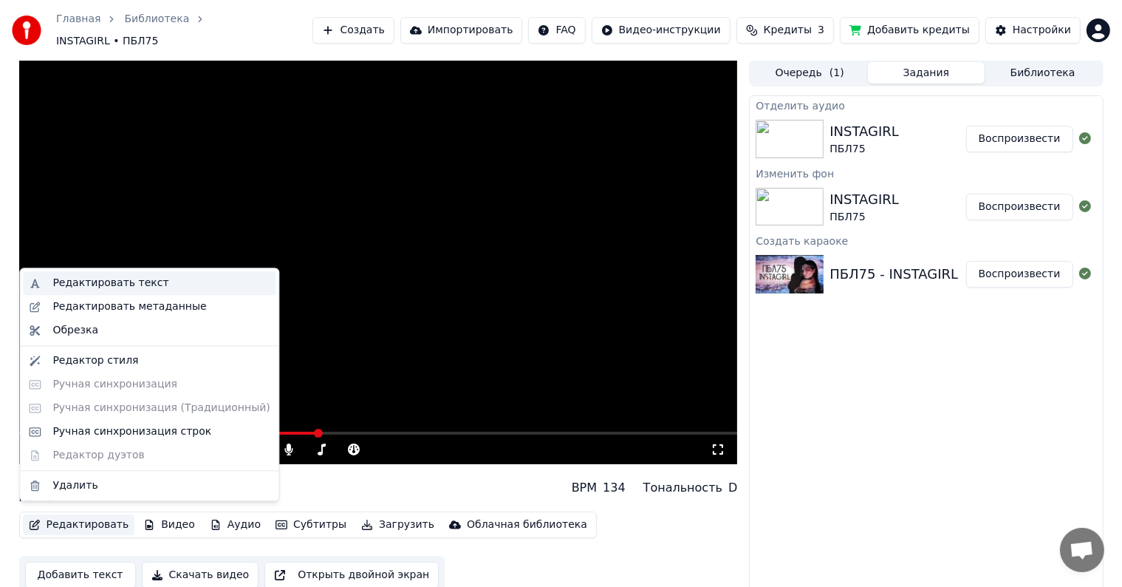
click at [125, 286] on div "Редактировать текст" at bounding box center [110, 283] width 116 height 15
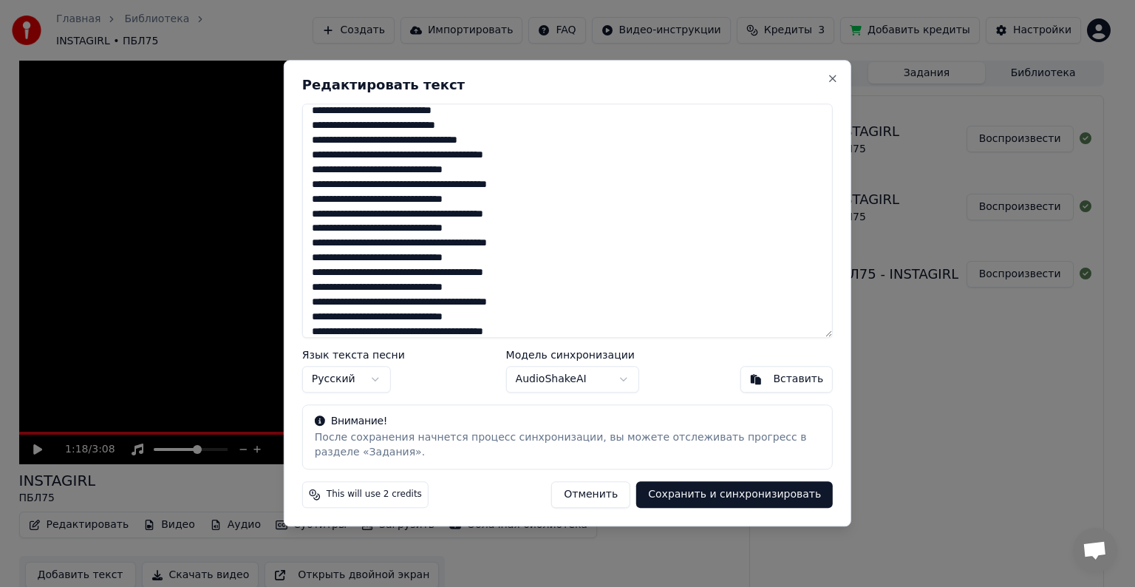
scroll to position [428, 0]
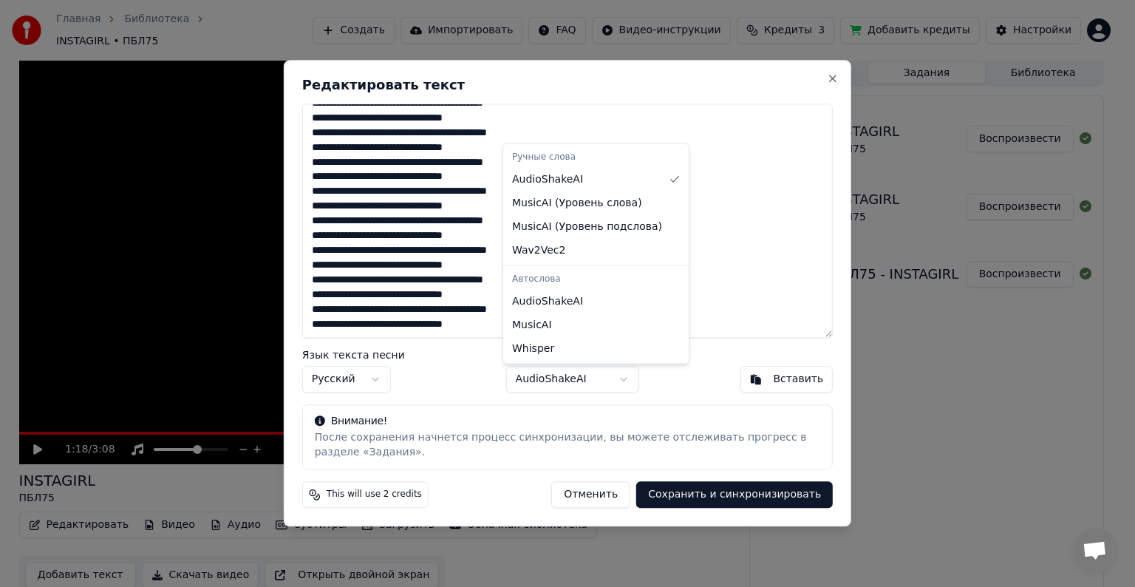
click at [598, 383] on body "Главная Библиотека INSTAGIRL • ПБЛ75 Создать Импортировать FAQ Видео-инструкции…" at bounding box center [561, 292] width 1122 height 587
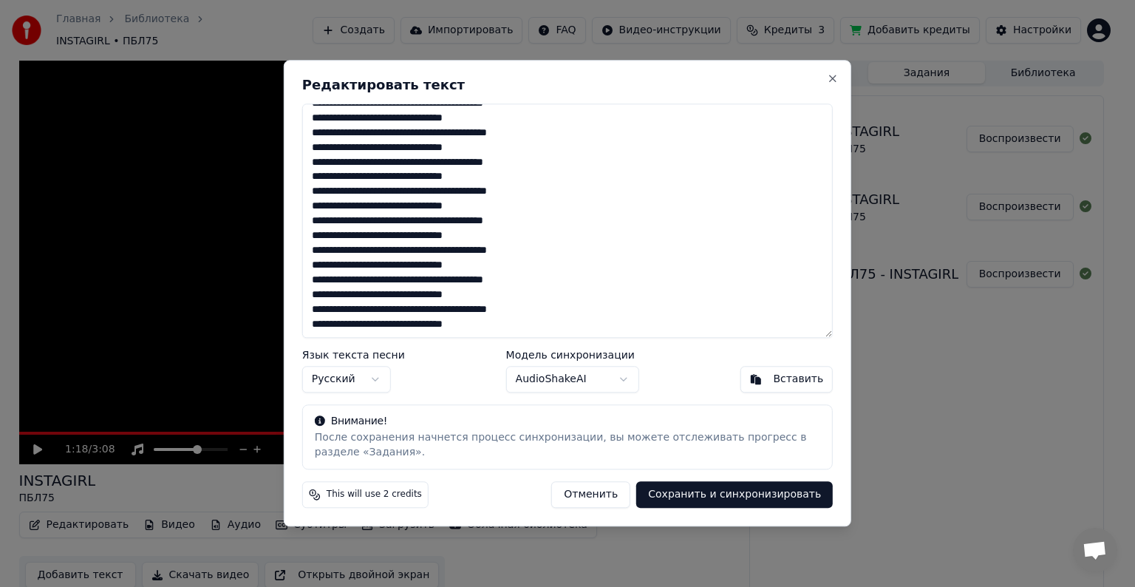
click at [709, 375] on body "Главная Библиотека INSTAGIRL • ПБЛ75 Создать Импортировать FAQ Видео-инструкции…" at bounding box center [561, 292] width 1122 height 587
click at [484, 380] on div "Язык текста песни Русский Модель синхронизации AudioShakeAI Вставить" at bounding box center [567, 371] width 530 height 43
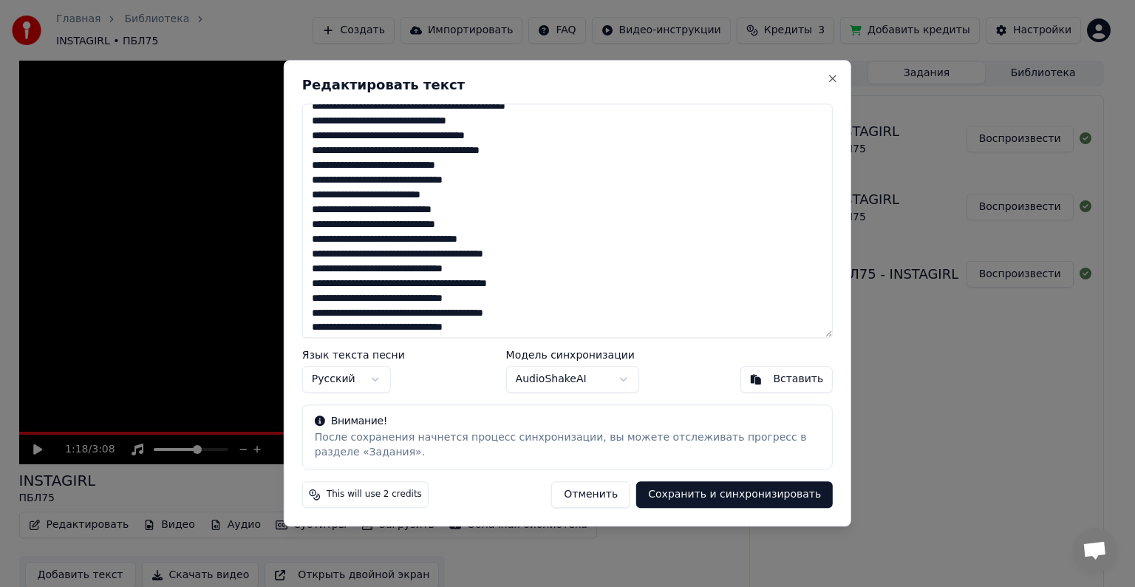
scroll to position [0, 0]
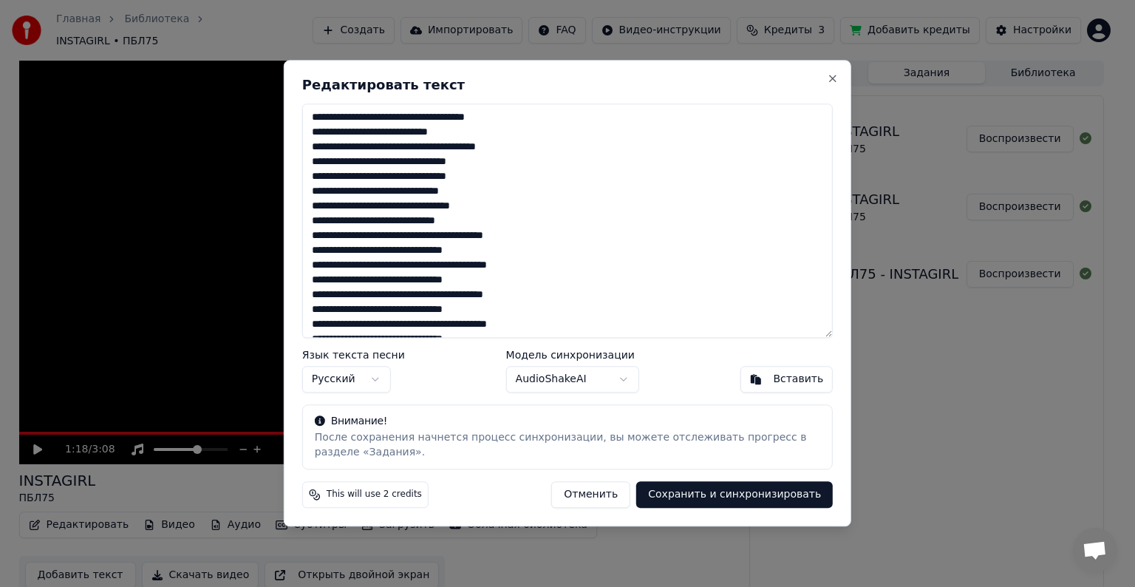
drag, startPoint x: 524, startPoint y: 320, endPoint x: 284, endPoint y: 53, distance: 358.8
click at [284, 53] on body "Главная Библиотека INSTAGIRL • ПБЛ75 Создать Импортировать FAQ Видео-инструкции…" at bounding box center [561, 292] width 1122 height 587
paste textarea "**********"
type textarea "**********"
click at [706, 491] on button "Сохранить и синхронизировать" at bounding box center [734, 495] width 196 height 27
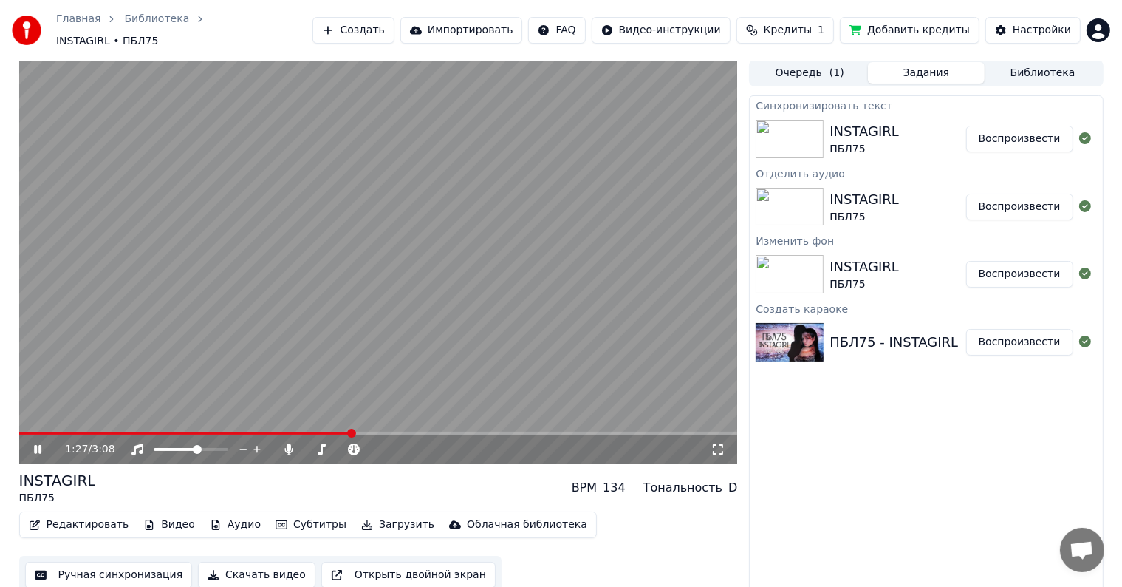
click at [284, 423] on video at bounding box center [378, 262] width 719 height 404
click at [281, 431] on span at bounding box center [151, 432] width 264 height 3
click at [30, 442] on div "1:09 / 3:08" at bounding box center [378, 449] width 707 height 15
click at [35, 444] on icon at bounding box center [37, 449] width 9 height 10
click at [322, 151] on video at bounding box center [378, 262] width 719 height 404
